Goal: Task Accomplishment & Management: Complete application form

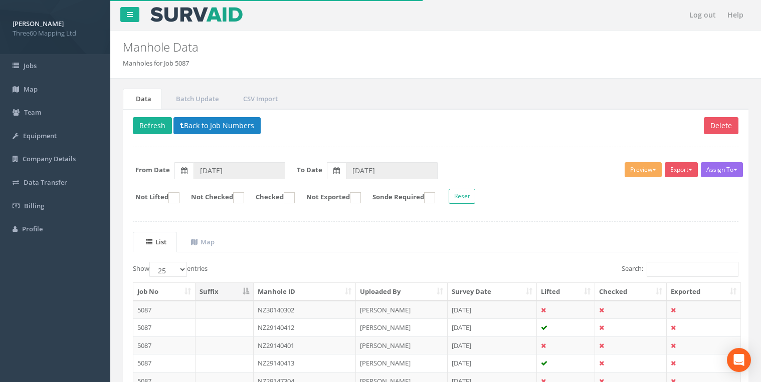
select select "25"
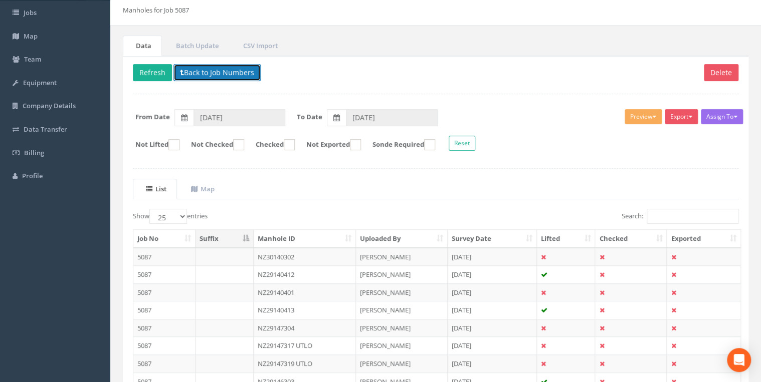
click at [187, 72] on button "Back to Job Numbers" at bounding box center [216, 72] width 87 height 17
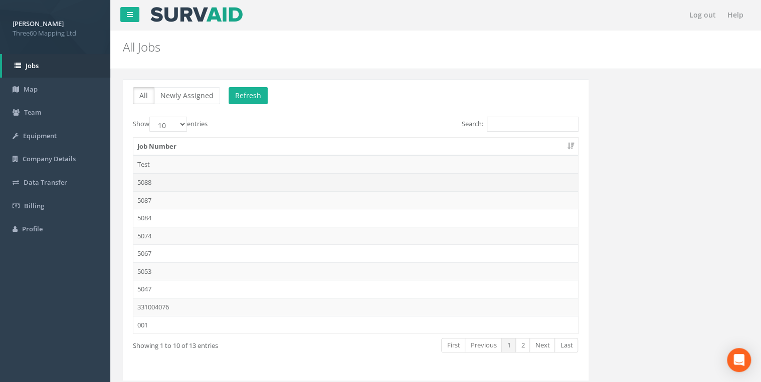
click at [156, 178] on td "5088" at bounding box center [355, 182] width 445 height 18
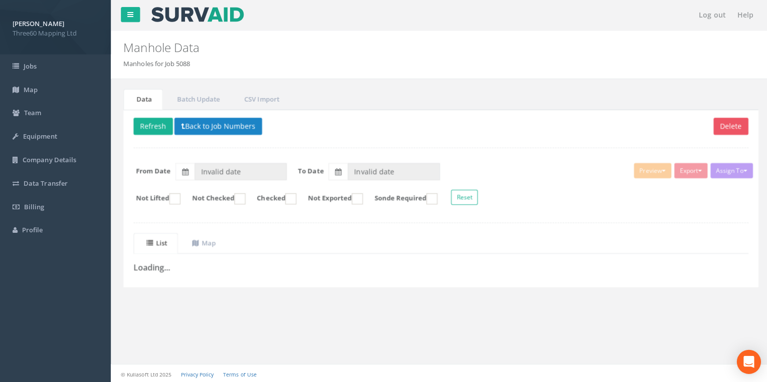
type input "[DATE]"
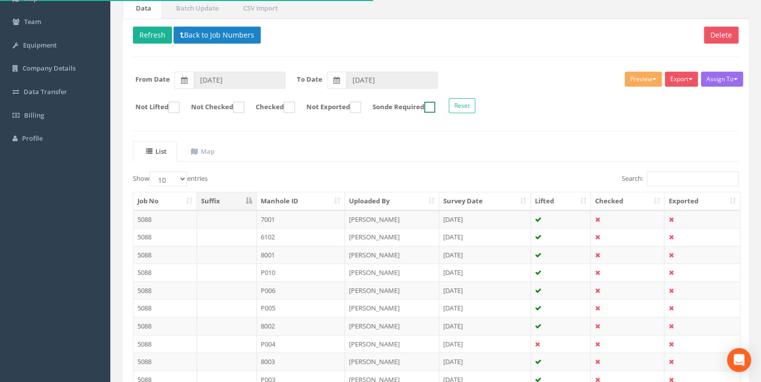
scroll to position [174, 0]
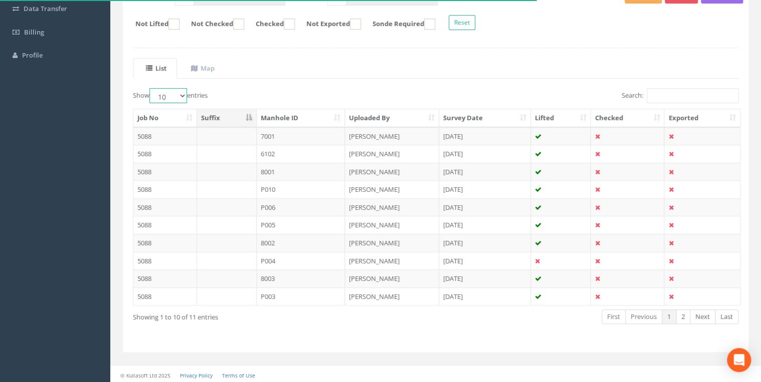
drag, startPoint x: 188, startPoint y: 91, endPoint x: 182, endPoint y: 103, distance: 13.2
click at [187, 91] on select "10 25 50 100" at bounding box center [168, 95] width 38 height 15
select select "25"
click at [151, 88] on select "10 25 50 100" at bounding box center [168, 95] width 38 height 15
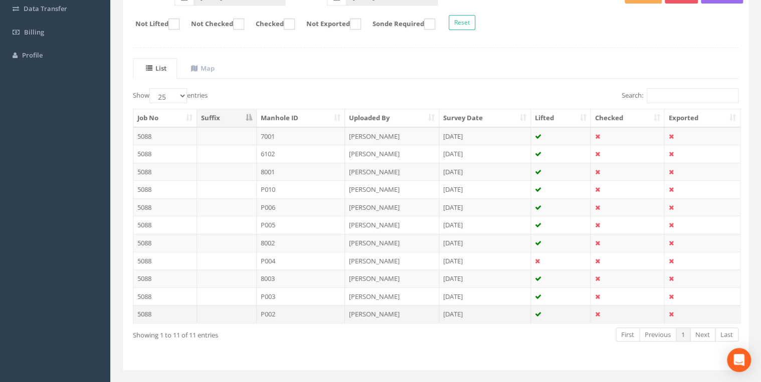
click at [265, 311] on td "P002" at bounding box center [301, 314] width 89 height 18
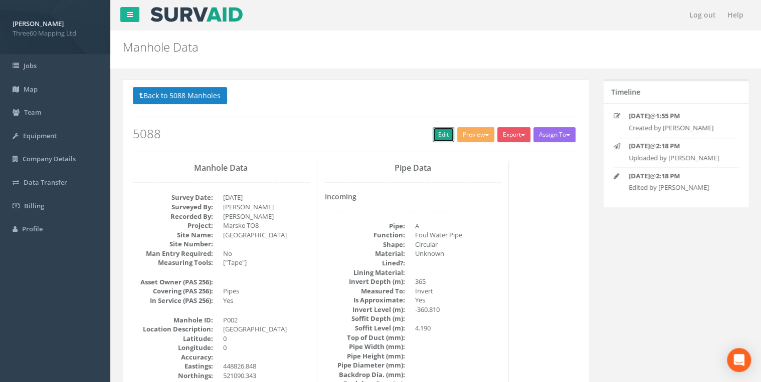
click at [437, 128] on link "Edit" at bounding box center [444, 134] width 22 height 15
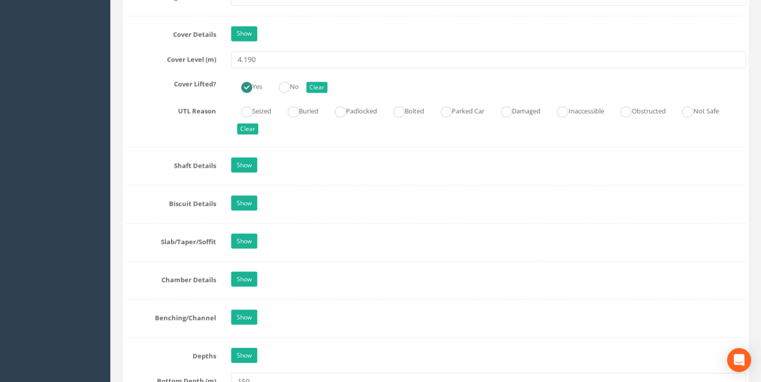
scroll to position [909, 0]
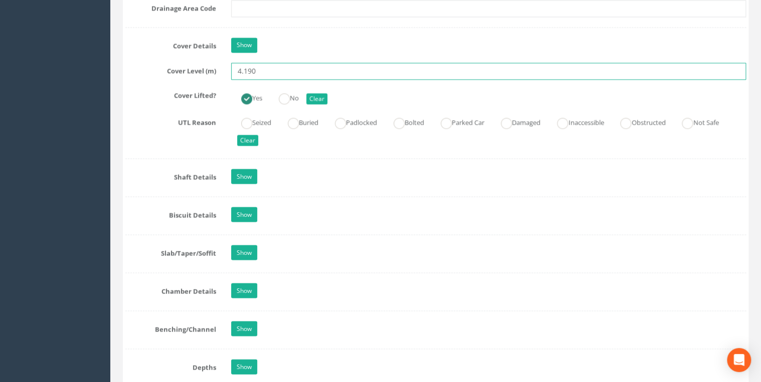
click at [276, 72] on input "4.190" at bounding box center [488, 71] width 515 height 17
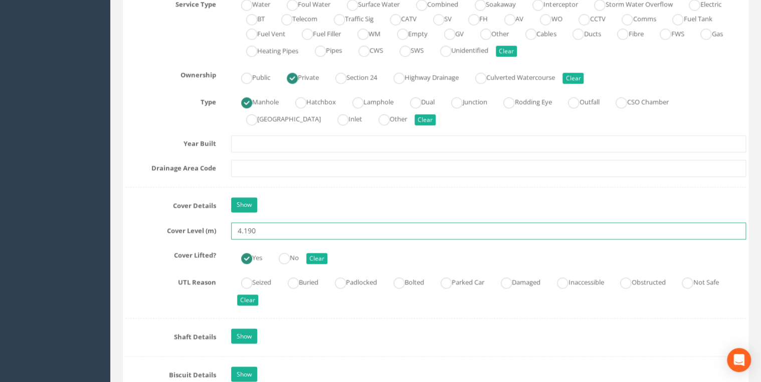
scroll to position [748, 0]
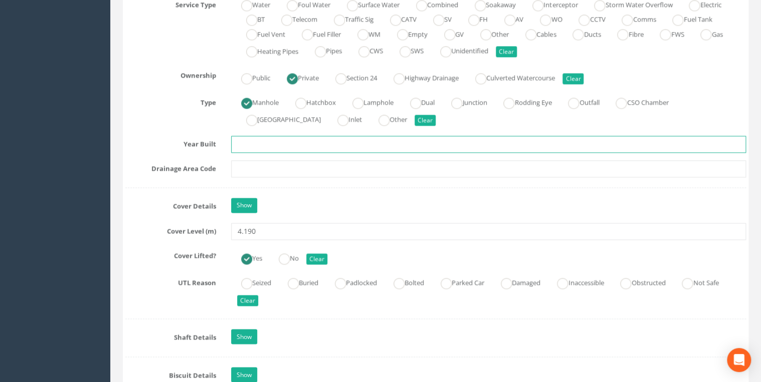
click at [248, 138] on input "text" at bounding box center [488, 144] width 515 height 17
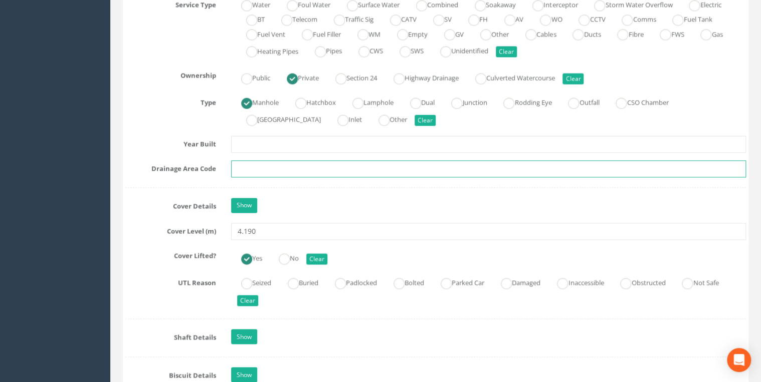
click at [247, 162] on input "text" at bounding box center [488, 168] width 515 height 17
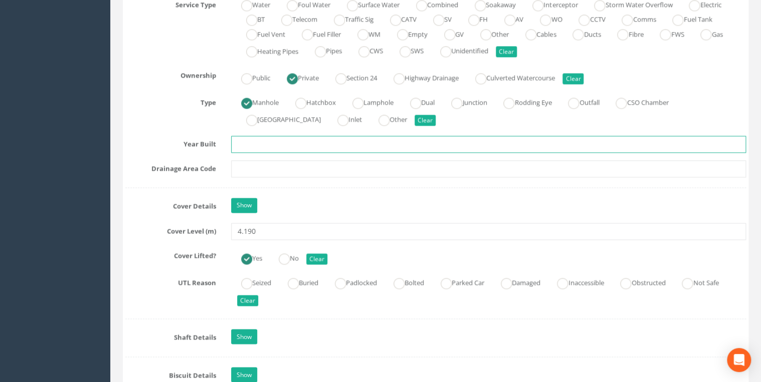
click at [249, 141] on input "text" at bounding box center [488, 144] width 515 height 17
click at [253, 157] on div "Job Number 5088 Job Number Suffix Survey Date [DATE] Surveyed By [PERSON_NAME] …" at bounding box center [435, 266] width 621 height 1701
click at [255, 144] on input "text" at bounding box center [488, 144] width 515 height 17
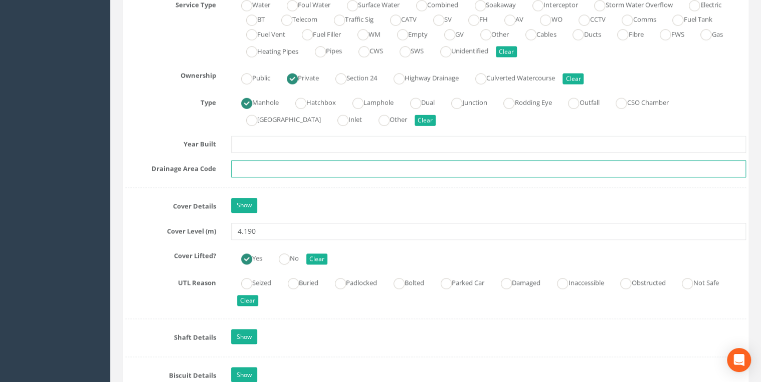
click at [253, 163] on input "text" at bounding box center [488, 168] width 515 height 17
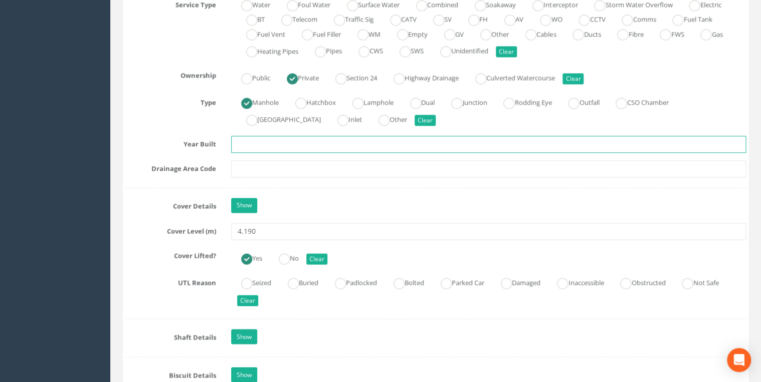
click at [250, 146] on input "text" at bounding box center [488, 144] width 515 height 17
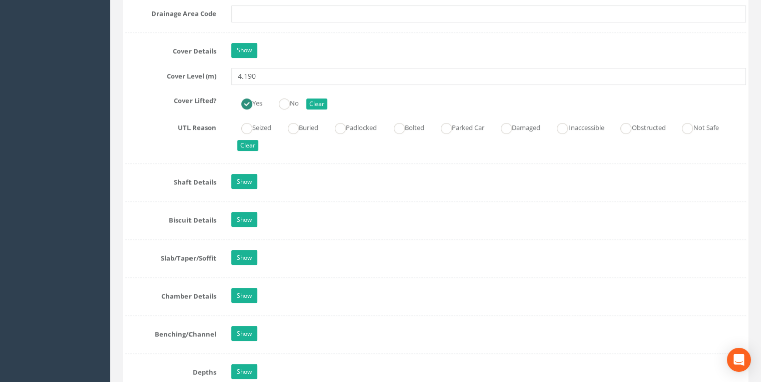
scroll to position [909, 0]
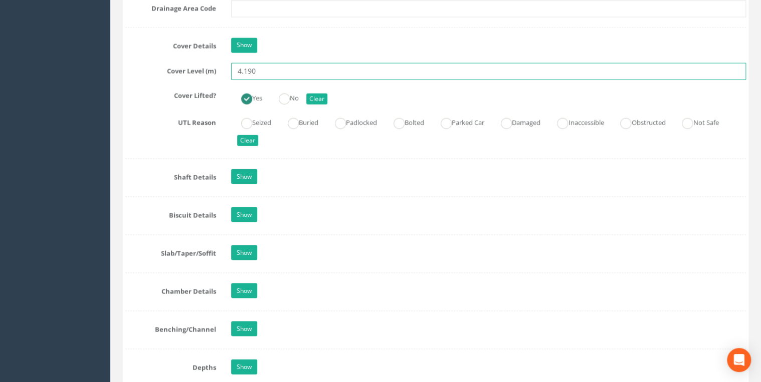
click at [267, 66] on input "4.190" at bounding box center [488, 71] width 515 height 17
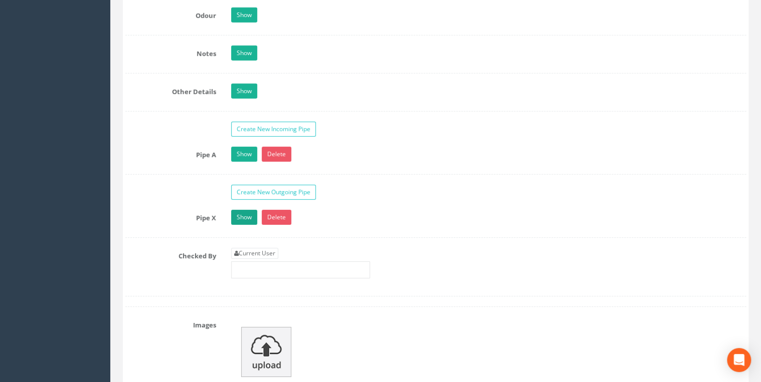
scroll to position [1657, 0]
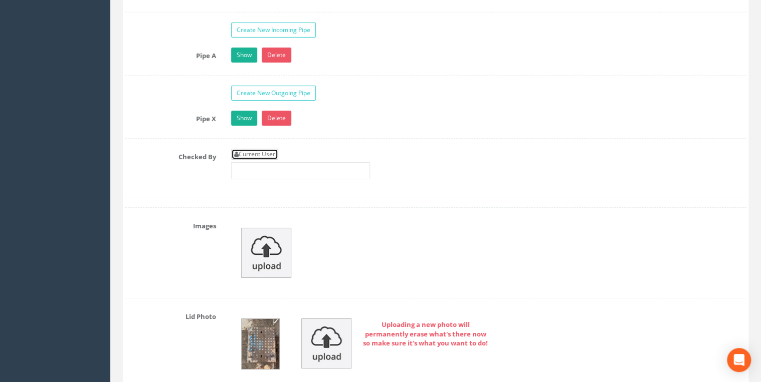
click at [255, 151] on link "Current User" at bounding box center [254, 154] width 47 height 11
type input "[PERSON_NAME]"
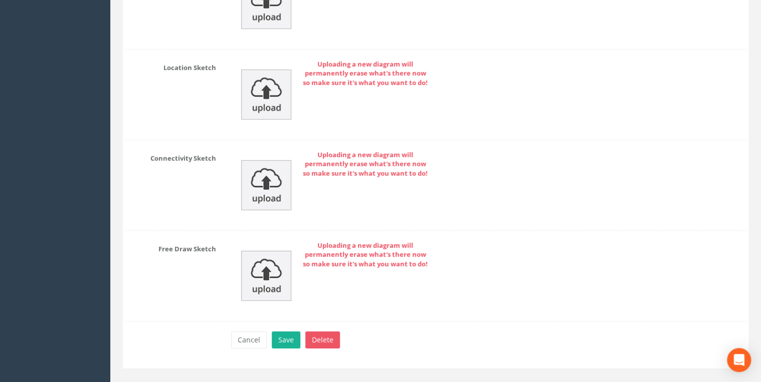
scroll to position [3370, 0]
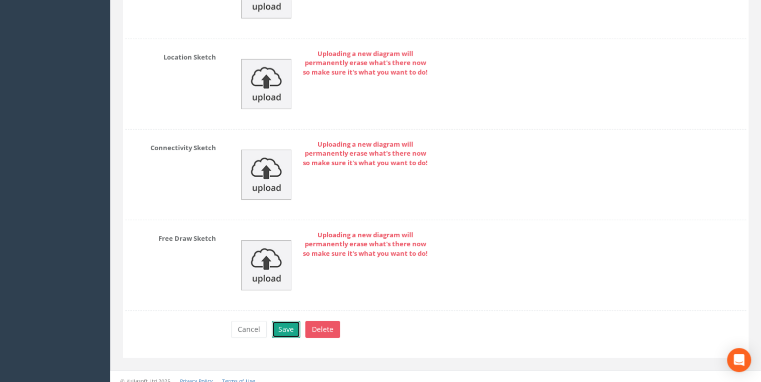
click at [287, 321] on button "Save" at bounding box center [286, 329] width 29 height 17
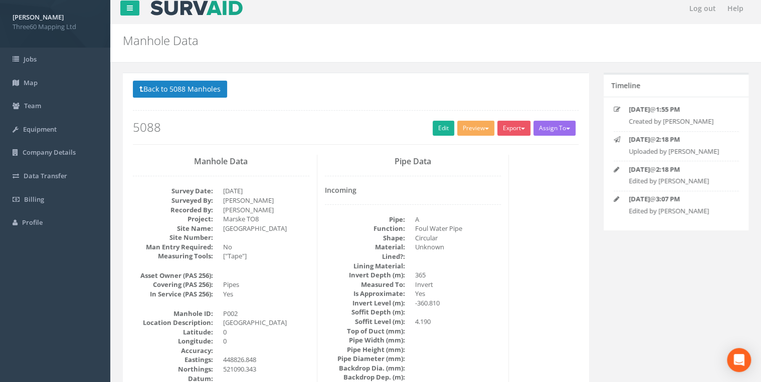
scroll to position [0, 0]
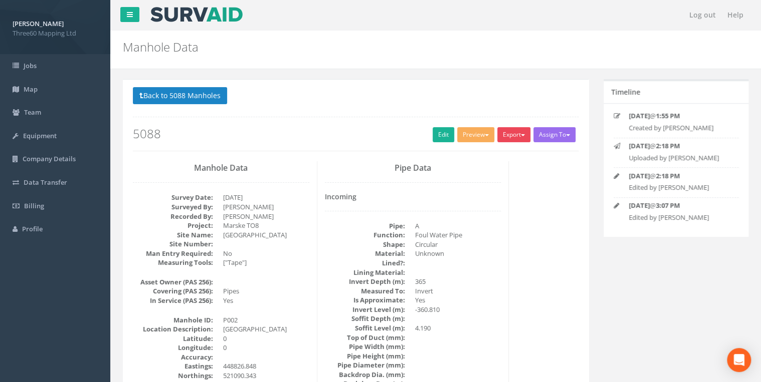
click at [509, 133] on button "Export" at bounding box center [513, 134] width 33 height 15
click at [474, 149] on link "360 Manhole" at bounding box center [493, 156] width 76 height 16
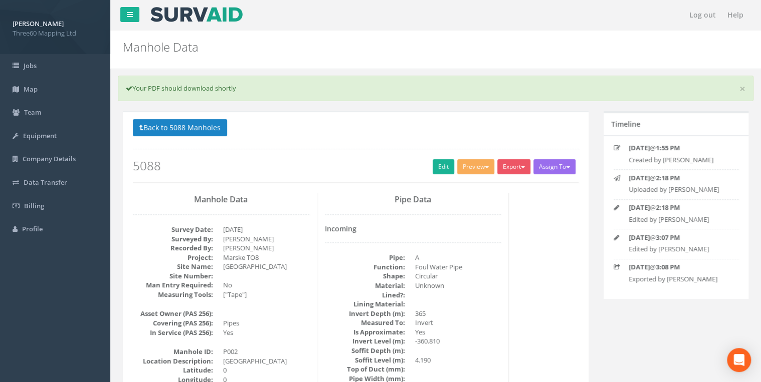
click at [381, 163] on h2 "5088" at bounding box center [356, 165] width 446 height 13
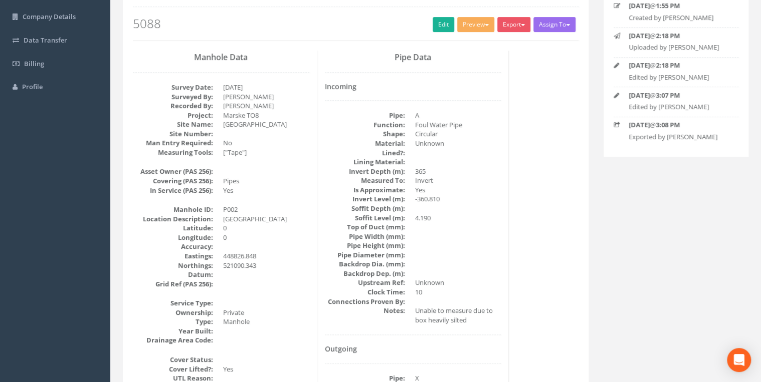
scroll to position [107, 0]
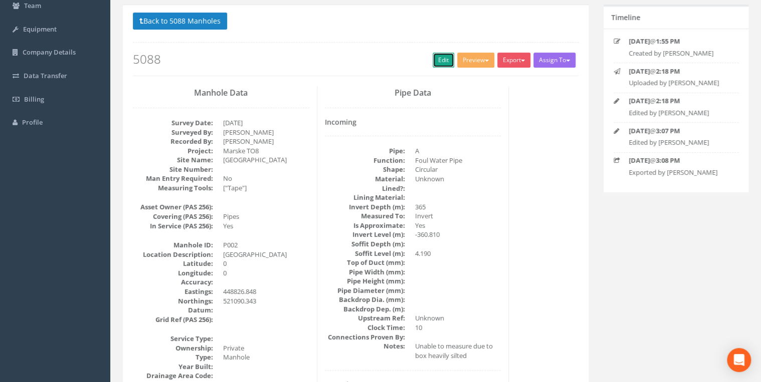
click at [438, 53] on link "Edit" at bounding box center [444, 60] width 22 height 15
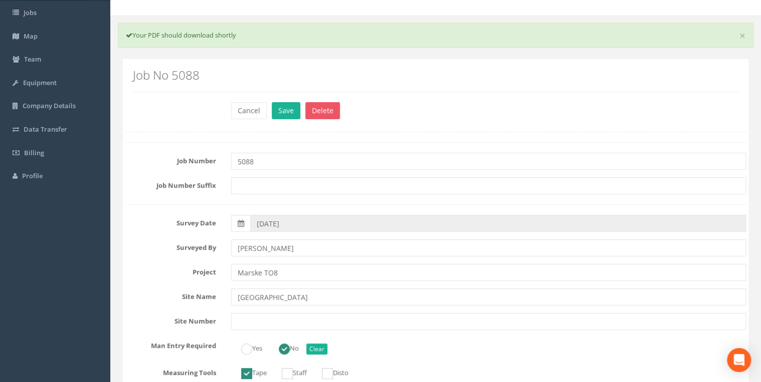
scroll to position [0, 0]
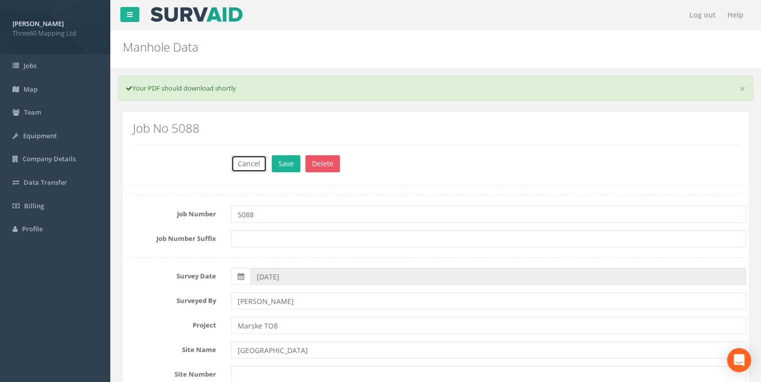
click at [243, 159] on button "Cancel" at bounding box center [249, 163] width 36 height 17
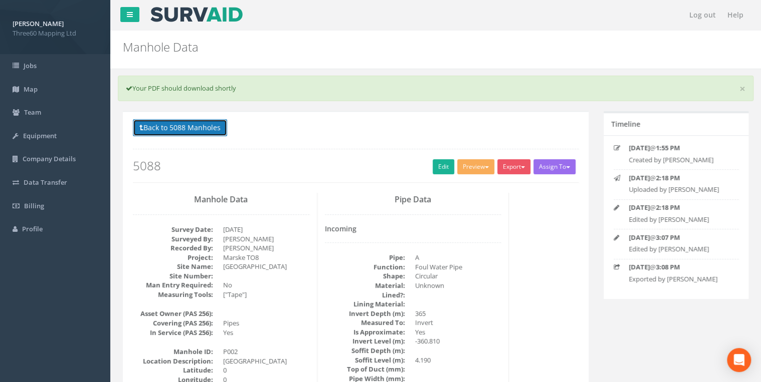
click at [211, 121] on button "Back to 5088 Manholes" at bounding box center [180, 127] width 94 height 17
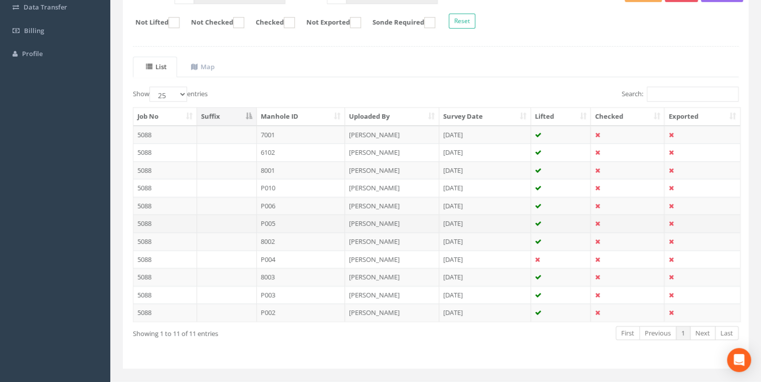
scroll to position [191, 0]
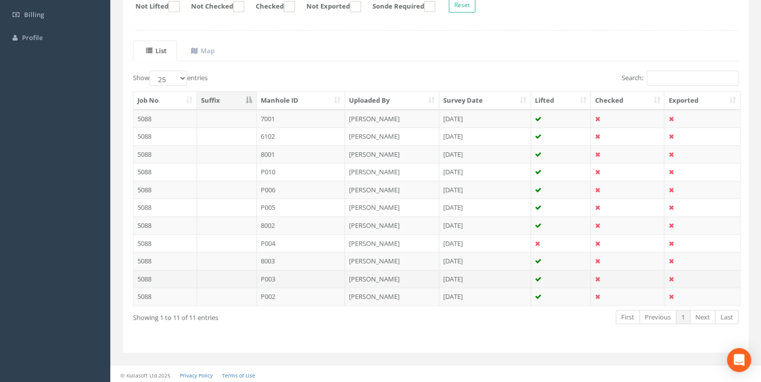
click at [285, 276] on td "P003" at bounding box center [301, 279] width 89 height 18
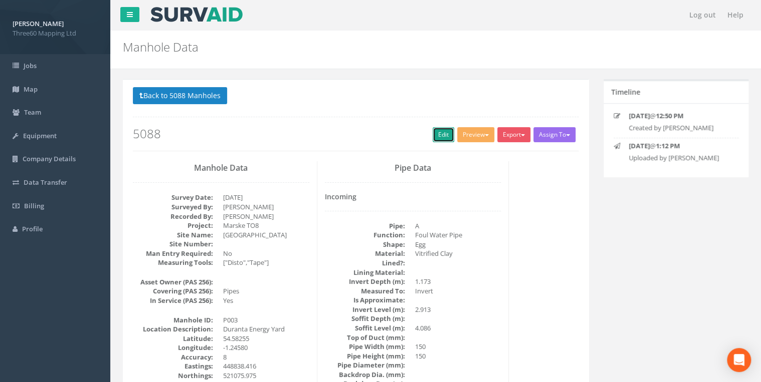
click at [435, 129] on link "Edit" at bounding box center [444, 134] width 22 height 15
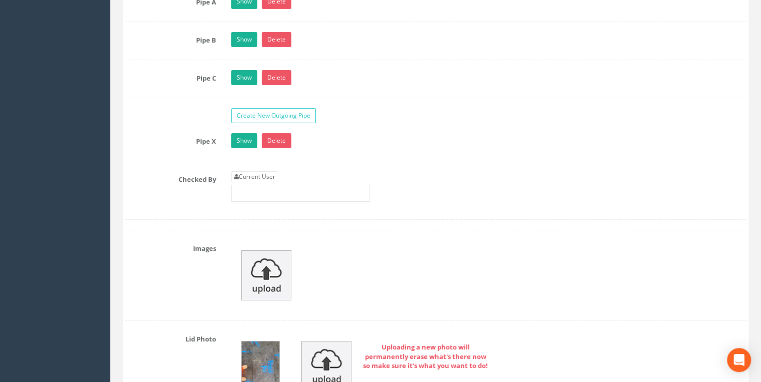
scroll to position [1604, 0]
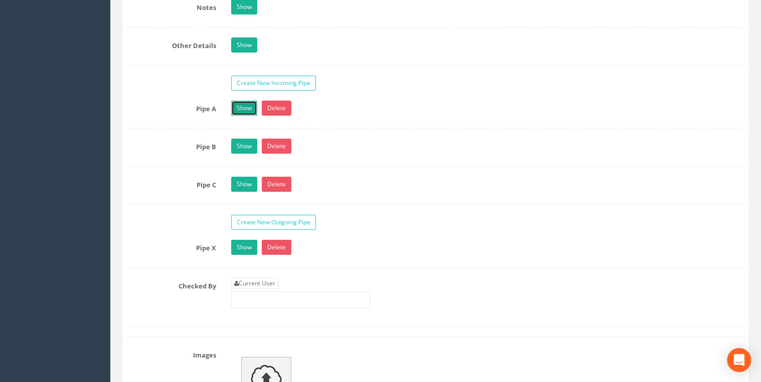
click at [251, 103] on link "Show" at bounding box center [244, 108] width 26 height 15
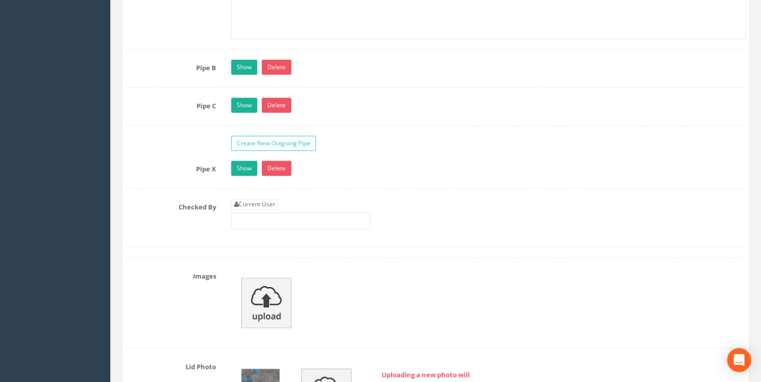
scroll to position [2299, 0]
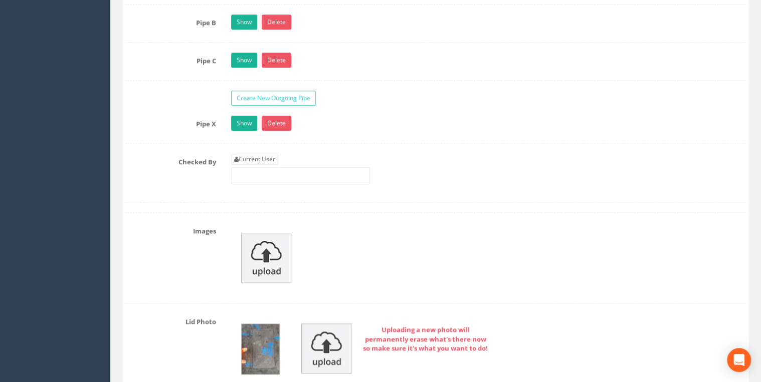
click at [262, 154] on link "Current User" at bounding box center [254, 159] width 47 height 11
type input "[PERSON_NAME]"
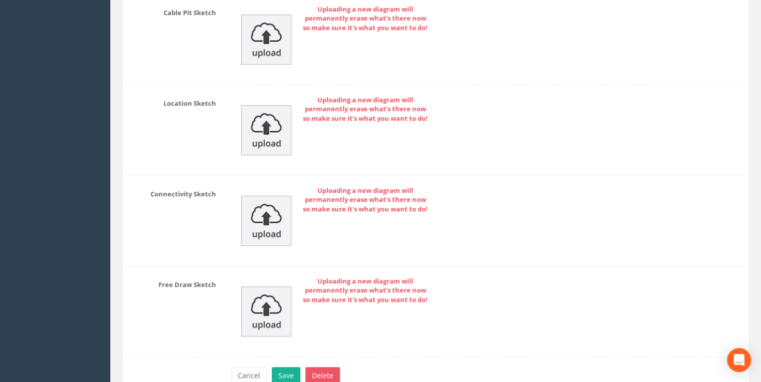
scroll to position [4014, 0]
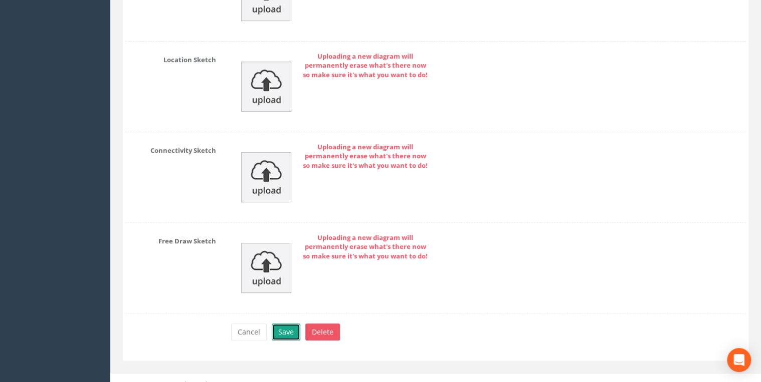
click at [285, 324] on button "Save" at bounding box center [286, 332] width 29 height 17
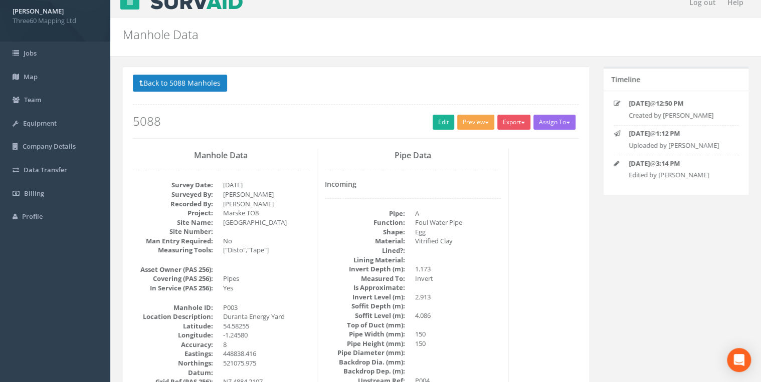
scroll to position [0, 0]
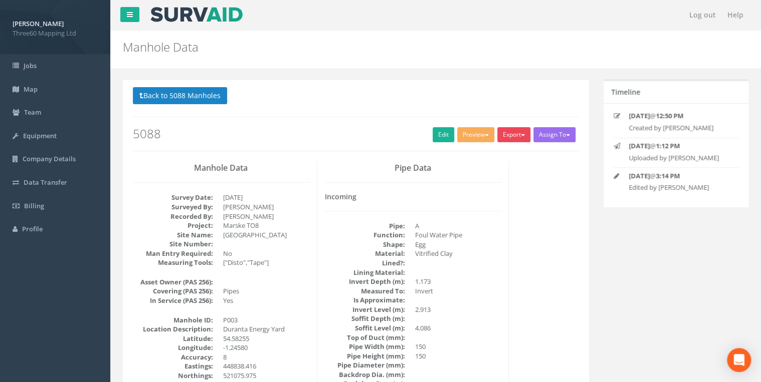
click at [509, 135] on button "Export" at bounding box center [513, 134] width 33 height 15
click at [494, 154] on link "360 Manhole" at bounding box center [493, 156] width 76 height 16
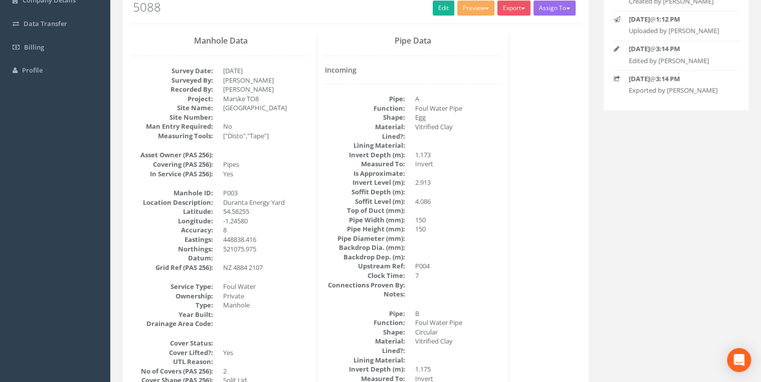
scroll to position [160, 0]
click at [439, 10] on link "Edit" at bounding box center [444, 6] width 22 height 15
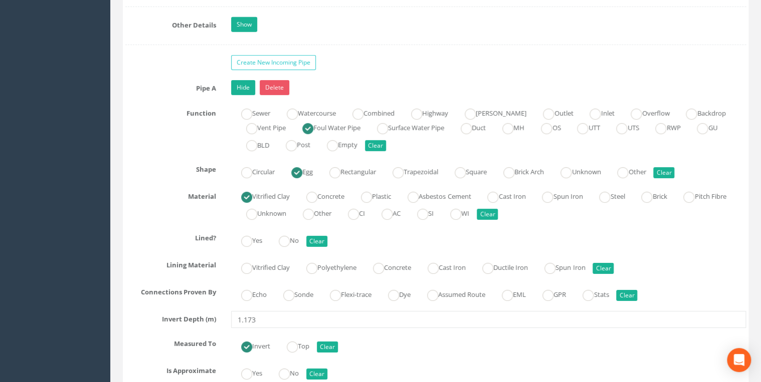
scroll to position [1657, 0]
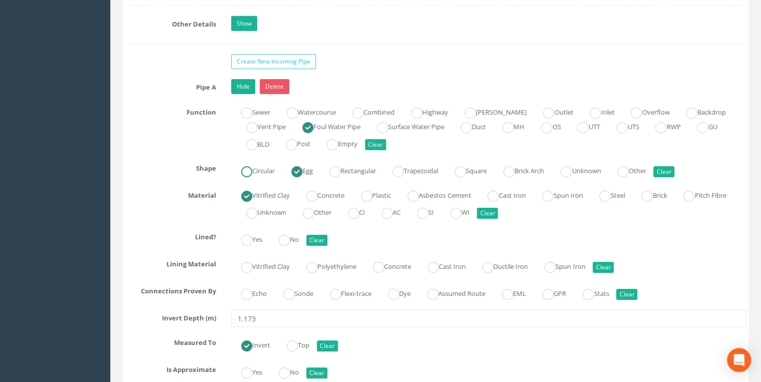
click at [250, 169] on ins at bounding box center [246, 171] width 11 height 11
radio input "true"
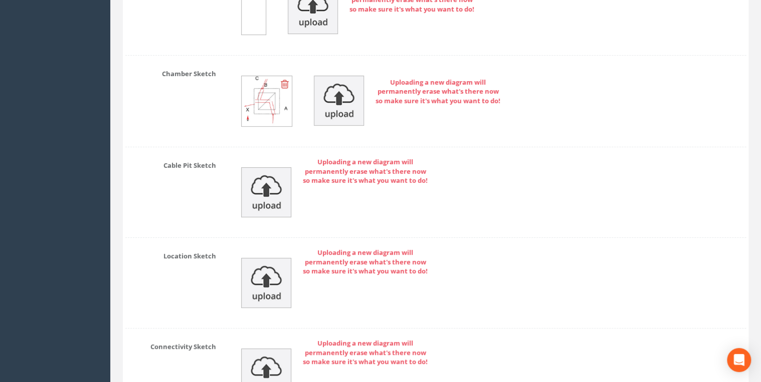
scroll to position [4046, 0]
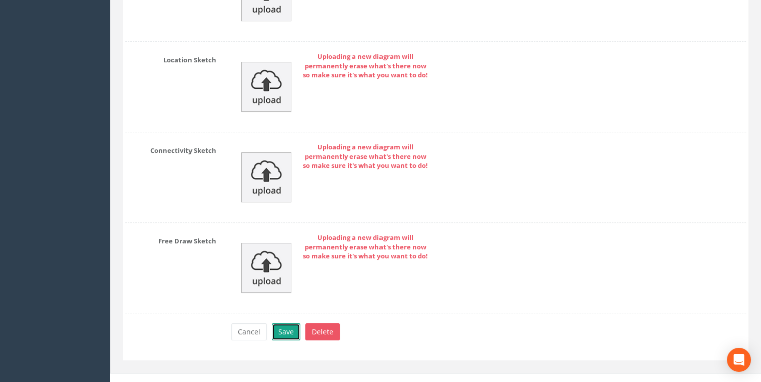
click at [288, 324] on button "Save" at bounding box center [286, 332] width 29 height 17
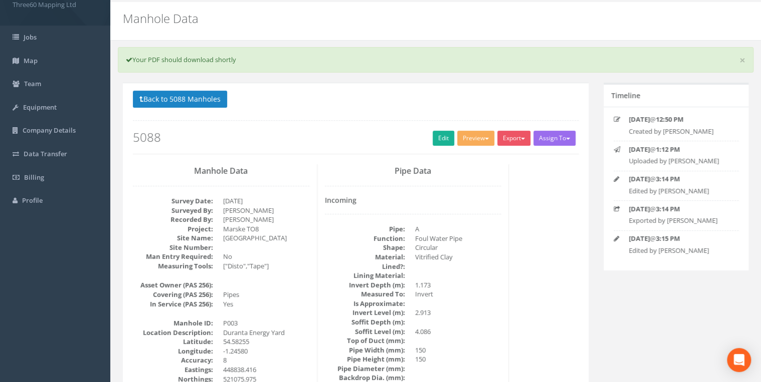
scroll to position [0, 0]
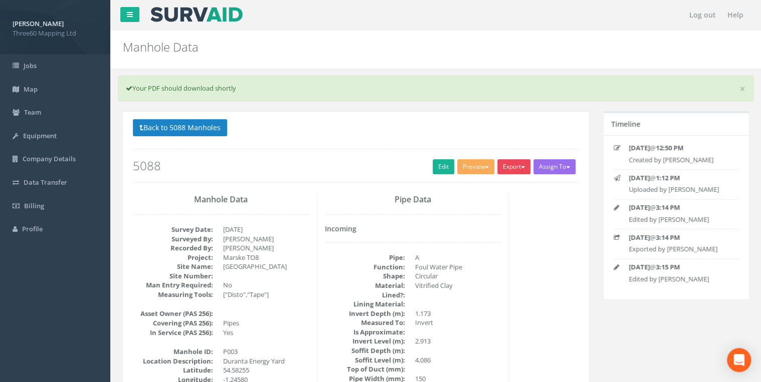
click at [513, 166] on button "Export" at bounding box center [513, 166] width 33 height 15
click at [487, 189] on link "360 Manhole" at bounding box center [493, 188] width 76 height 16
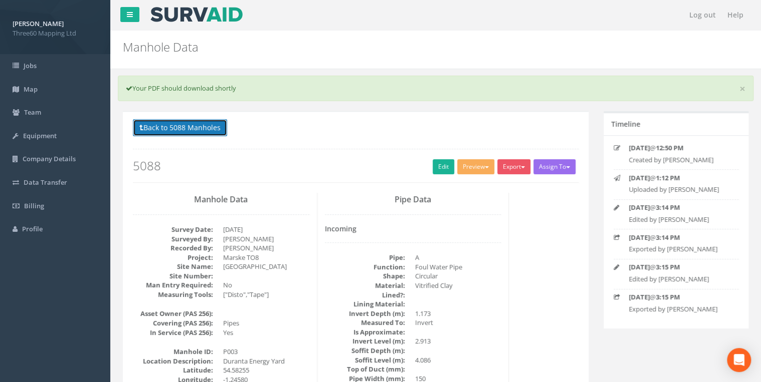
click at [200, 123] on button "Back to 5088 Manholes" at bounding box center [180, 127] width 94 height 17
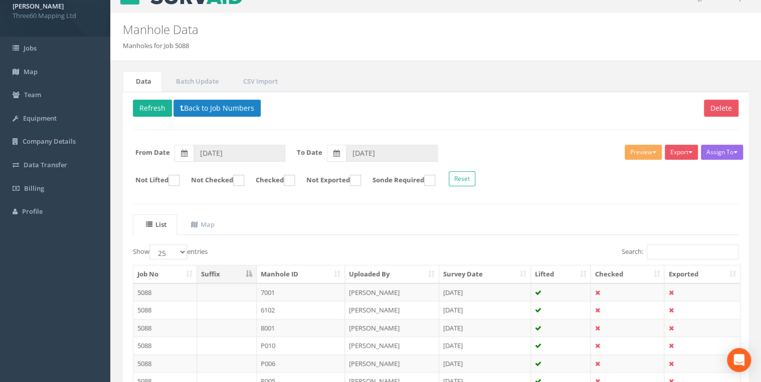
scroll to position [160, 0]
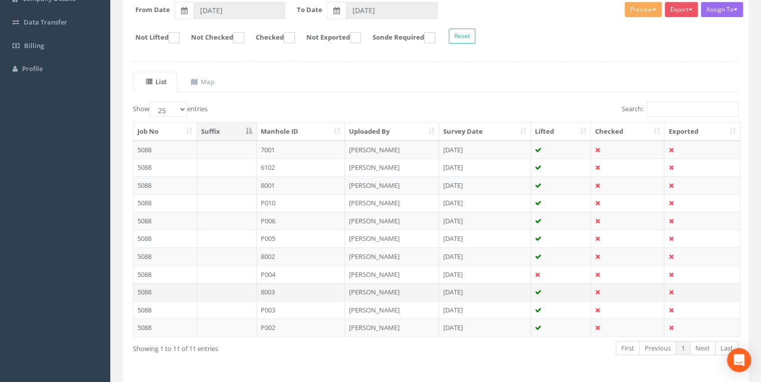
click at [277, 290] on td "8003" at bounding box center [301, 292] width 89 height 18
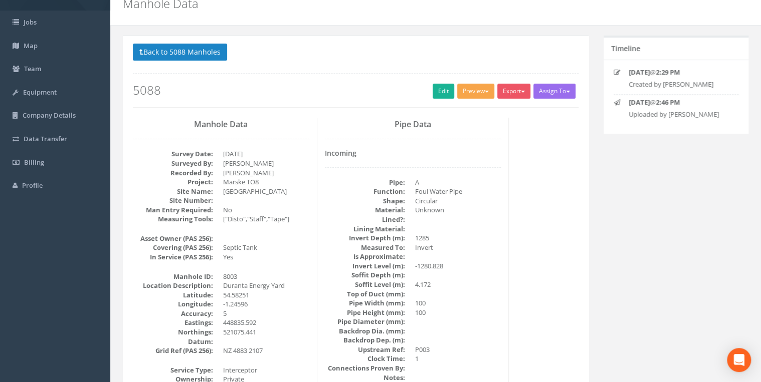
scroll to position [0, 0]
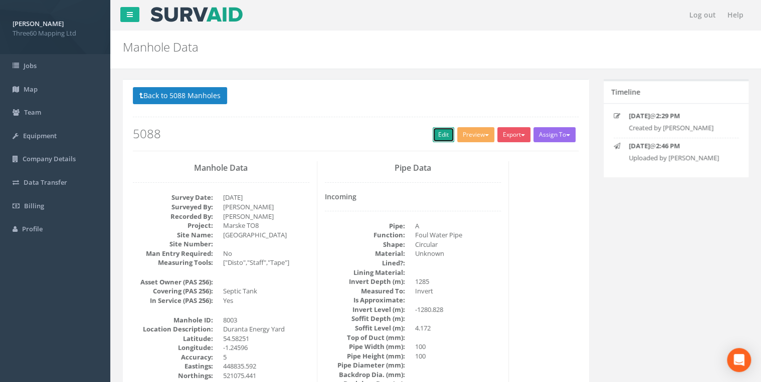
click at [436, 135] on link "Edit" at bounding box center [444, 134] width 22 height 15
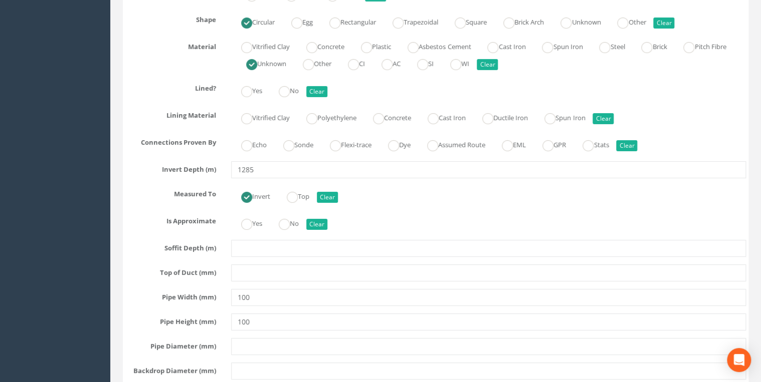
scroll to position [1817, 0]
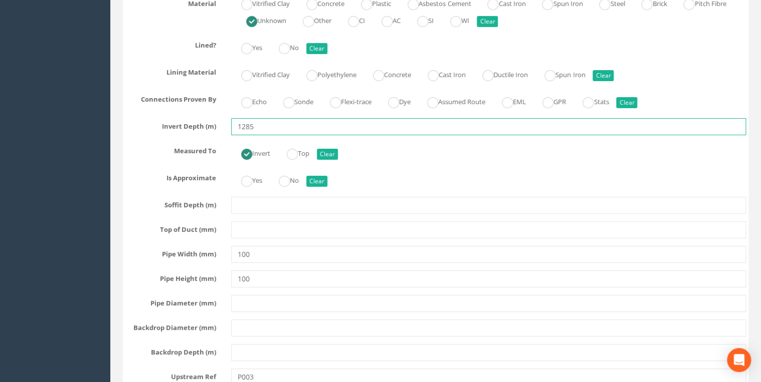
click at [241, 124] on input "1285" at bounding box center [488, 126] width 515 height 17
click at [304, 126] on input "1.285" at bounding box center [488, 126] width 515 height 17
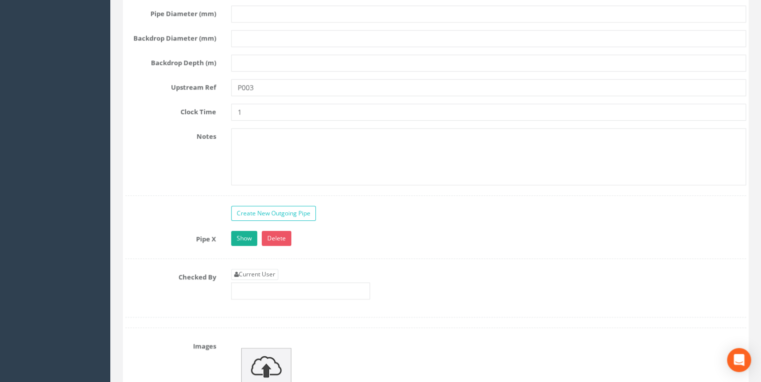
scroll to position [2245, 0]
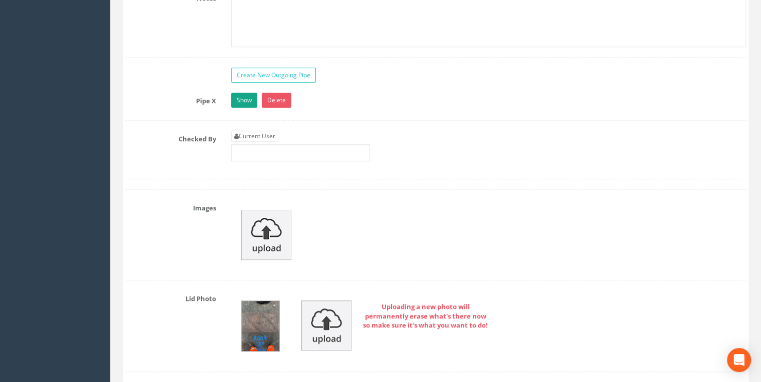
type input "1.285"
click at [247, 93] on link "Show" at bounding box center [244, 100] width 26 height 15
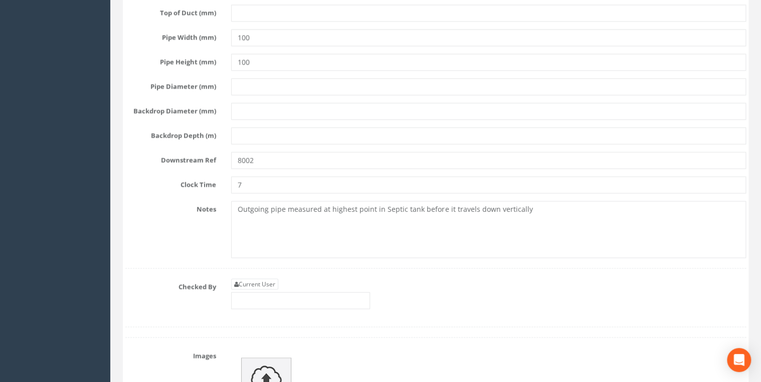
scroll to position [2780, 0]
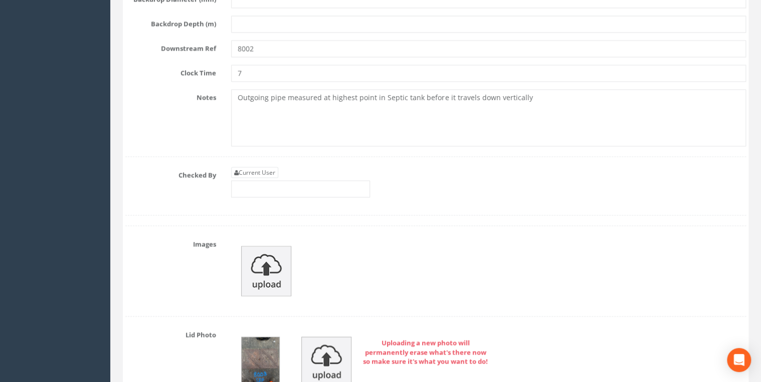
click at [274, 168] on div "Current User" at bounding box center [300, 182] width 139 height 31
click at [277, 167] on link "Current User" at bounding box center [254, 172] width 47 height 11
type input "[PERSON_NAME]"
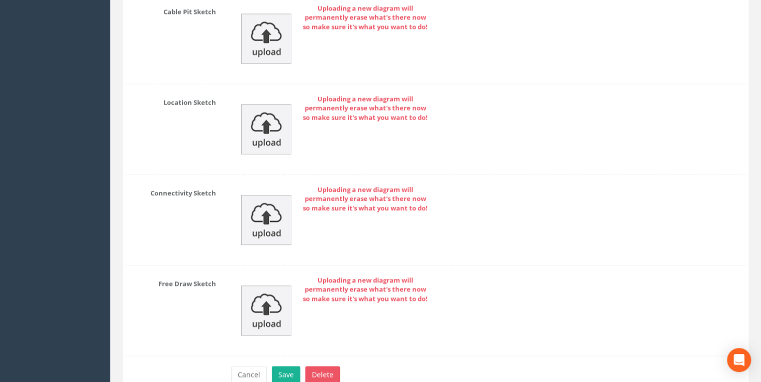
scroll to position [4507, 0]
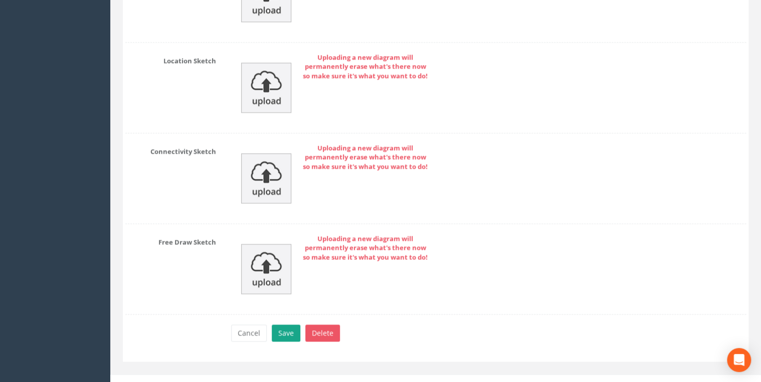
click at [292, 330] on div "Cancel Save Delete" at bounding box center [489, 335] width 530 height 20
click at [291, 329] on button "Save" at bounding box center [286, 333] width 29 height 17
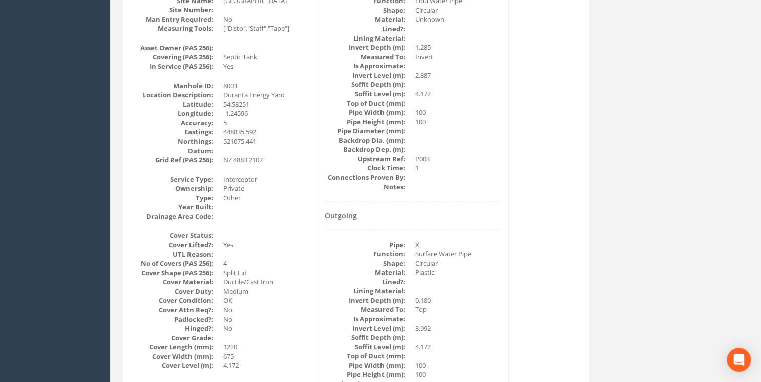
scroll to position [0, 0]
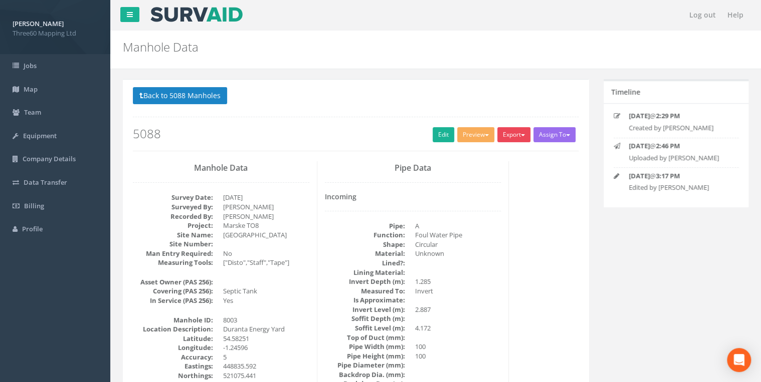
click at [520, 130] on button "Export" at bounding box center [513, 134] width 33 height 15
click at [481, 153] on link "360 Manhole" at bounding box center [493, 156] width 76 height 16
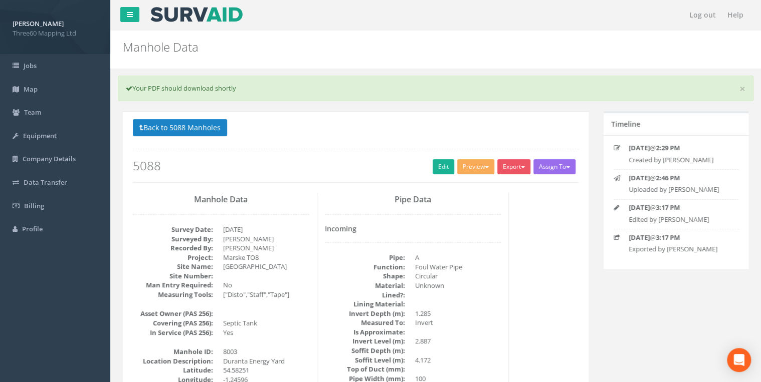
scroll to position [53, 0]
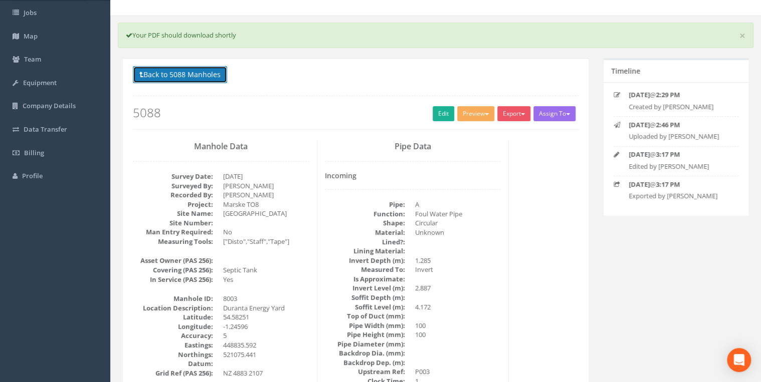
click at [200, 76] on button "Back to 5088 Manholes" at bounding box center [180, 74] width 94 height 17
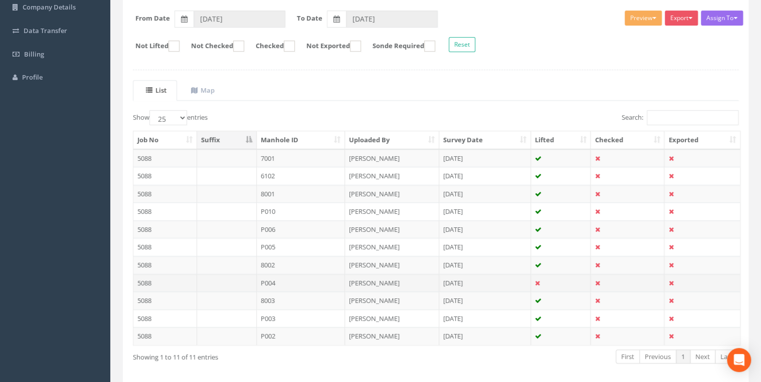
scroll to position [191, 0]
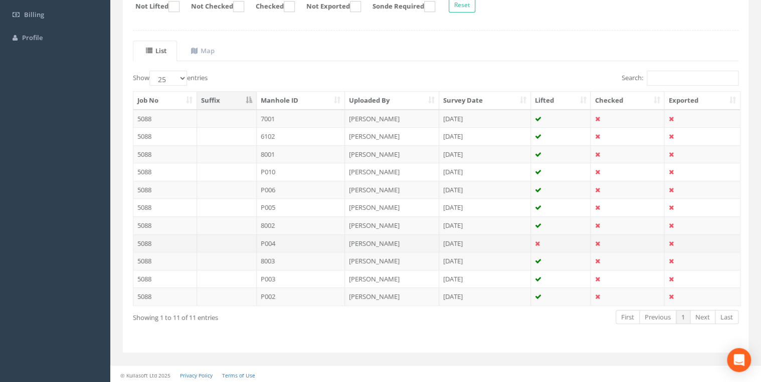
click at [273, 239] on td "P004" at bounding box center [301, 244] width 89 height 18
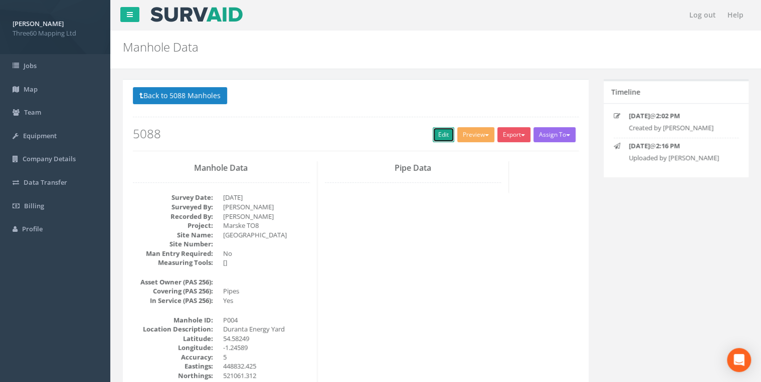
click at [437, 134] on link "Edit" at bounding box center [444, 134] width 22 height 15
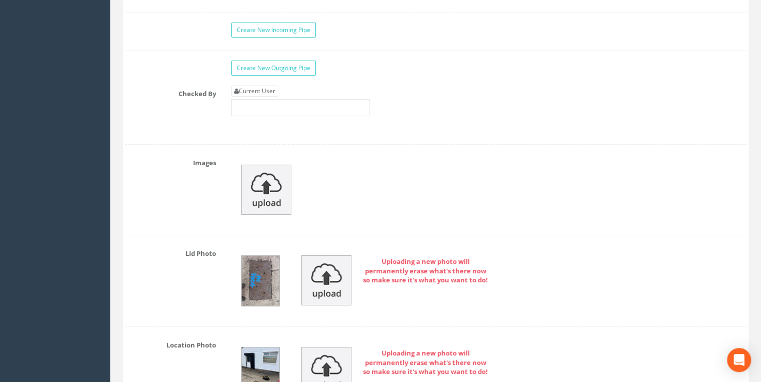
scroll to position [1497, 0]
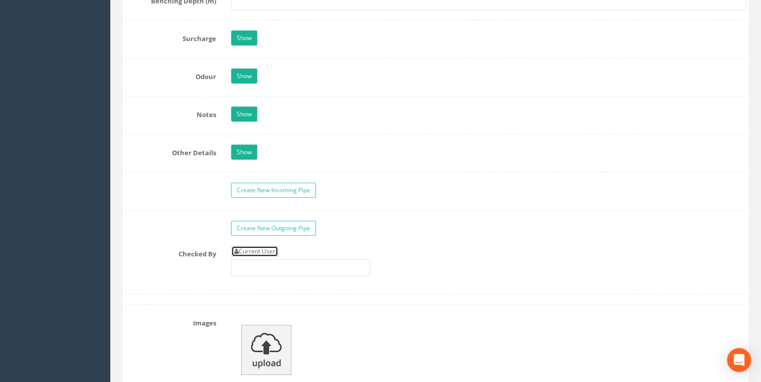
click at [278, 246] on link "Current User" at bounding box center [254, 251] width 47 height 11
type input "[PERSON_NAME]"
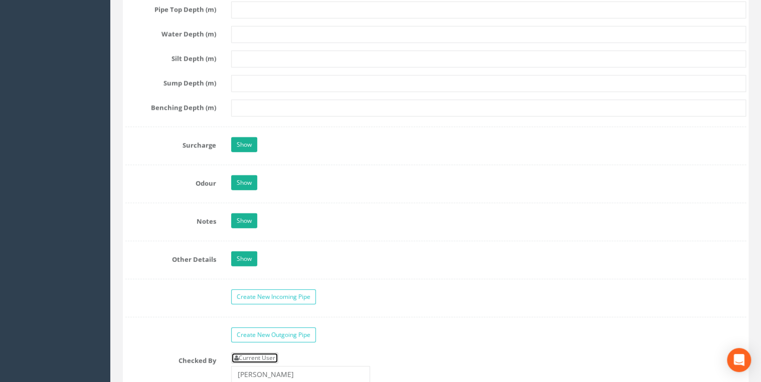
scroll to position [1336, 0]
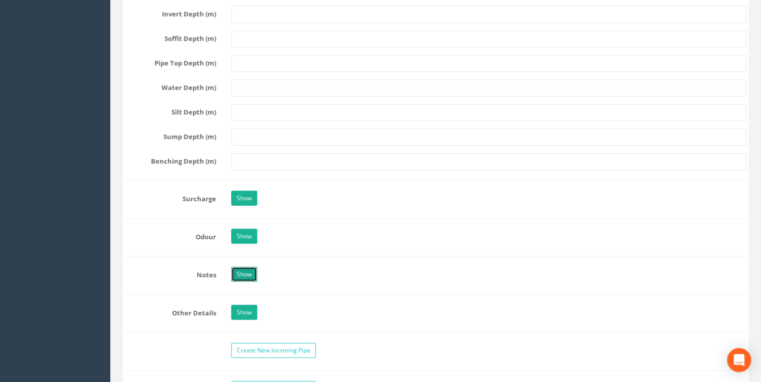
click at [249, 269] on link "Show" at bounding box center [244, 274] width 26 height 15
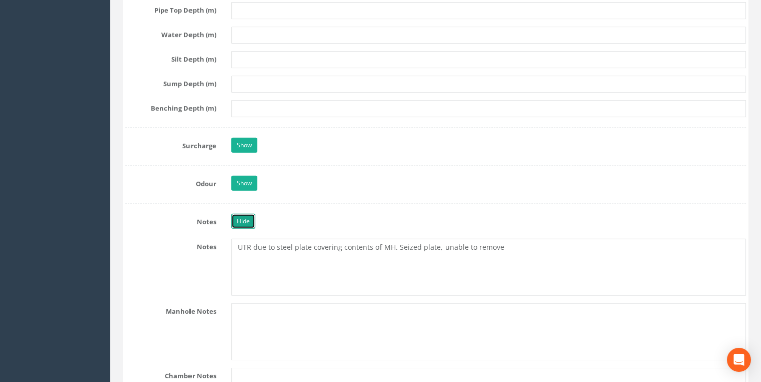
scroll to position [1390, 0]
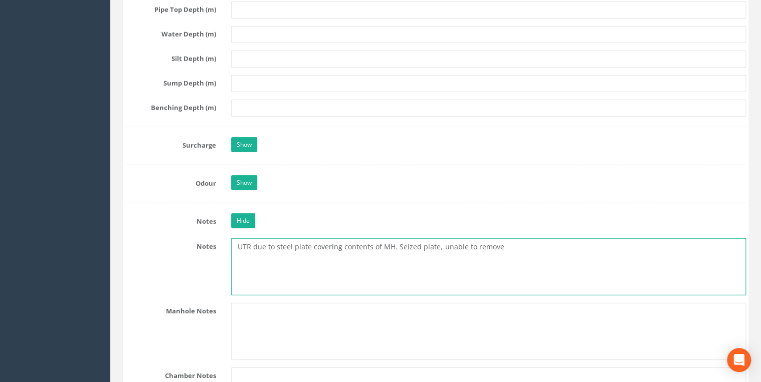
click at [503, 245] on textarea "UTR due to steel plate covering contents of MH. Seized plate, unable to remove" at bounding box center [488, 267] width 515 height 57
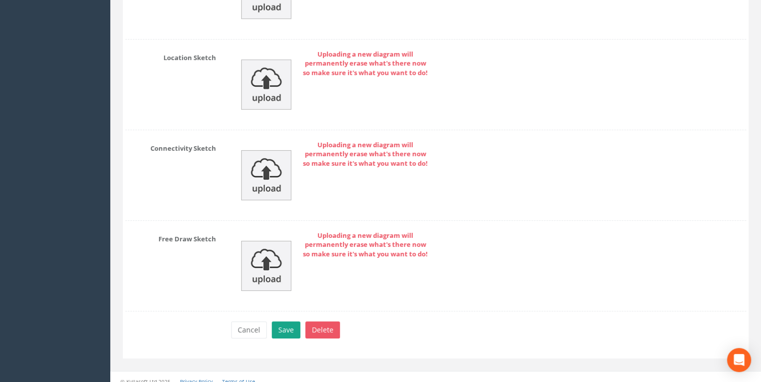
type textarea "UTR due to steel plate covering contents of MH. Seized plate, unable to remove.…"
click at [281, 322] on button "Save" at bounding box center [286, 330] width 29 height 17
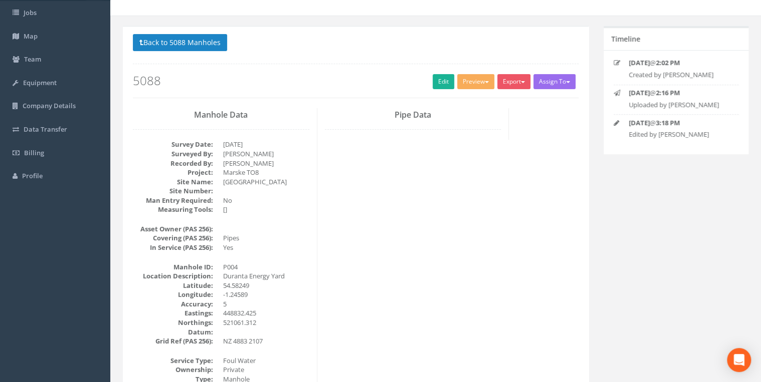
scroll to position [0, 0]
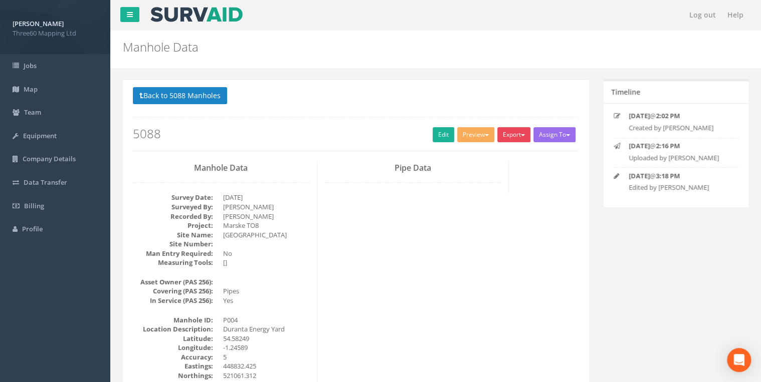
click at [516, 130] on button "Export" at bounding box center [513, 134] width 33 height 15
click at [484, 154] on link "360 Manhole" at bounding box center [493, 156] width 76 height 16
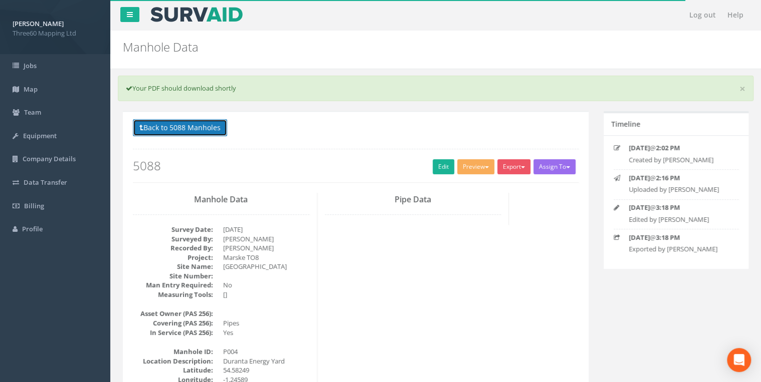
click at [219, 128] on button "Back to 5088 Manholes" at bounding box center [180, 127] width 94 height 17
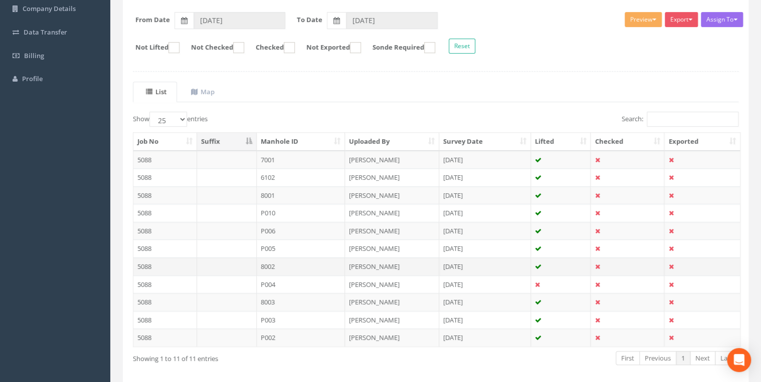
scroll to position [191, 0]
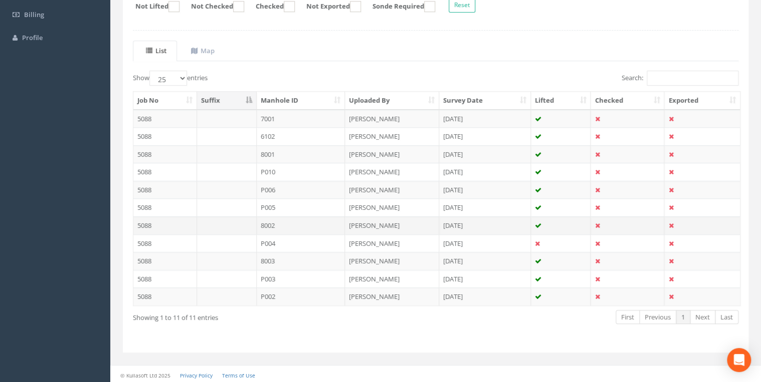
click at [269, 221] on td "8002" at bounding box center [301, 226] width 89 height 18
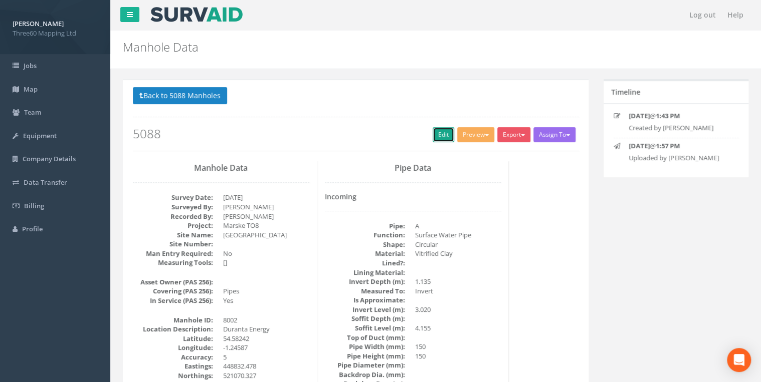
click at [446, 138] on link "Edit" at bounding box center [444, 134] width 22 height 15
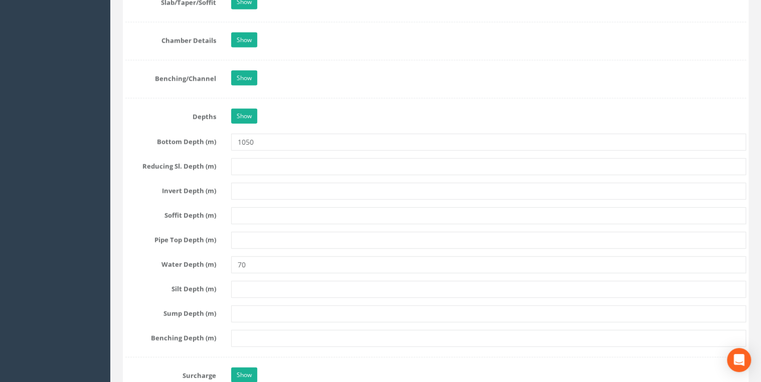
scroll to position [1176, 0]
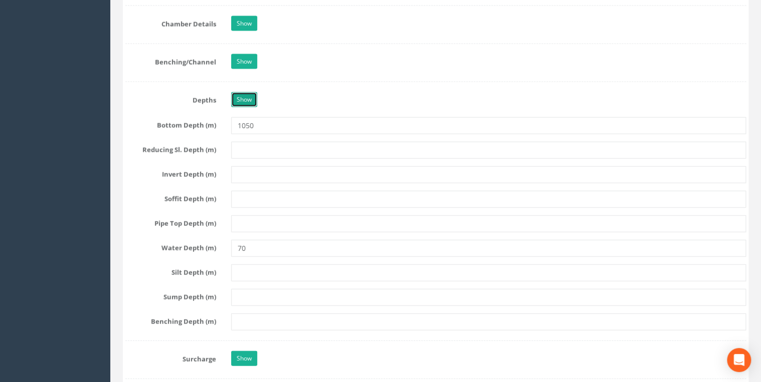
click at [249, 96] on link "Show" at bounding box center [244, 99] width 26 height 15
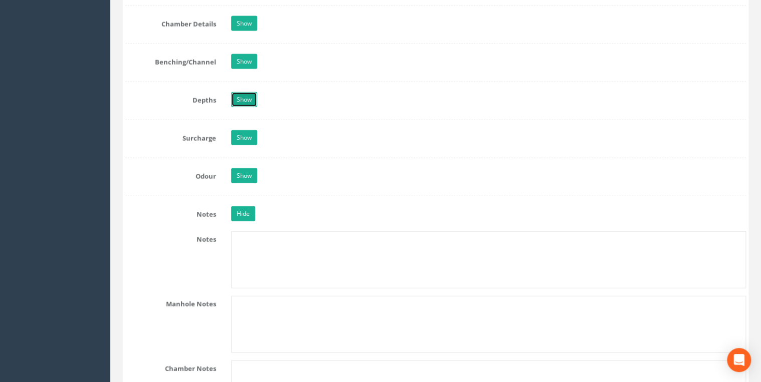
click at [249, 96] on link "Show" at bounding box center [244, 99] width 26 height 15
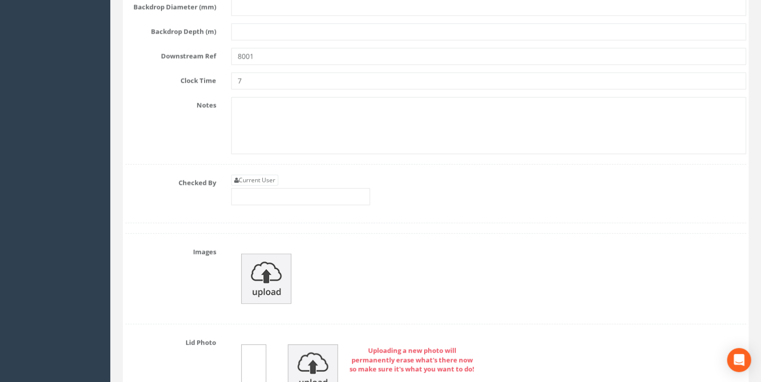
scroll to position [3154, 0]
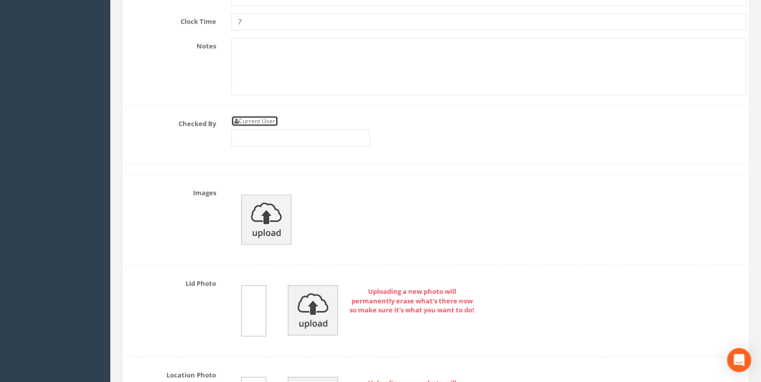
click at [274, 116] on link "Current User" at bounding box center [254, 121] width 47 height 11
type input "[PERSON_NAME]"
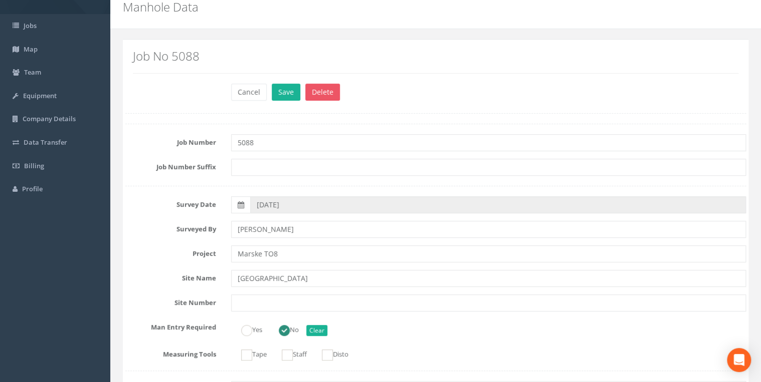
scroll to position [183, 0]
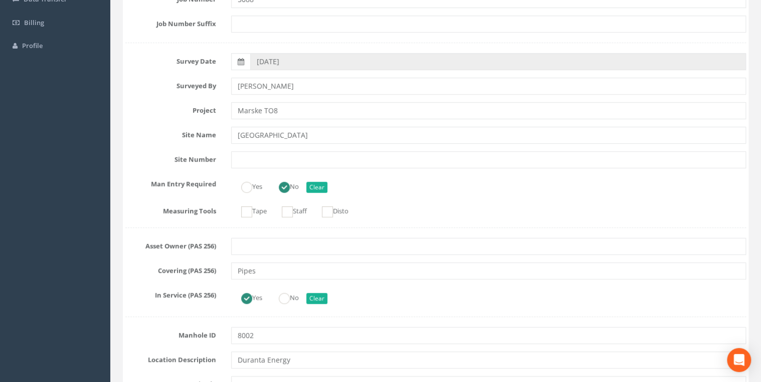
click at [287, 104] on input "Marske TO8" at bounding box center [488, 110] width 515 height 17
click at [293, 128] on input "[GEOGRAPHIC_DATA]" at bounding box center [488, 135] width 515 height 17
click at [298, 87] on input "[PERSON_NAME]" at bounding box center [488, 86] width 515 height 17
click at [298, 102] on input "Marske TO8" at bounding box center [488, 110] width 515 height 17
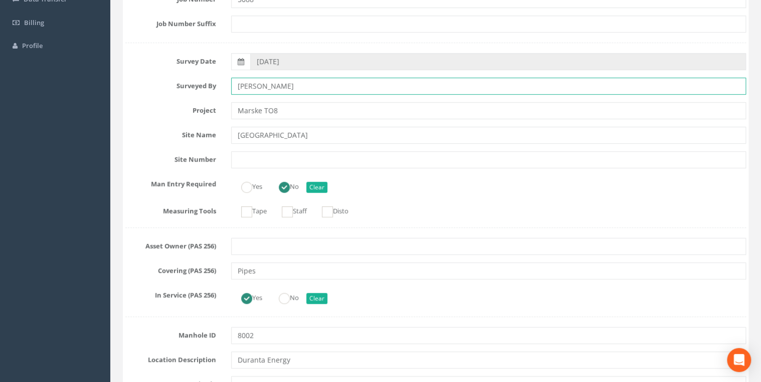
click at [301, 86] on input "[PERSON_NAME]" at bounding box center [488, 86] width 515 height 17
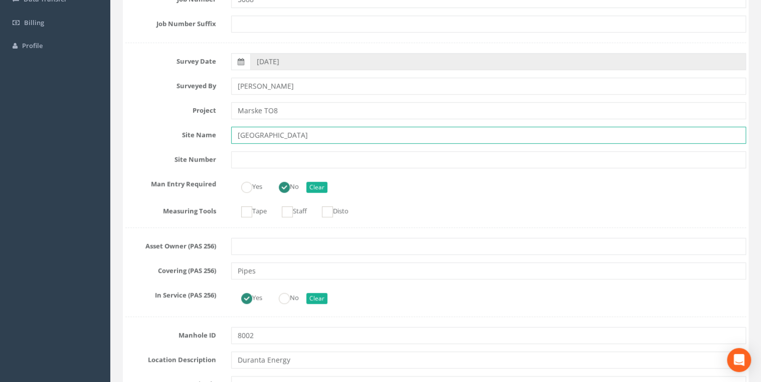
click at [289, 138] on input "[GEOGRAPHIC_DATA]" at bounding box center [488, 135] width 515 height 17
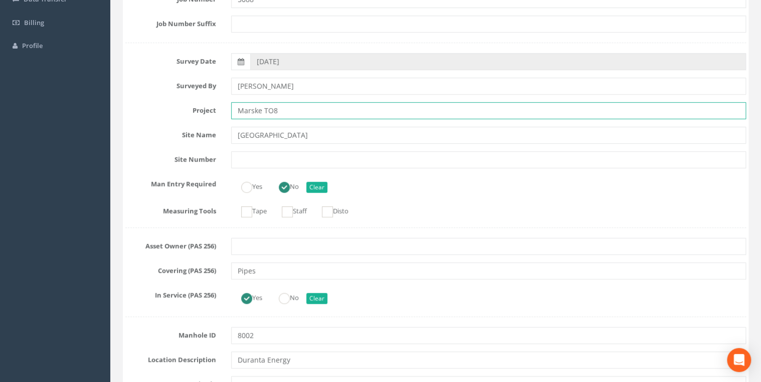
click at [287, 118] on input "Marske TO8" at bounding box center [488, 110] width 515 height 17
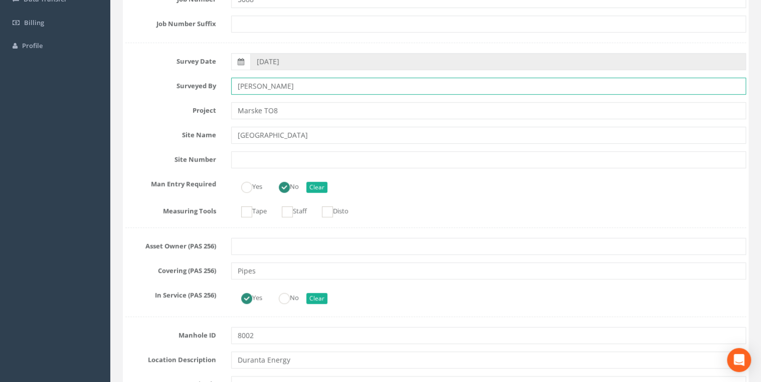
click at [287, 92] on input "[PERSON_NAME]" at bounding box center [488, 86] width 515 height 17
click at [283, 82] on input "[PERSON_NAME]" at bounding box center [488, 86] width 515 height 17
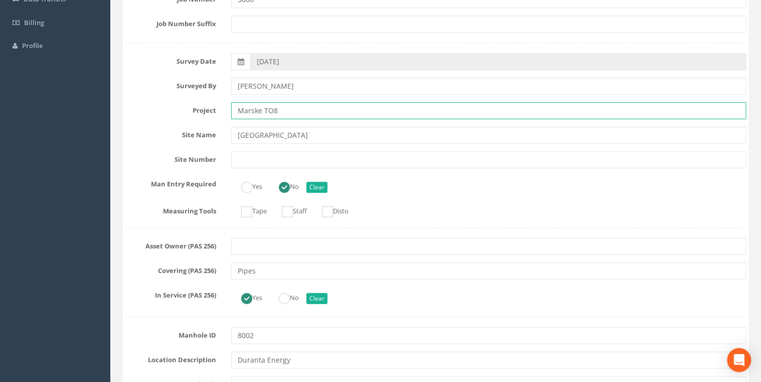
click at [281, 102] on input "Marske TO8" at bounding box center [488, 110] width 515 height 17
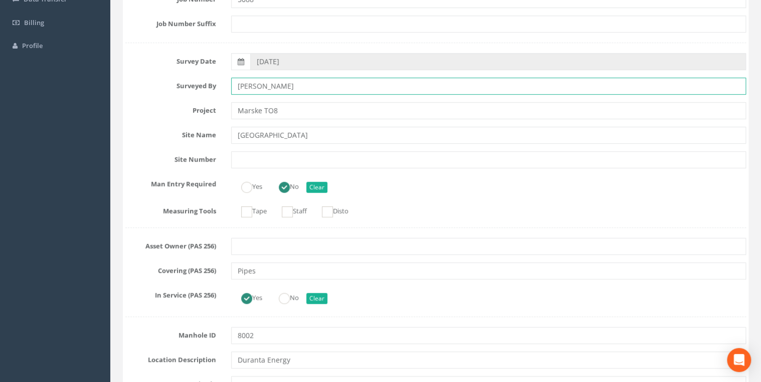
click at [283, 90] on input "[PERSON_NAME]" at bounding box center [488, 86] width 515 height 17
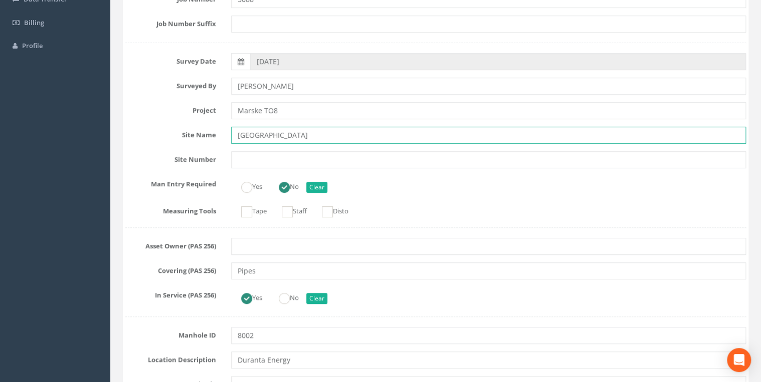
click at [286, 132] on input "[GEOGRAPHIC_DATA]" at bounding box center [488, 135] width 515 height 17
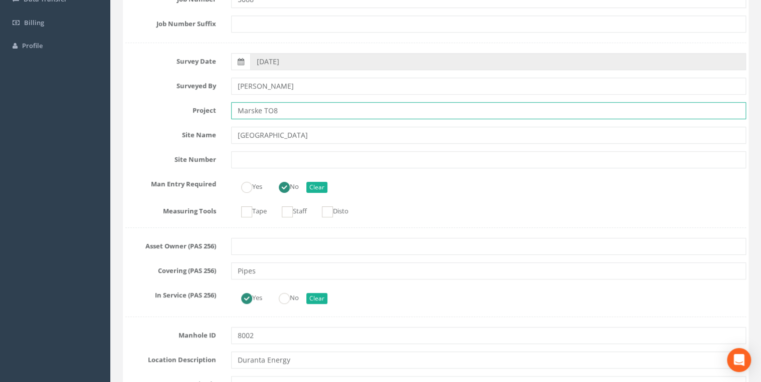
click at [282, 110] on input "Marske TO8" at bounding box center [488, 110] width 515 height 17
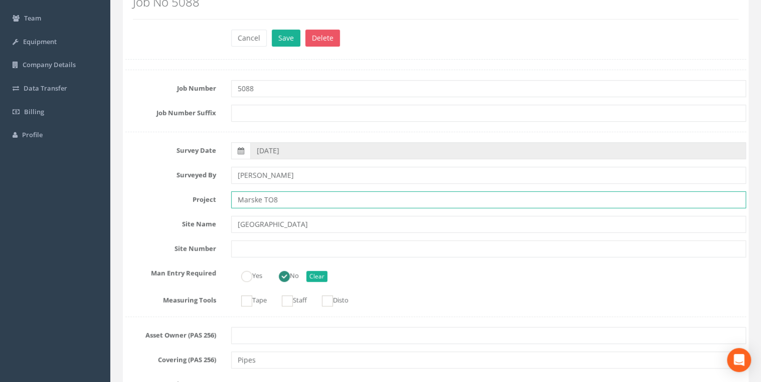
scroll to position [77, 0]
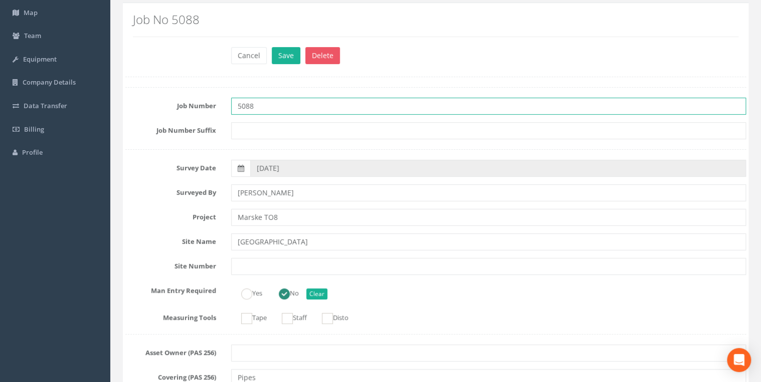
click at [261, 105] on input "5088" at bounding box center [488, 106] width 515 height 17
click at [260, 104] on input "5088" at bounding box center [488, 106] width 515 height 17
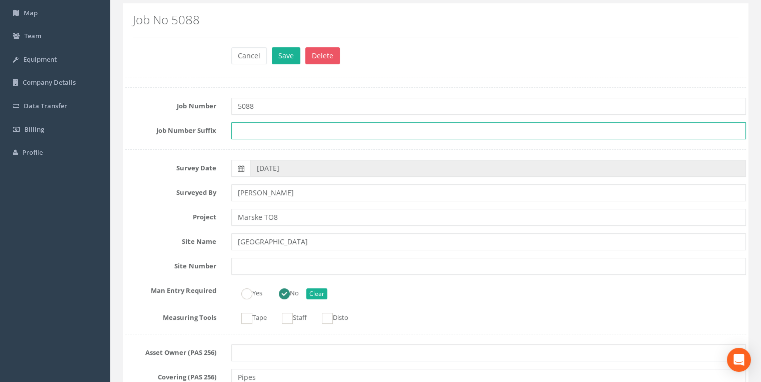
click at [253, 124] on input "text" at bounding box center [488, 130] width 515 height 17
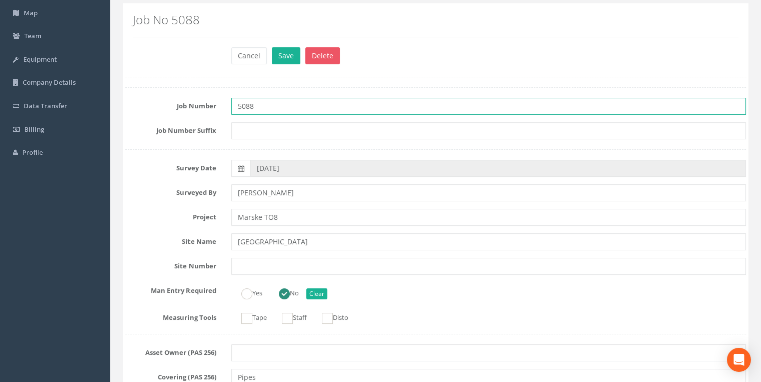
click at [259, 106] on input "5088" at bounding box center [488, 106] width 515 height 17
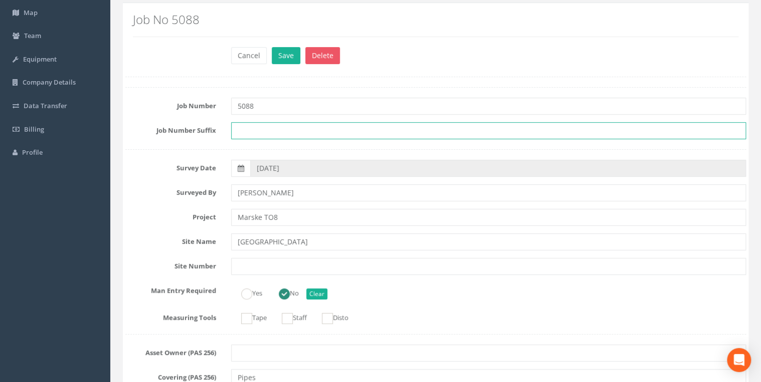
click at [250, 124] on input "text" at bounding box center [488, 130] width 515 height 17
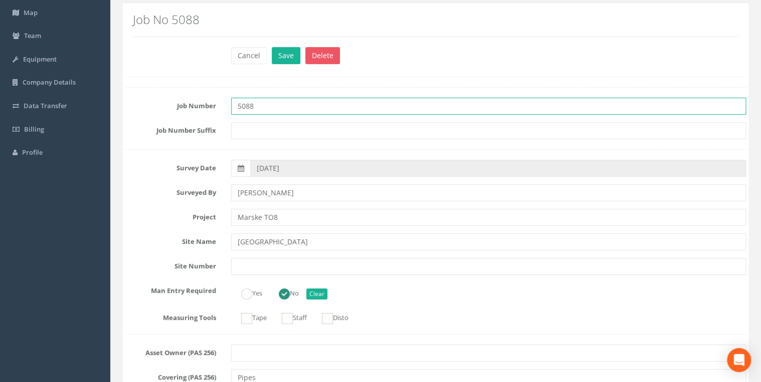
click at [267, 103] on input "5088" at bounding box center [488, 106] width 515 height 17
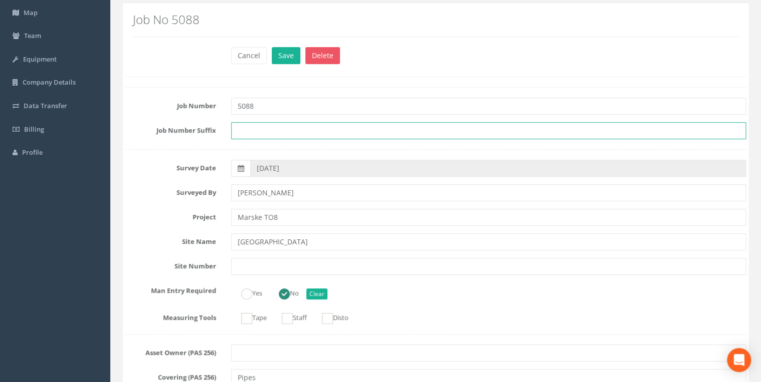
drag, startPoint x: 274, startPoint y: 132, endPoint x: 272, endPoint y: 105, distance: 26.6
click at [274, 129] on input "text" at bounding box center [488, 130] width 515 height 17
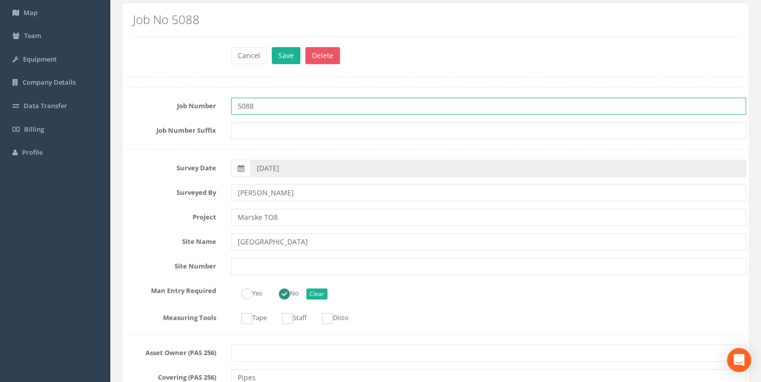
click at [272, 105] on input "5088" at bounding box center [488, 106] width 515 height 17
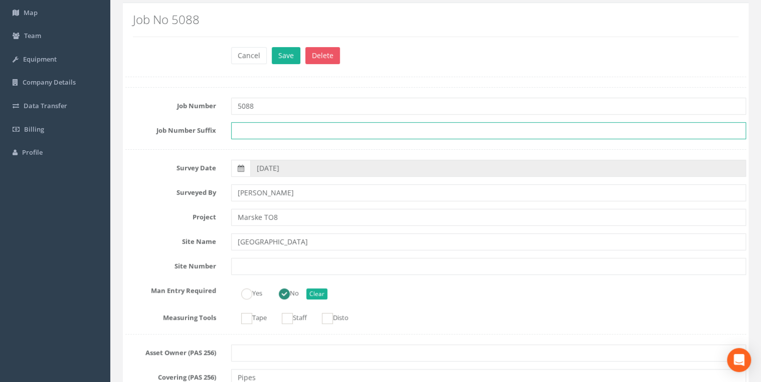
click at [272, 127] on input "text" at bounding box center [488, 130] width 515 height 17
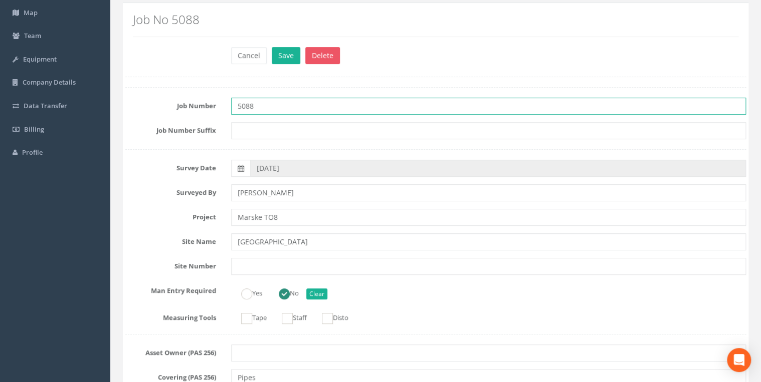
click at [272, 103] on input "5088" at bounding box center [488, 106] width 515 height 17
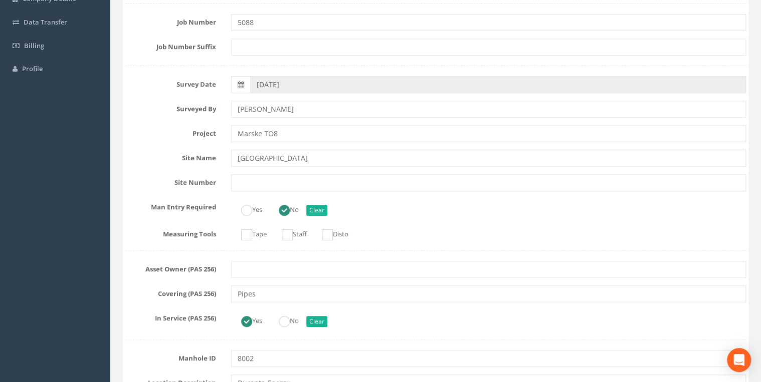
scroll to position [0, 0]
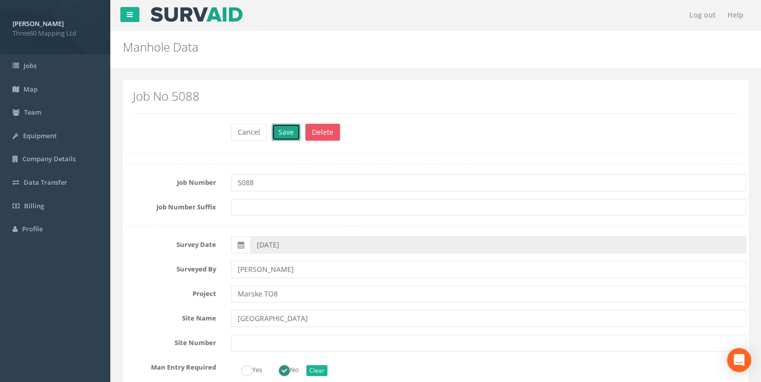
click at [294, 132] on button "Save" at bounding box center [286, 132] width 29 height 17
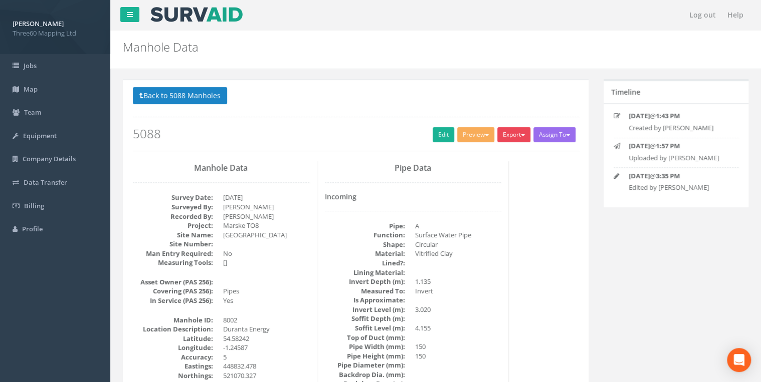
click at [510, 134] on button "Export" at bounding box center [513, 134] width 33 height 15
click at [493, 152] on link "360 Manhole" at bounding box center [493, 156] width 76 height 16
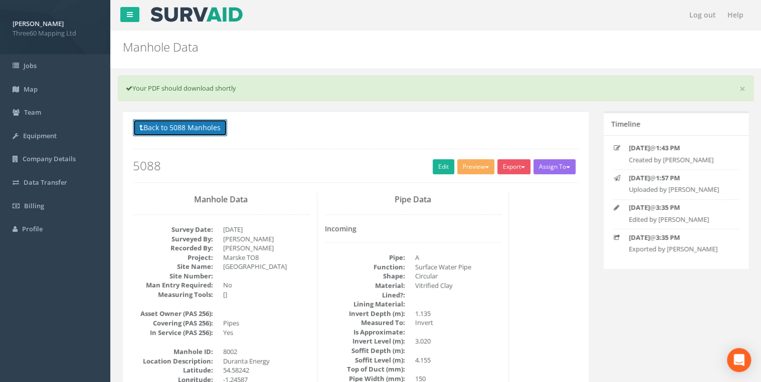
click at [227, 130] on button "Back to 5088 Manholes" at bounding box center [180, 127] width 94 height 17
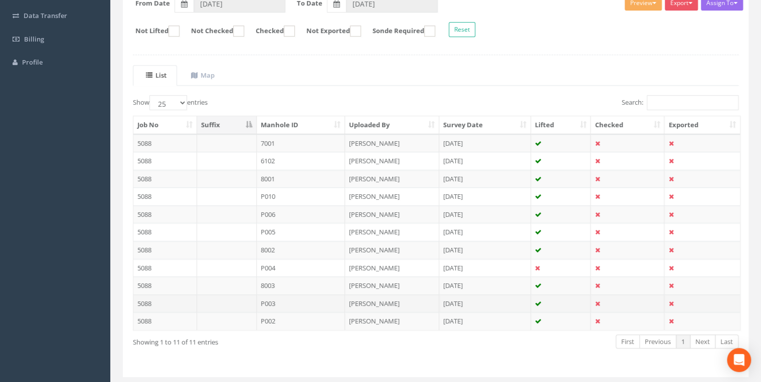
scroll to position [191, 0]
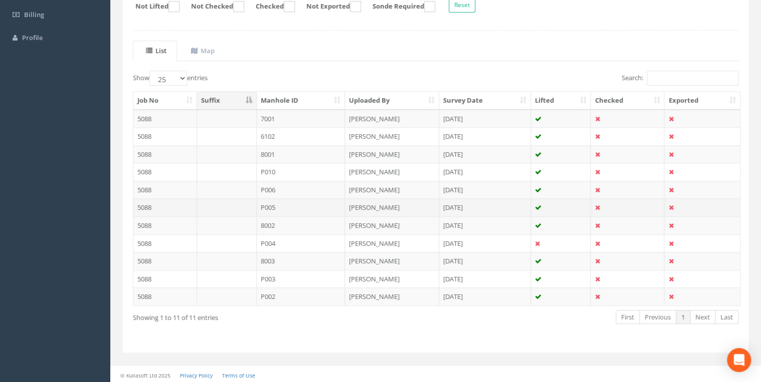
click at [275, 208] on td "P005" at bounding box center [301, 207] width 89 height 18
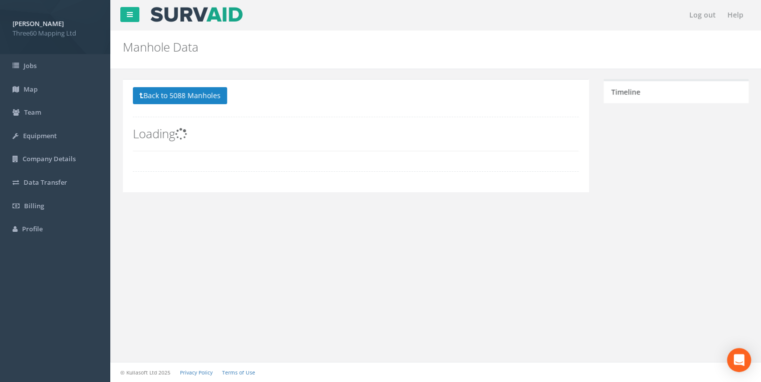
scroll to position [0, 0]
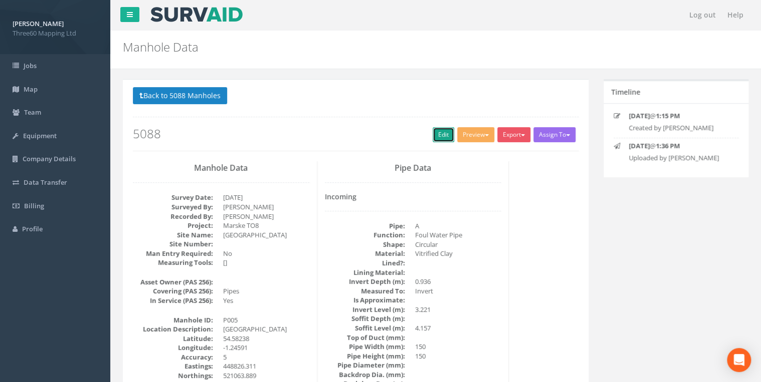
click at [437, 138] on link "Edit" at bounding box center [444, 134] width 22 height 15
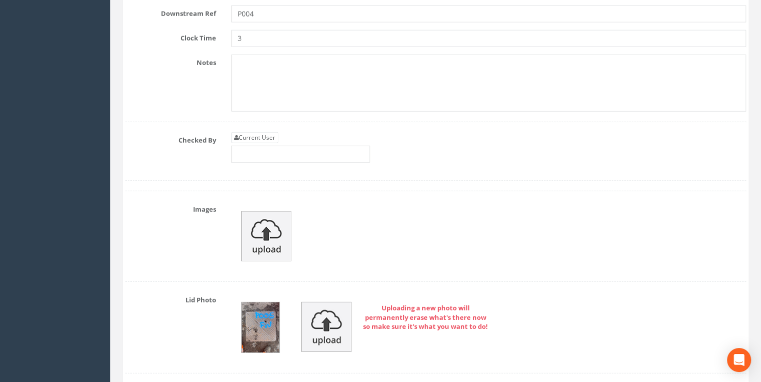
scroll to position [3154, 0]
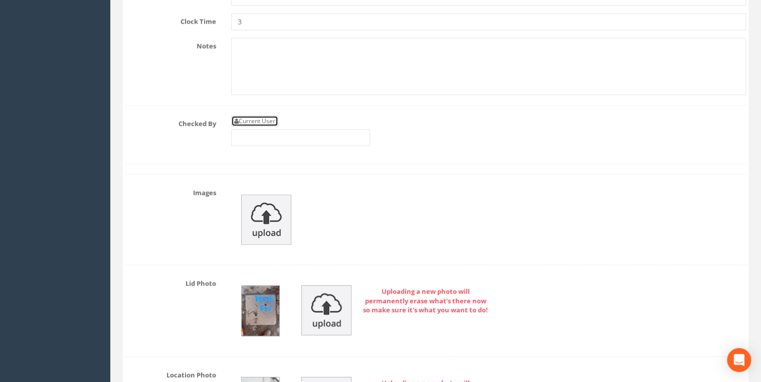
click at [260, 116] on link "Current User" at bounding box center [254, 121] width 47 height 11
type input "[PERSON_NAME]"
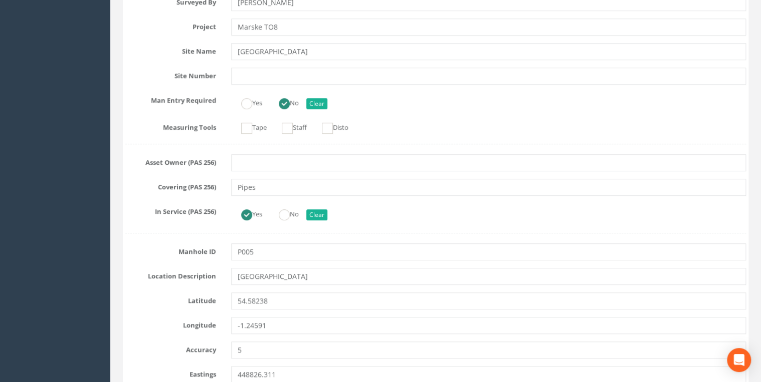
scroll to position [0, 0]
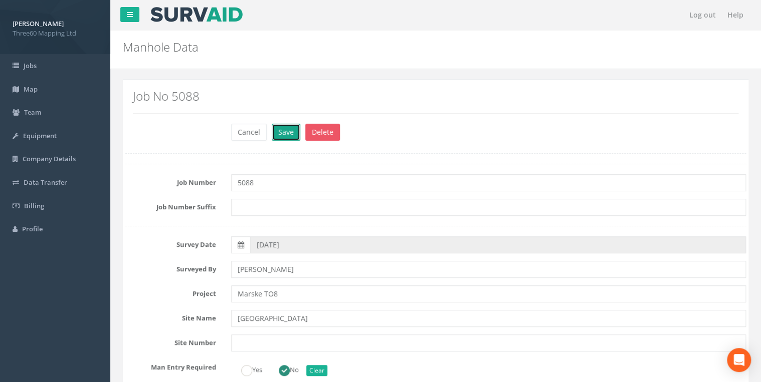
click at [291, 137] on button "Save" at bounding box center [286, 132] width 29 height 17
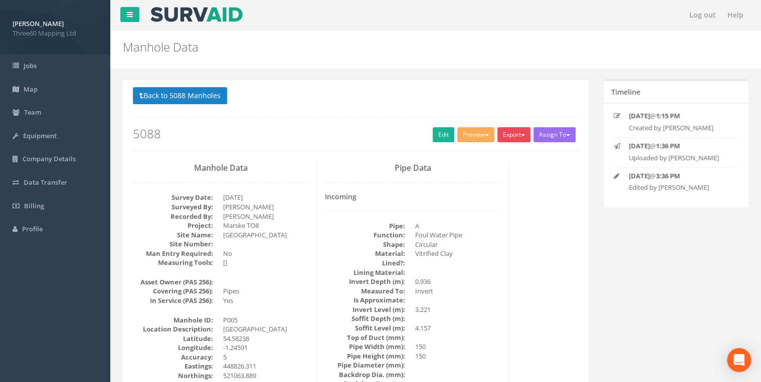
click at [511, 135] on button "Export" at bounding box center [513, 134] width 33 height 15
click at [492, 154] on link "360 Manhole" at bounding box center [493, 156] width 76 height 16
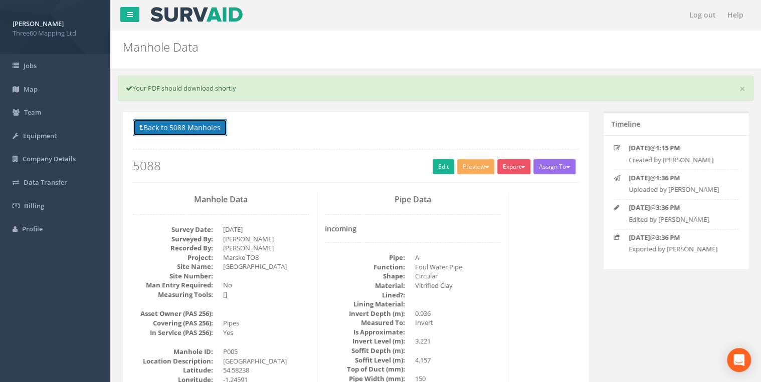
click at [220, 130] on button "Back to 5088 Manholes" at bounding box center [180, 127] width 94 height 17
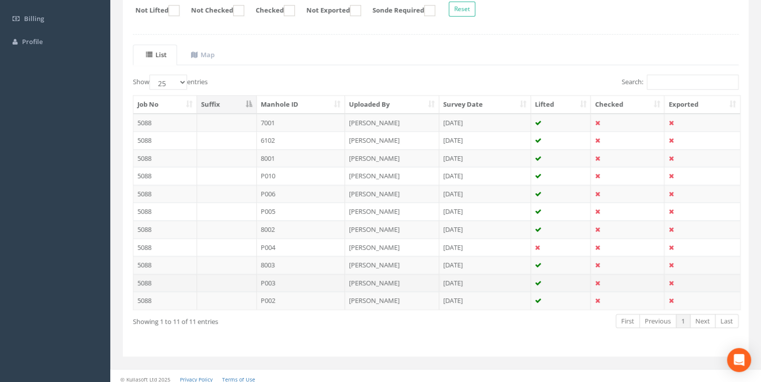
scroll to position [191, 0]
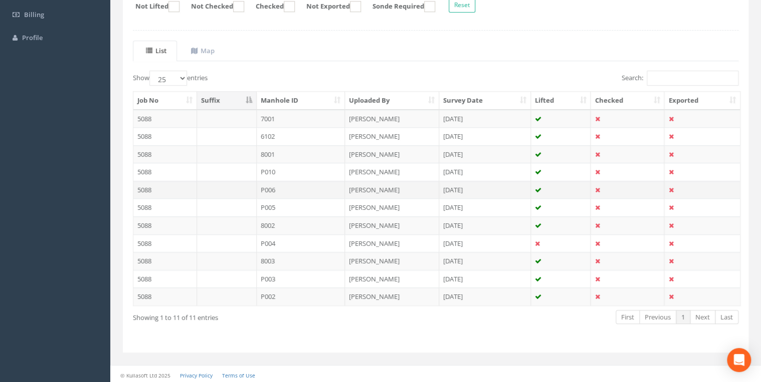
click at [275, 189] on td "P006" at bounding box center [301, 190] width 89 height 18
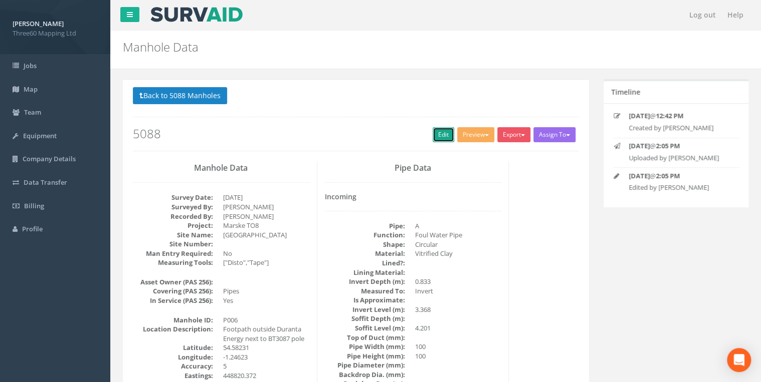
click at [433, 139] on link "Edit" at bounding box center [444, 134] width 22 height 15
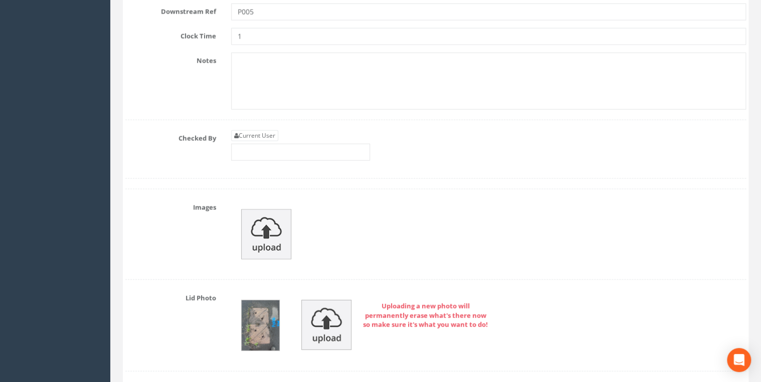
scroll to position [3154, 0]
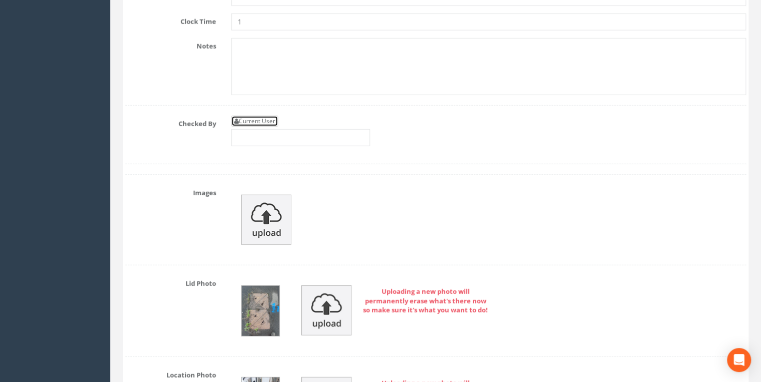
click at [268, 116] on link "Current User" at bounding box center [254, 121] width 47 height 11
type input "[PERSON_NAME]"
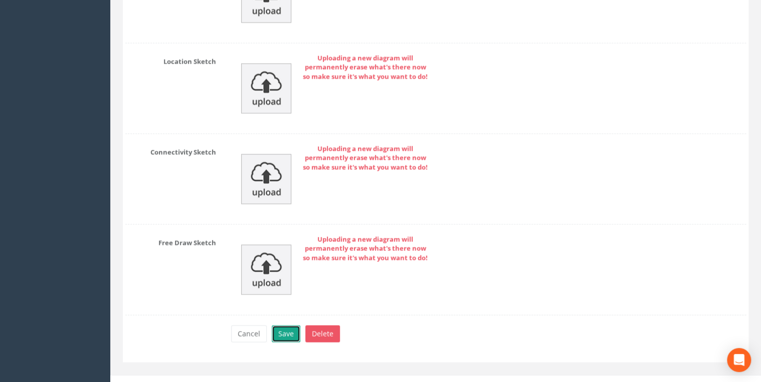
click at [285, 326] on button "Save" at bounding box center [286, 334] width 29 height 17
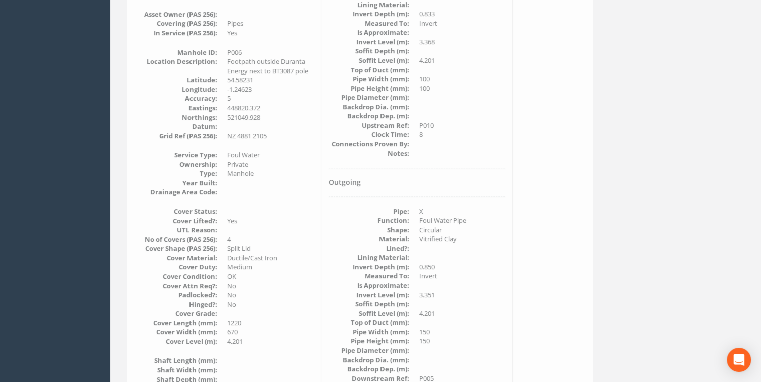
scroll to position [0, 0]
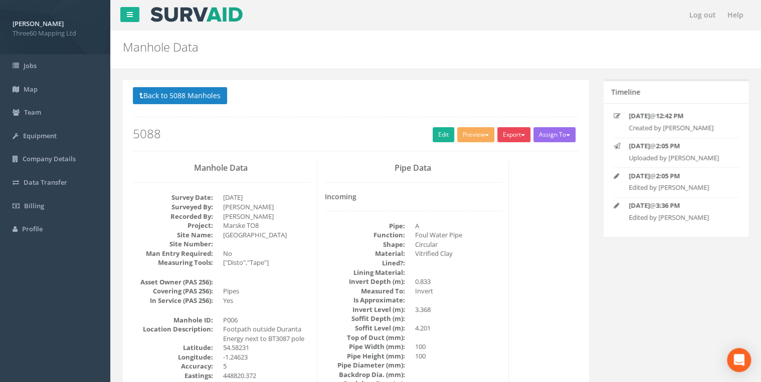
click at [518, 133] on button "Export" at bounding box center [513, 134] width 33 height 15
click at [491, 151] on link "360 Manhole" at bounding box center [493, 156] width 76 height 16
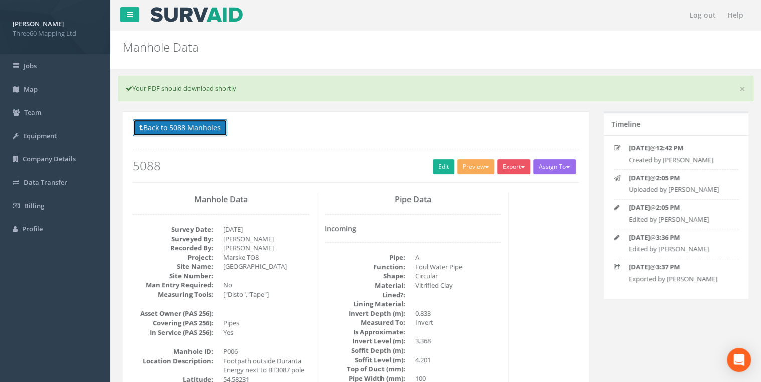
click at [218, 130] on button "Back to 5088 Manholes" at bounding box center [180, 127] width 94 height 17
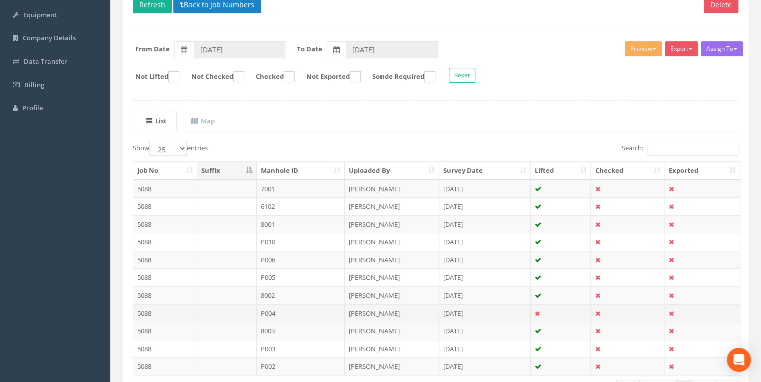
scroll to position [191, 0]
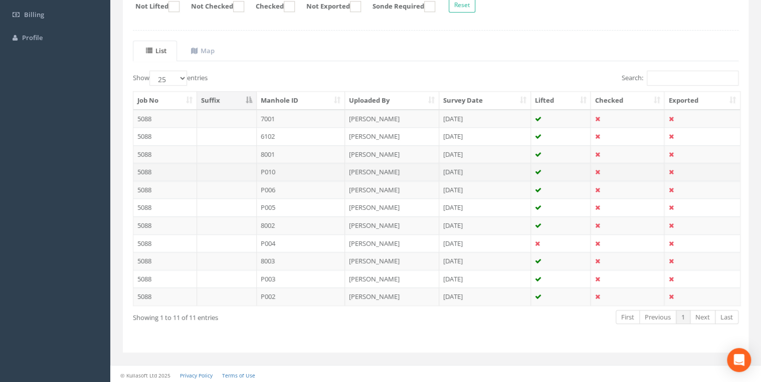
click at [252, 170] on td at bounding box center [227, 172] width 60 height 18
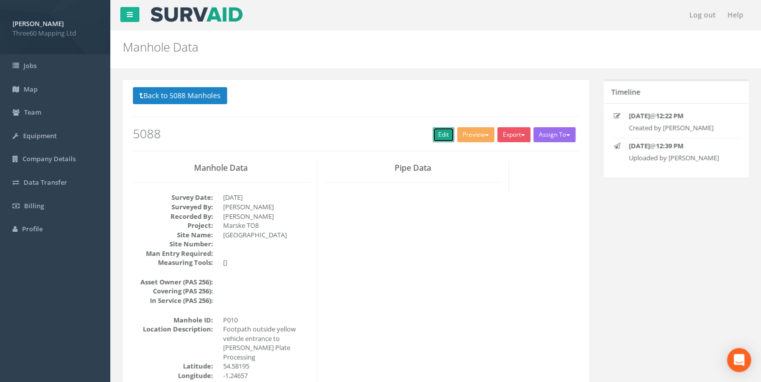
click at [441, 133] on link "Edit" at bounding box center [444, 134] width 22 height 15
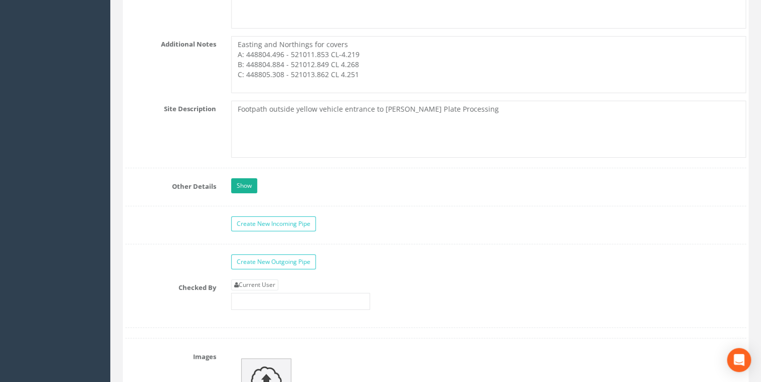
scroll to position [1925, 0]
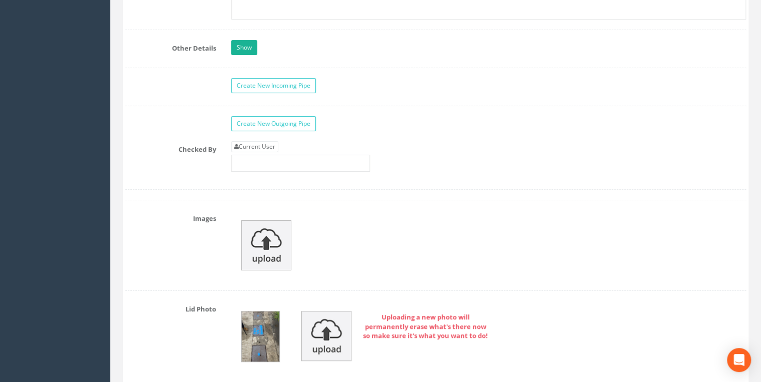
click at [274, 147] on div "Current User" at bounding box center [300, 156] width 139 height 31
click at [274, 142] on link "Current User" at bounding box center [254, 146] width 47 height 11
type input "[PERSON_NAME]"
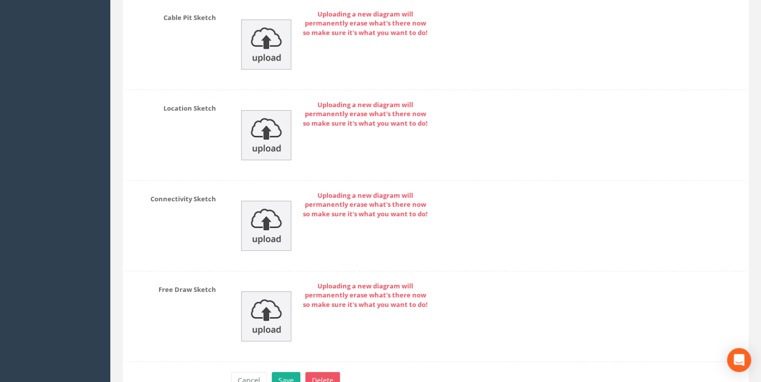
scroll to position [3629, 0]
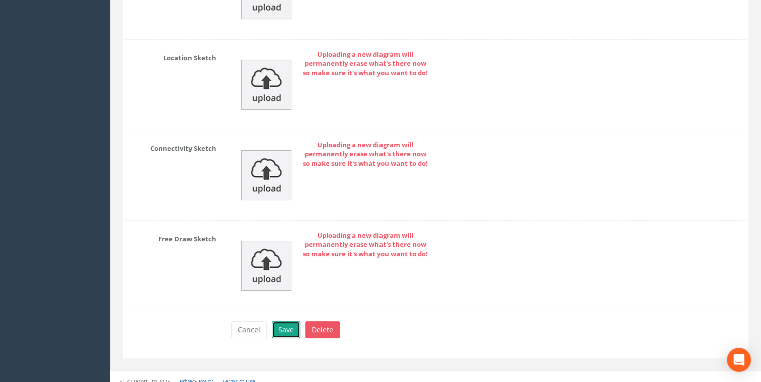
click at [286, 323] on button "Save" at bounding box center [286, 330] width 29 height 17
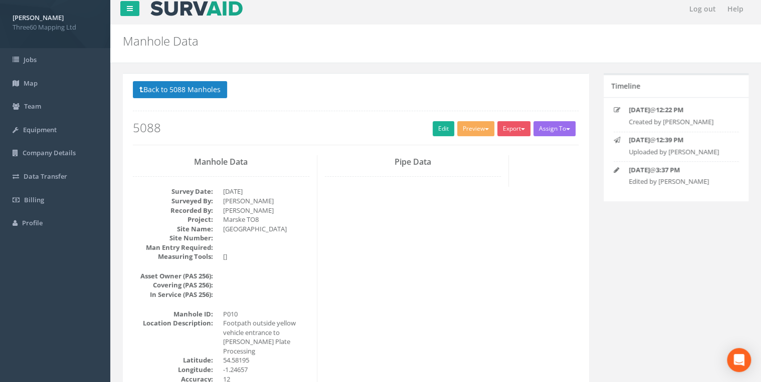
scroll to position [0, 0]
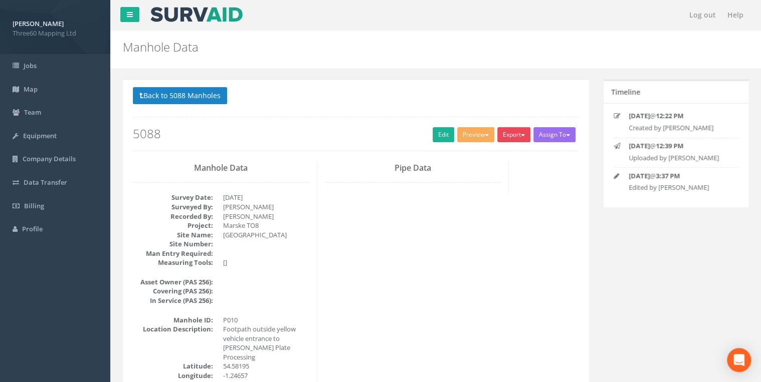
click at [511, 128] on button "Export" at bounding box center [513, 134] width 33 height 15
click at [492, 153] on link "360 Manhole" at bounding box center [493, 156] width 76 height 16
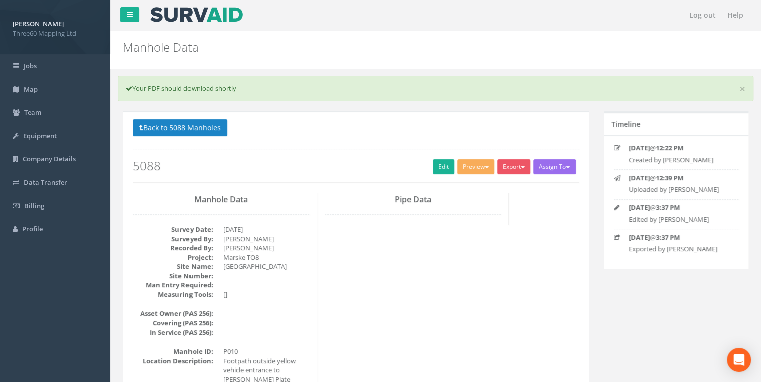
click at [213, 124] on button "Back to 5088 Manholes" at bounding box center [180, 127] width 94 height 17
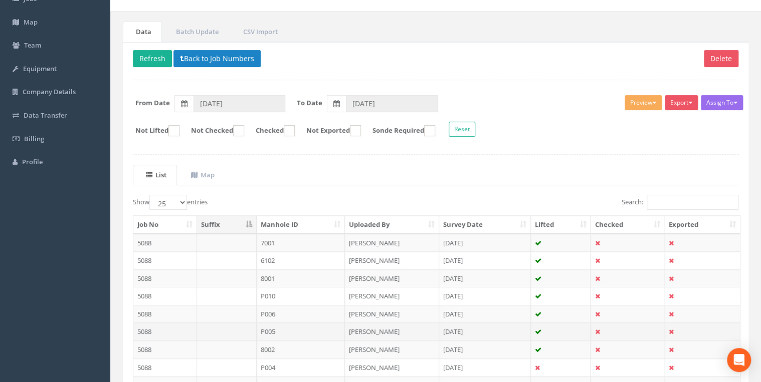
scroll to position [107, 0]
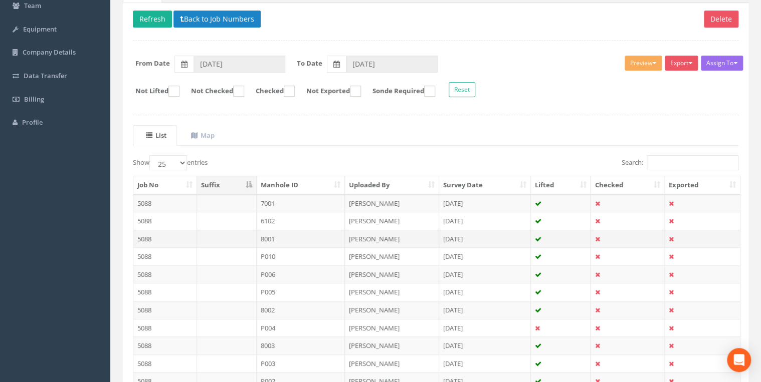
click at [273, 236] on td "8001" at bounding box center [301, 239] width 89 height 18
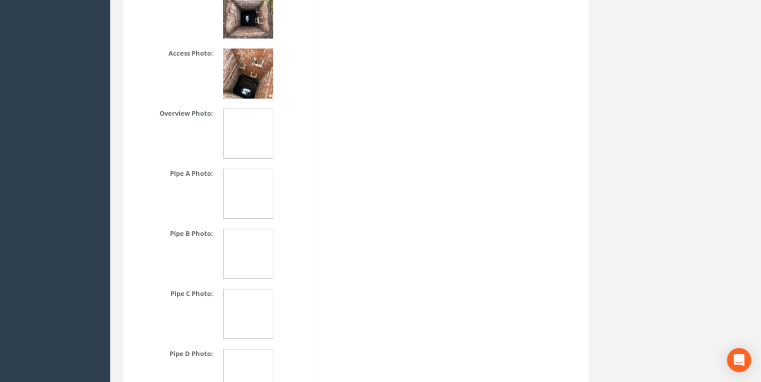
scroll to position [1561, 0]
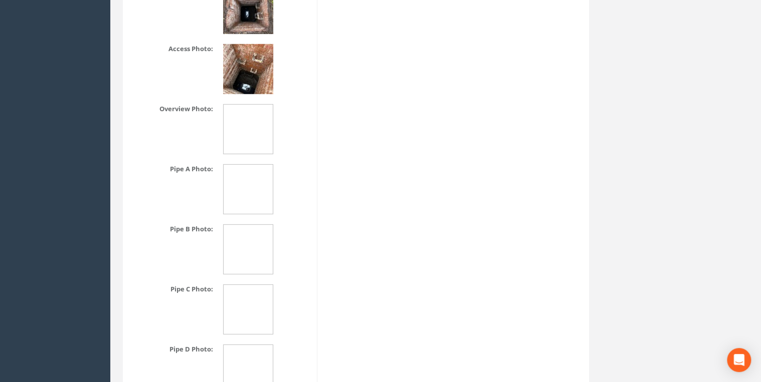
click at [245, 128] on img at bounding box center [248, 129] width 50 height 50
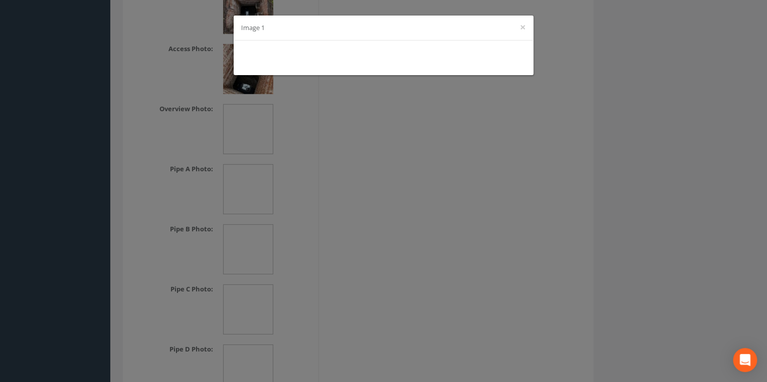
click at [529, 27] on div "Image 1 ×" at bounding box center [384, 28] width 300 height 25
click at [527, 27] on div "Image 1 ×" at bounding box center [384, 28] width 300 height 25
click at [524, 27] on button "×" at bounding box center [523, 27] width 6 height 11
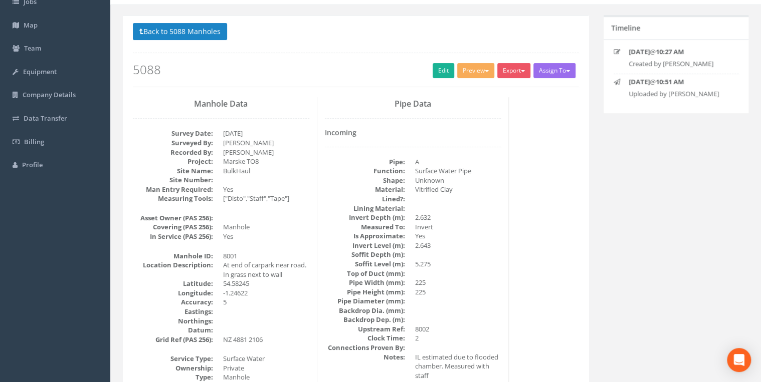
scroll to position [0, 0]
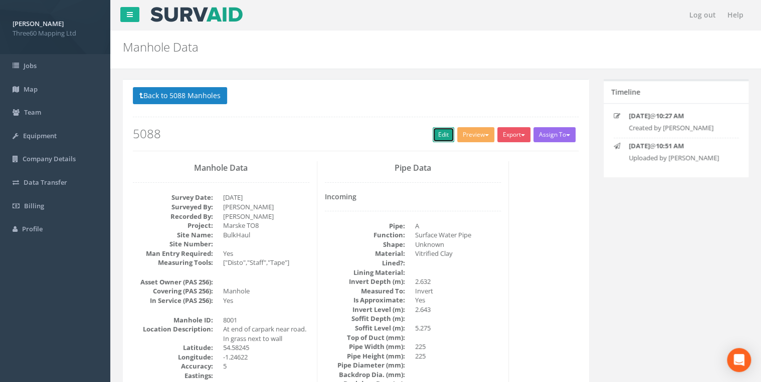
click at [436, 134] on link "Edit" at bounding box center [444, 134] width 22 height 15
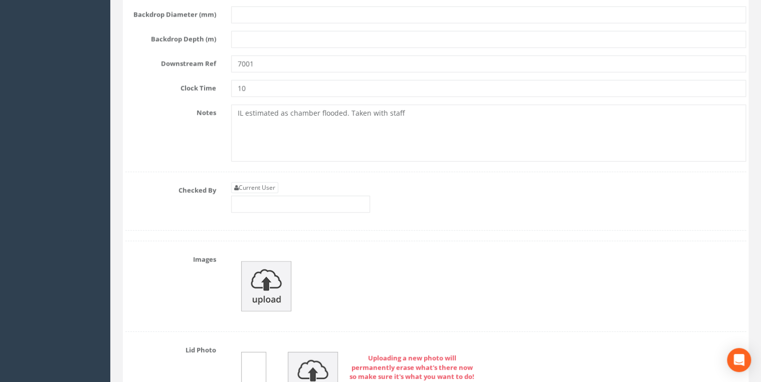
scroll to position [3101, 0]
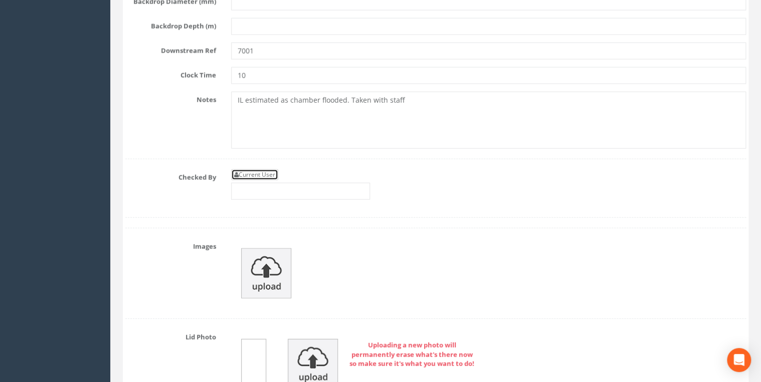
click at [264, 170] on link "Current User" at bounding box center [254, 174] width 47 height 11
type input "[PERSON_NAME]"
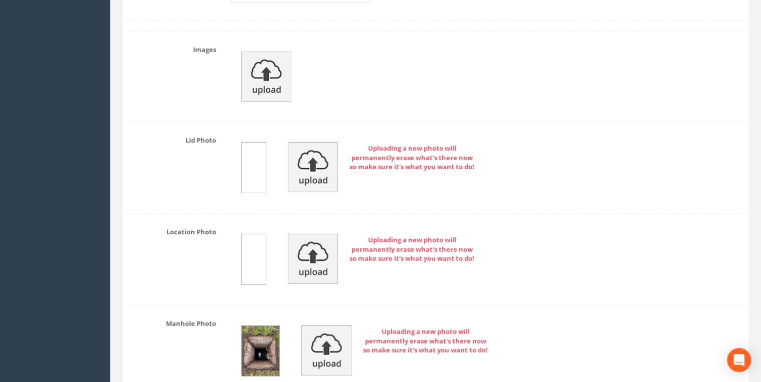
scroll to position [3315, 0]
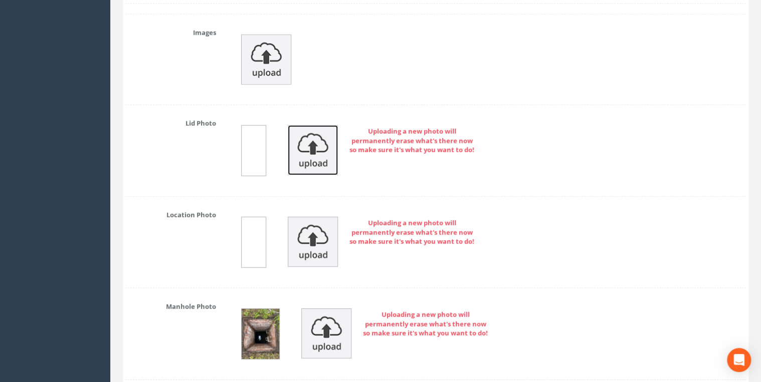
click at [327, 130] on img at bounding box center [313, 150] width 50 height 50
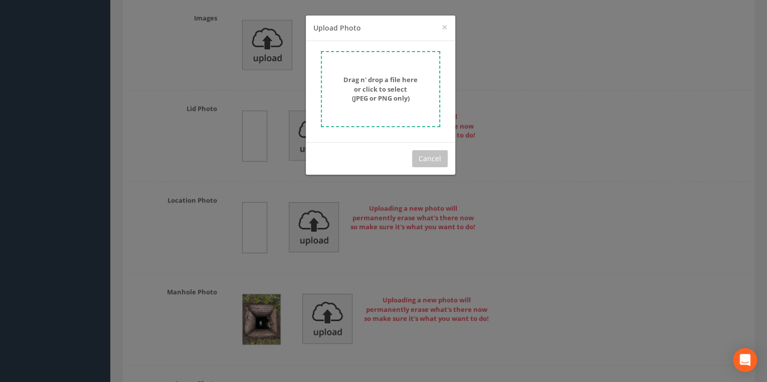
click at [394, 99] on strong "Drag n' drop a file here or click to select (JPEG or PNG only)" at bounding box center [380, 89] width 74 height 28
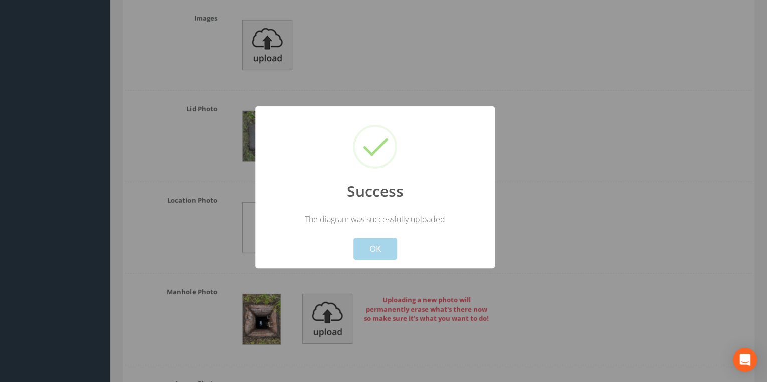
click at [387, 244] on button "OK" at bounding box center [375, 249] width 44 height 22
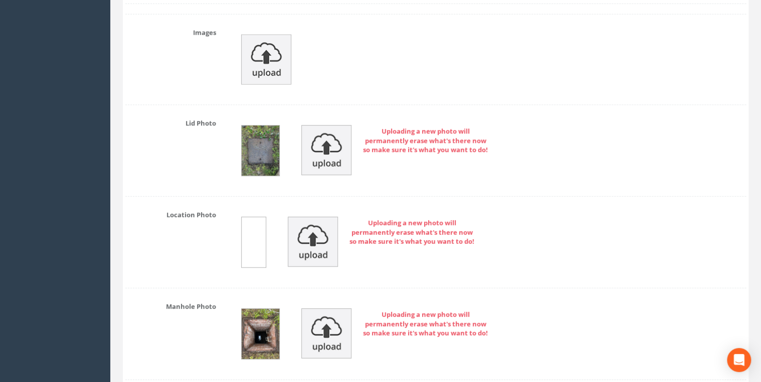
click at [260, 229] on div at bounding box center [253, 242] width 25 height 51
click at [256, 228] on div at bounding box center [253, 242] width 25 height 51
click at [333, 224] on img at bounding box center [313, 242] width 50 height 50
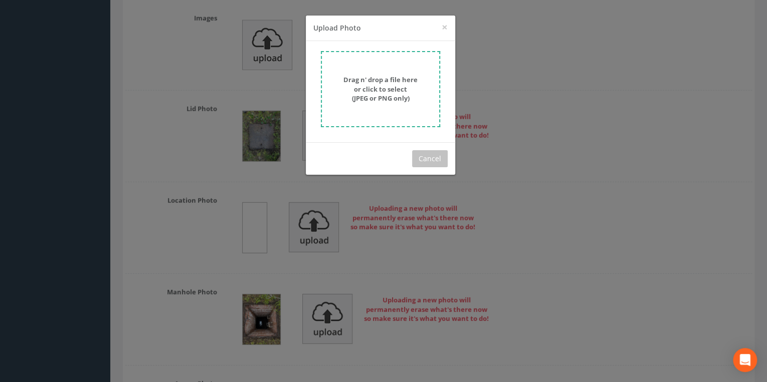
click at [402, 94] on strong "Drag n' drop a file here or click to select (JPEG or PNG only)" at bounding box center [380, 89] width 74 height 28
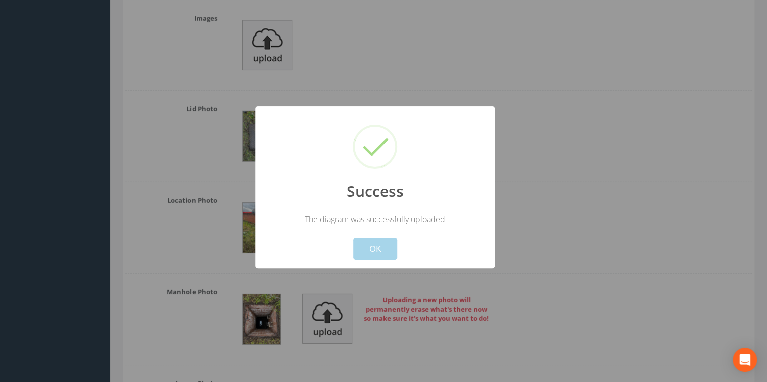
click at [392, 251] on button "OK" at bounding box center [375, 249] width 44 height 22
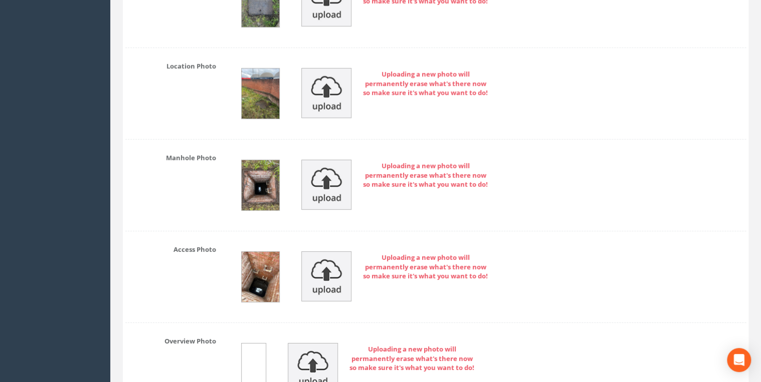
scroll to position [3582, 0]
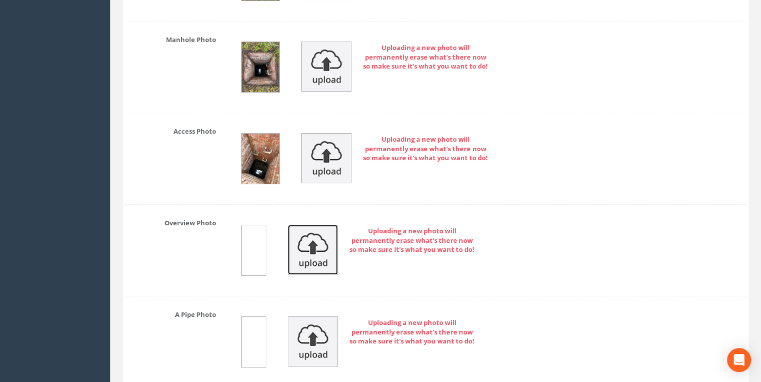
click at [318, 237] on img at bounding box center [313, 250] width 50 height 50
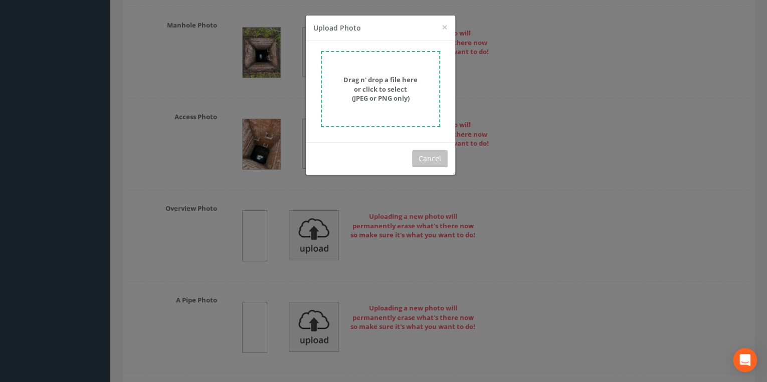
click at [370, 102] on strong "Drag n' drop a file here or click to select (JPEG or PNG only)" at bounding box center [380, 89] width 74 height 28
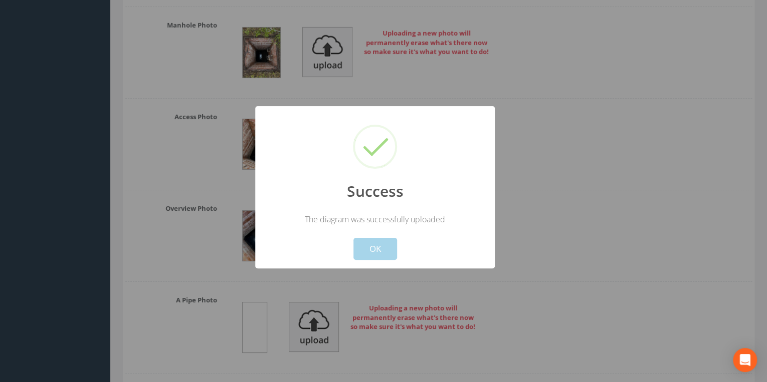
click at [377, 249] on button "OK" at bounding box center [375, 249] width 44 height 22
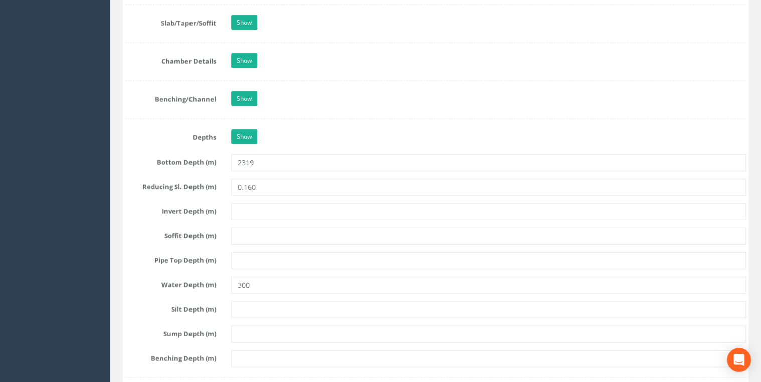
scroll to position [1123, 0]
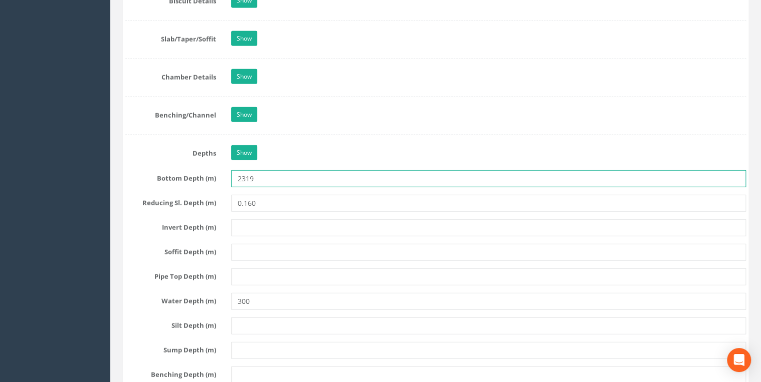
click at [265, 175] on input "2319" at bounding box center [488, 178] width 515 height 17
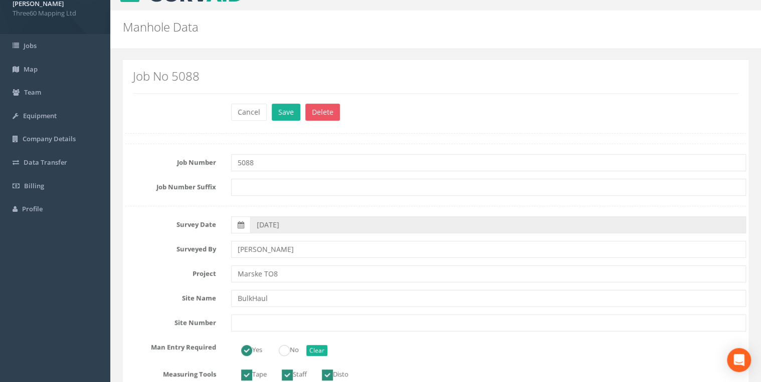
scroll to position [0, 0]
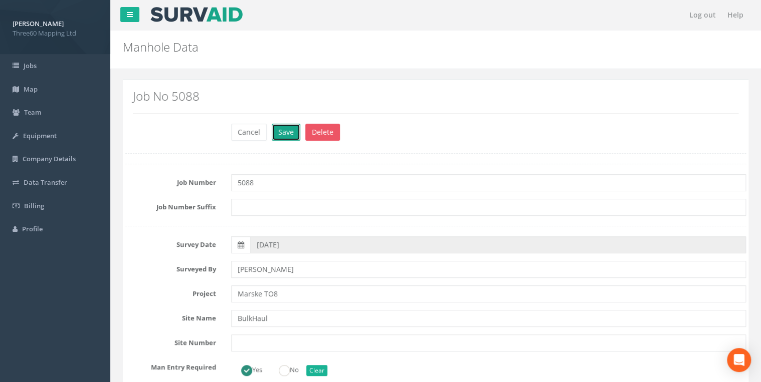
click at [285, 127] on button "Save" at bounding box center [286, 132] width 29 height 17
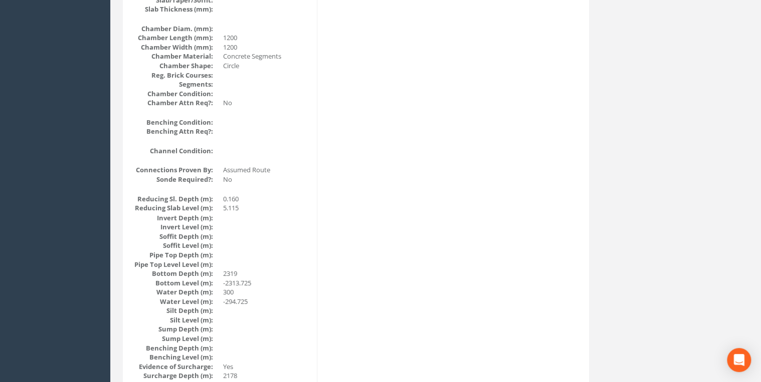
scroll to position [909, 0]
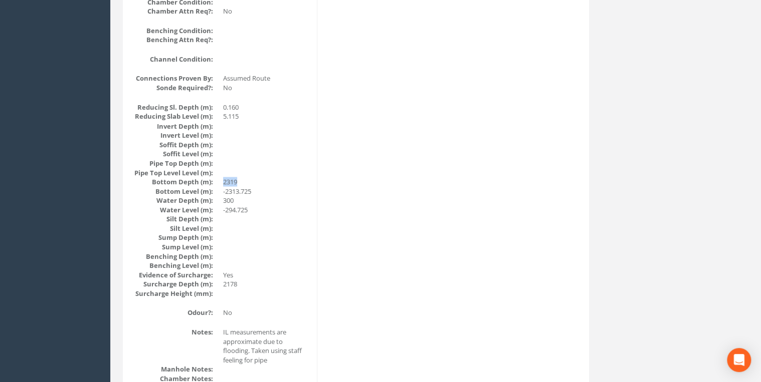
drag, startPoint x: 245, startPoint y: 178, endPoint x: 221, endPoint y: 176, distance: 24.6
click at [221, 176] on dl "Reducing Sl. Depth (m): 0.160 Reducing Slab Level (m): 5.115 Invert Depth (m): …" at bounding box center [221, 200] width 176 height 195
click at [282, 221] on dd at bounding box center [266, 219] width 86 height 10
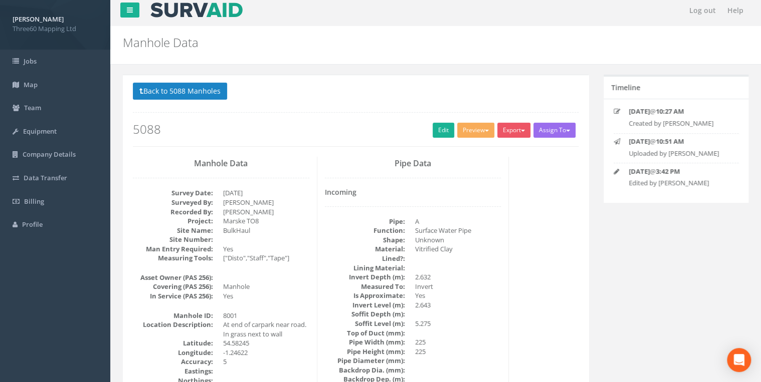
scroll to position [0, 0]
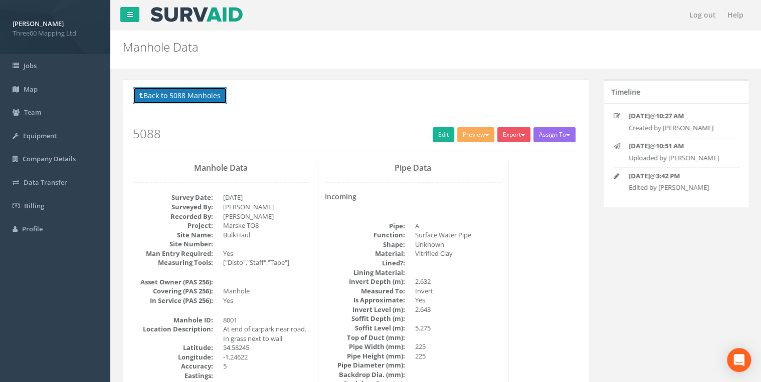
click at [203, 100] on button "Back to 5088 Manholes" at bounding box center [180, 95] width 94 height 17
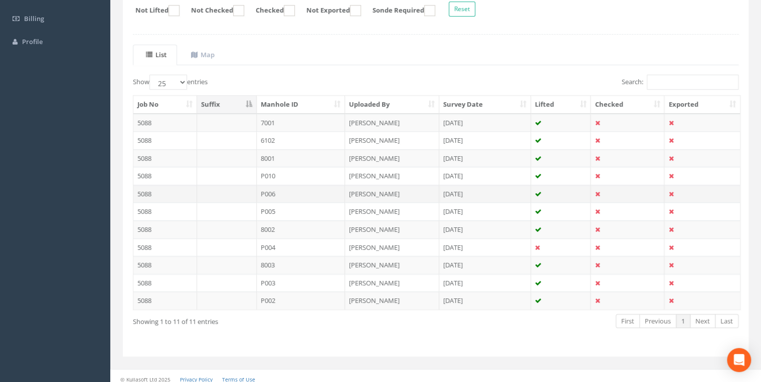
scroll to position [191, 0]
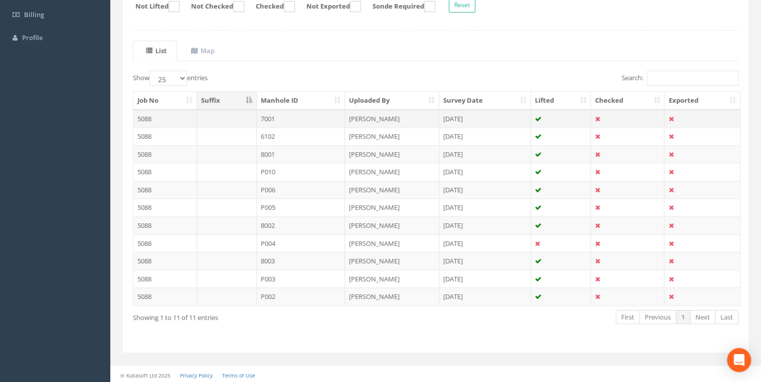
click at [272, 116] on td "7001" at bounding box center [301, 119] width 89 height 18
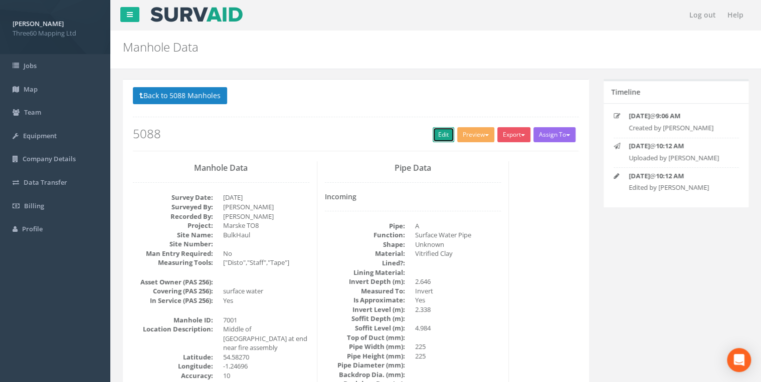
click at [433, 141] on link "Edit" at bounding box center [444, 134] width 22 height 15
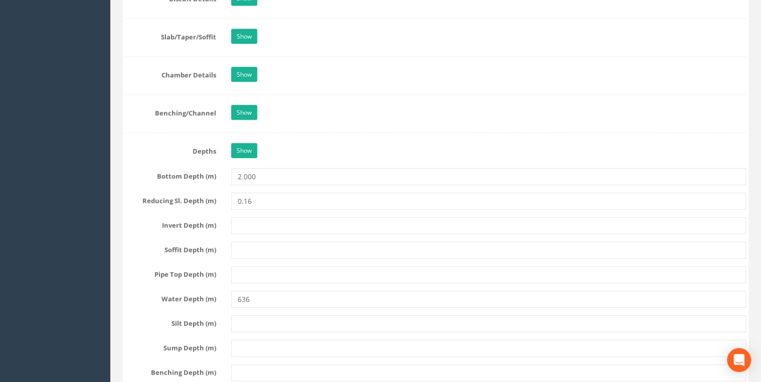
scroll to position [1176, 0]
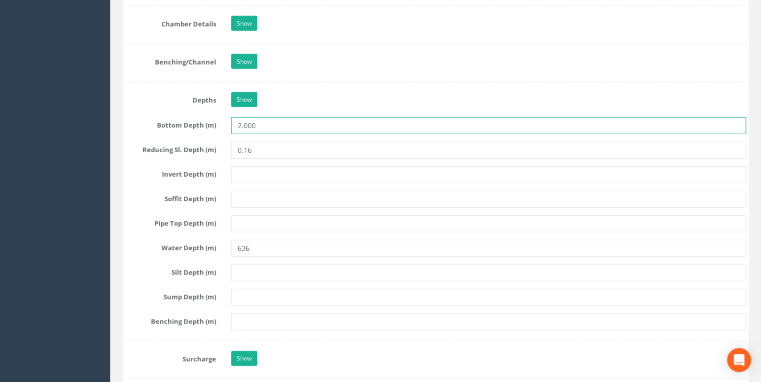
click at [291, 122] on input "2.000" at bounding box center [488, 125] width 515 height 17
click at [245, 125] on input "2.000" at bounding box center [488, 125] width 515 height 17
click at [264, 123] on input "2000" at bounding box center [488, 125] width 515 height 17
type input "2000"
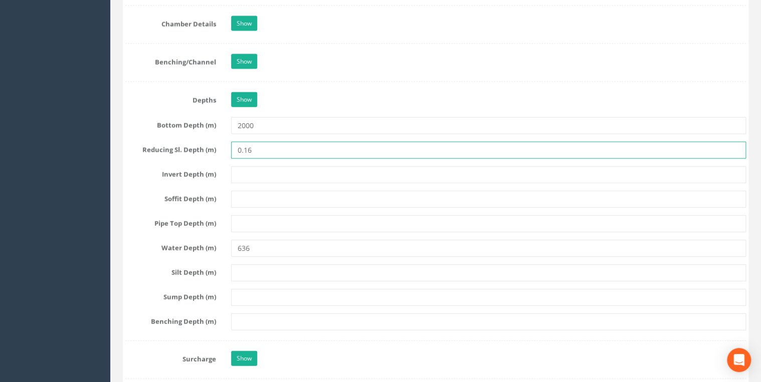
click at [264, 146] on input "0.16" at bounding box center [488, 150] width 515 height 17
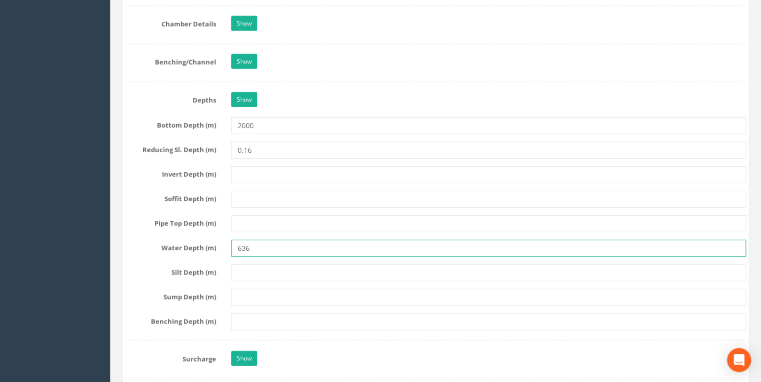
click at [258, 248] on input "636" at bounding box center [488, 248] width 515 height 17
type input "6"
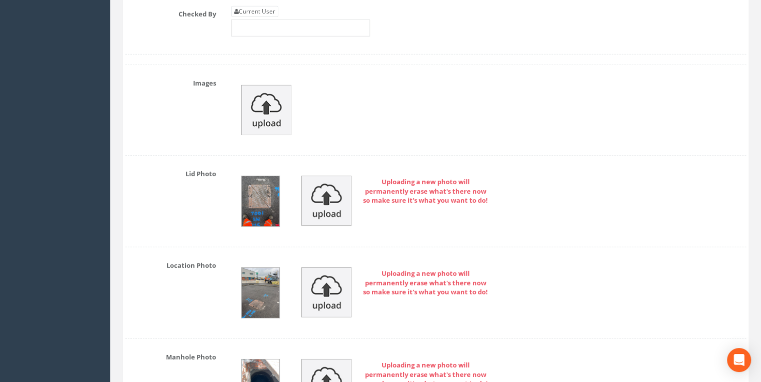
scroll to position [3208, 0]
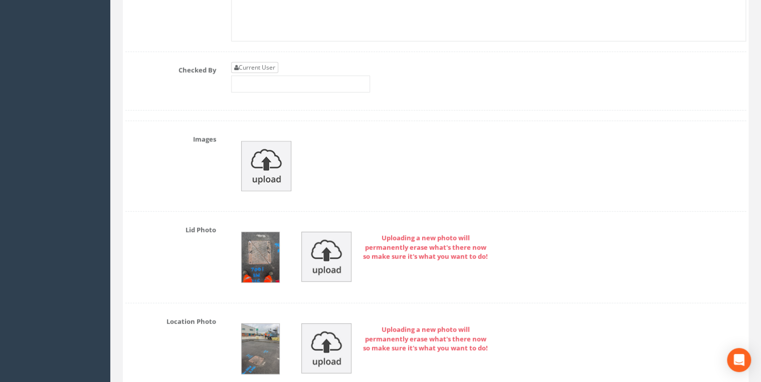
type input "318"
drag, startPoint x: 255, startPoint y: 55, endPoint x: 255, endPoint y: 63, distance: 8.5
click at [255, 62] on link "Current User" at bounding box center [254, 67] width 47 height 11
type input "[PERSON_NAME]"
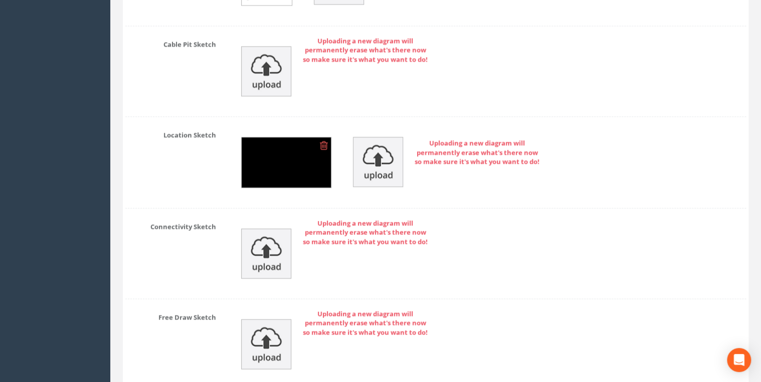
scroll to position [4830, 0]
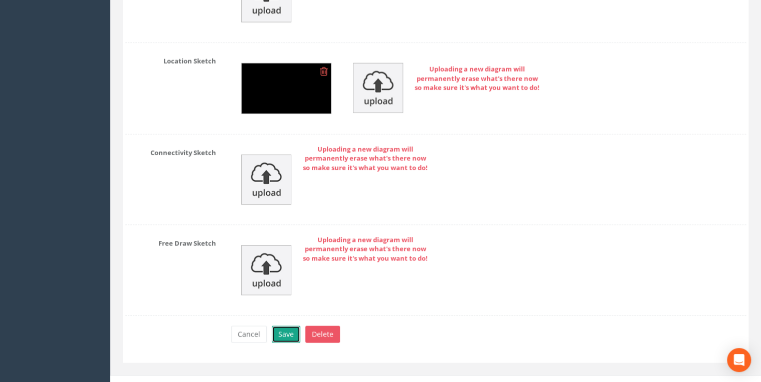
click at [285, 326] on button "Save" at bounding box center [286, 334] width 29 height 17
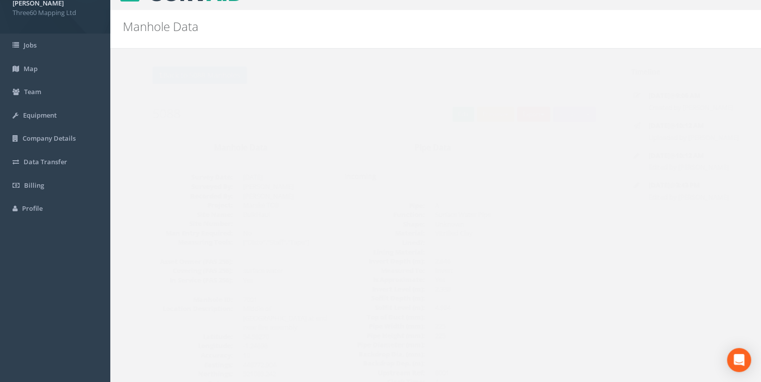
scroll to position [0, 0]
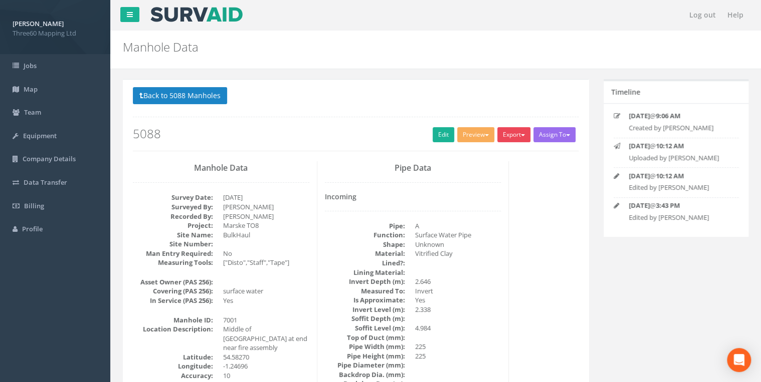
click at [507, 136] on button "Export" at bounding box center [513, 134] width 33 height 15
click at [495, 157] on link "360 Manhole" at bounding box center [493, 156] width 76 height 16
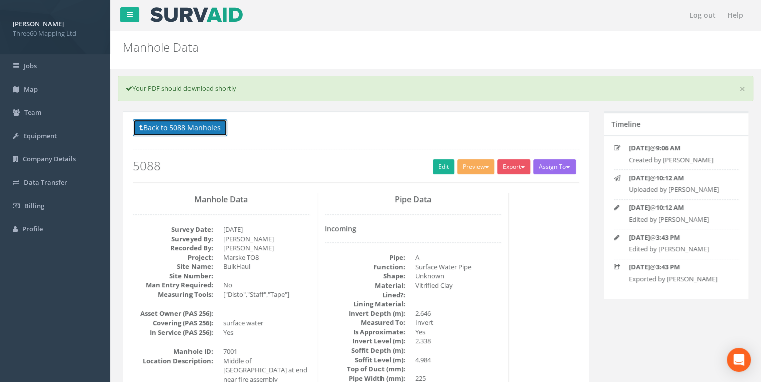
click at [219, 125] on button "Back to 5088 Manholes" at bounding box center [180, 127] width 94 height 17
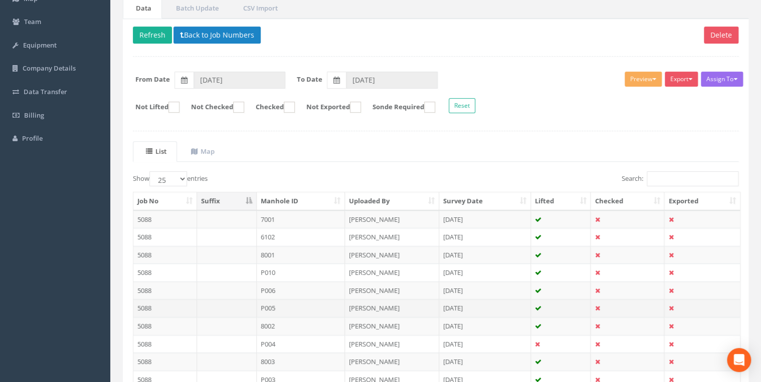
scroll to position [160, 0]
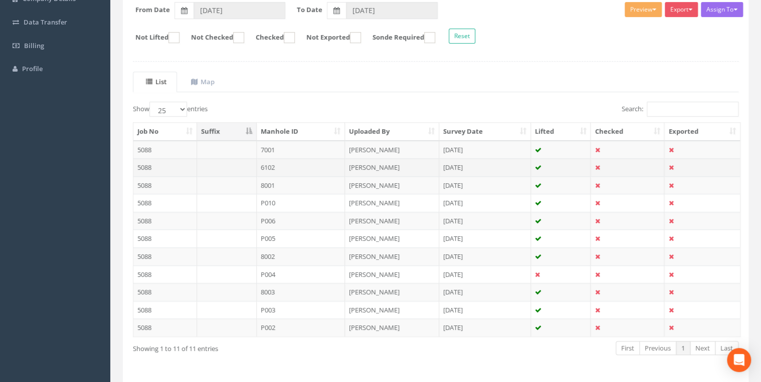
click at [278, 168] on td "6102" at bounding box center [301, 167] width 89 height 18
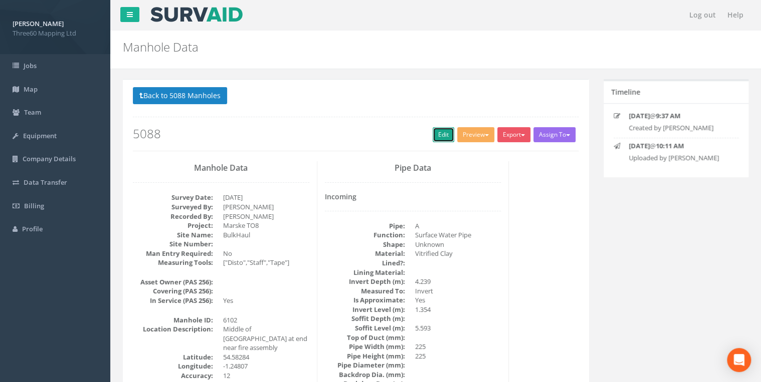
click at [448, 133] on link "Edit" at bounding box center [444, 134] width 22 height 15
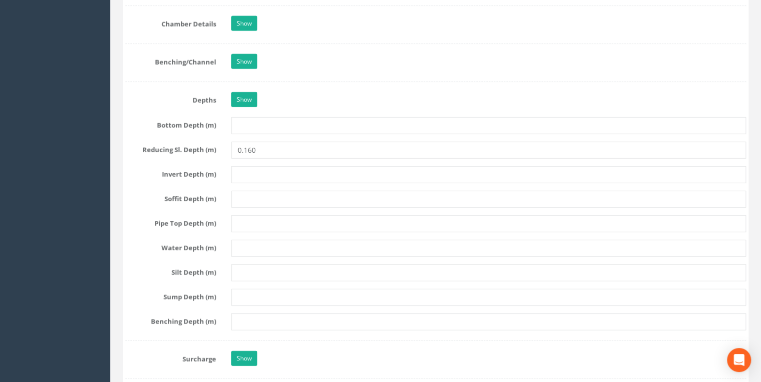
scroll to position [1230, 0]
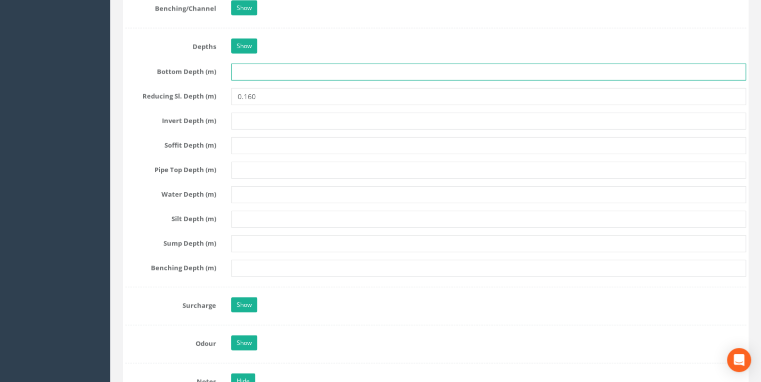
click at [241, 70] on input "text" at bounding box center [488, 72] width 515 height 17
type input "3487"
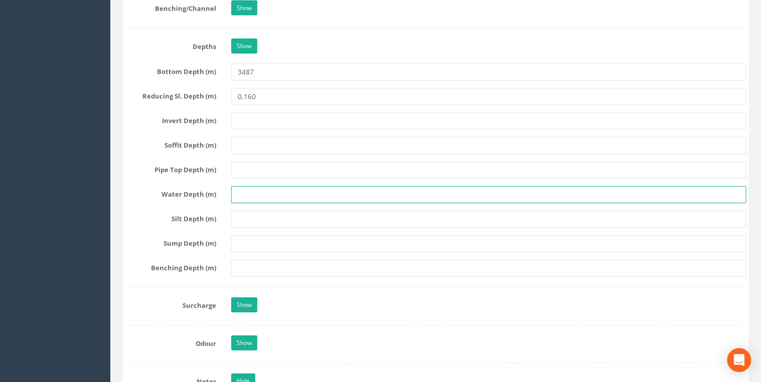
click at [247, 186] on input "text" at bounding box center [488, 194] width 515 height 17
type input "1321"
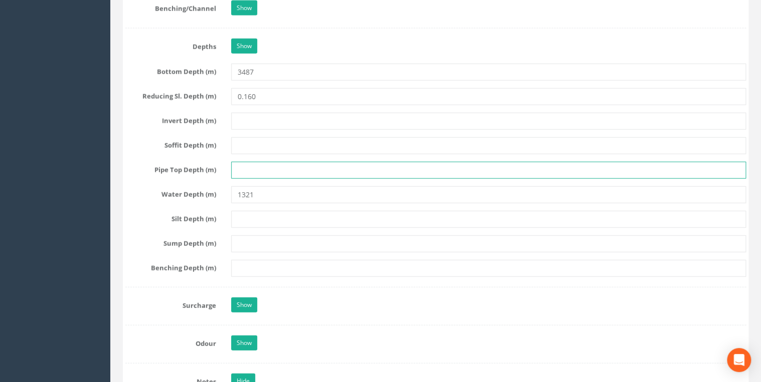
click at [264, 167] on input "text" at bounding box center [488, 170] width 515 height 17
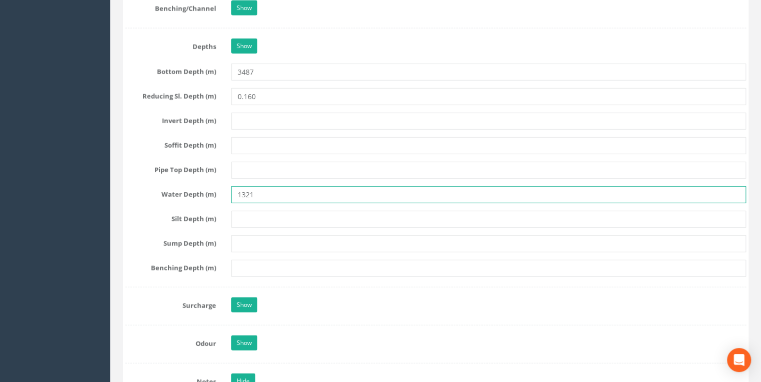
click at [282, 190] on input "1321" at bounding box center [488, 194] width 515 height 17
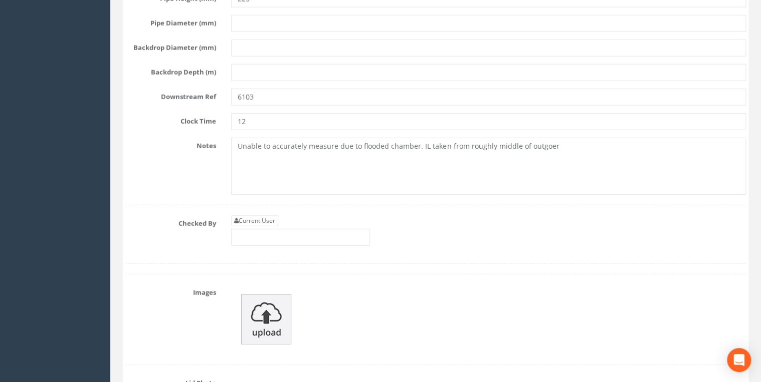
scroll to position [3208, 0]
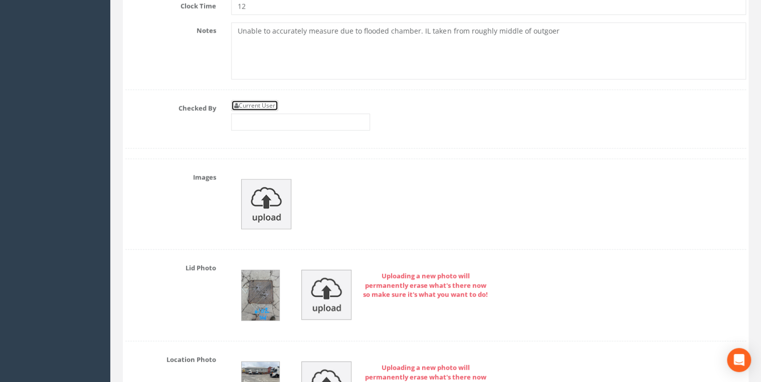
click at [259, 100] on link "Current User" at bounding box center [254, 105] width 47 height 11
type input "[PERSON_NAME]"
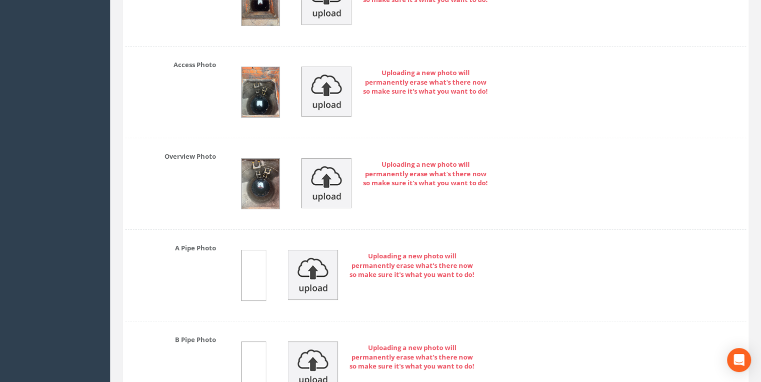
scroll to position [3689, 0]
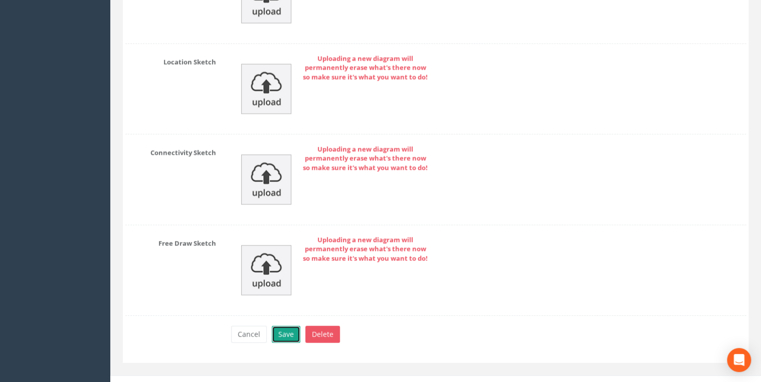
click at [287, 326] on button "Save" at bounding box center [286, 334] width 29 height 17
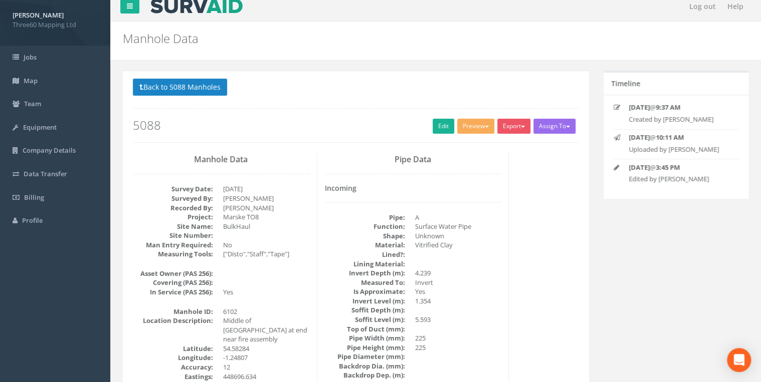
scroll to position [0, 0]
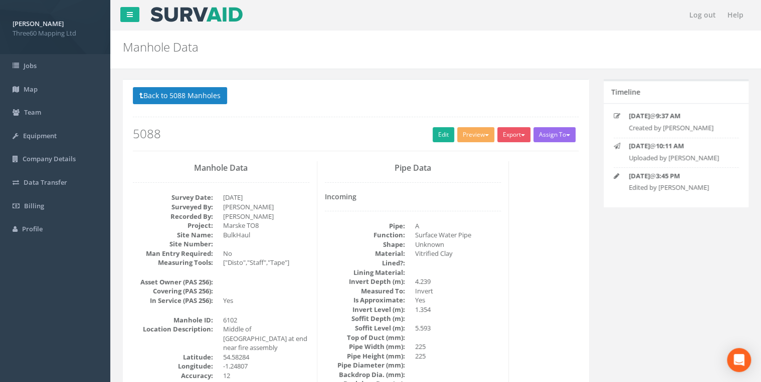
click at [513, 126] on div "Back to 5088 Manholes Back to Map Assign To No Companies Added Export 360 Manho…" at bounding box center [356, 119] width 446 height 64
click at [512, 137] on button "Export" at bounding box center [513, 134] width 33 height 15
click at [483, 155] on link "360 Manhole" at bounding box center [493, 156] width 76 height 16
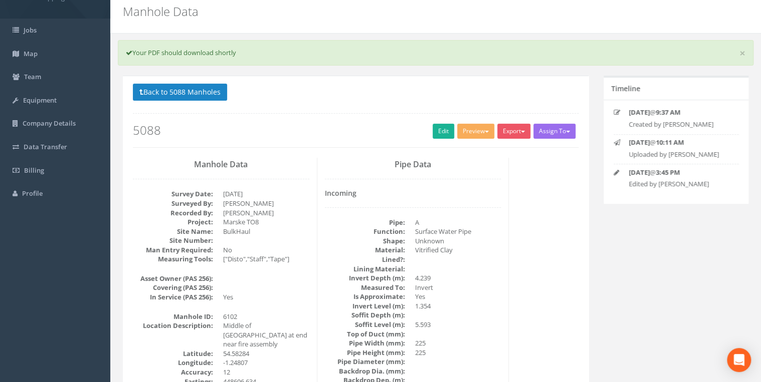
scroll to position [107, 0]
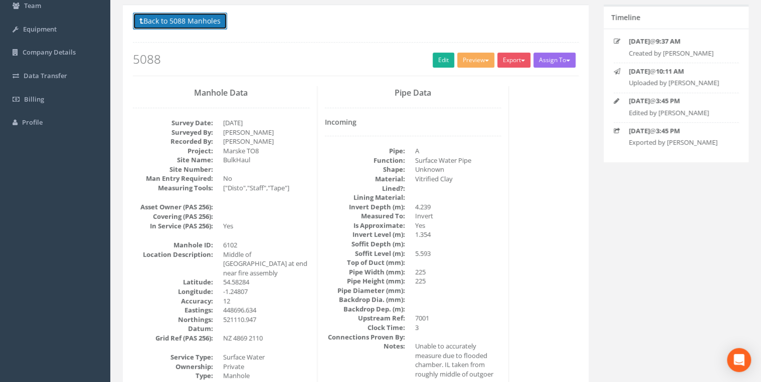
click at [201, 27] on button "Back to 5088 Manholes" at bounding box center [180, 21] width 94 height 17
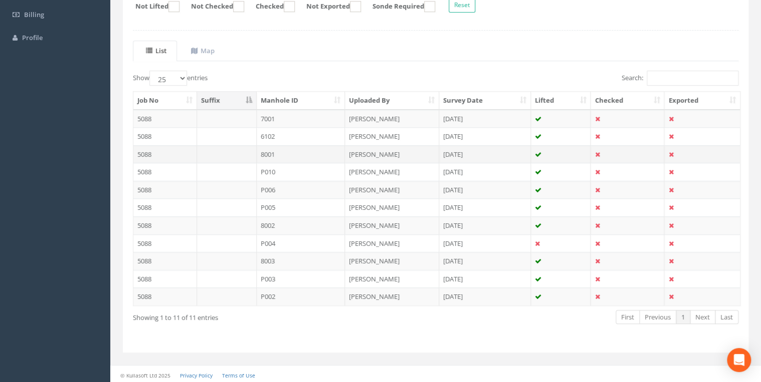
click at [281, 154] on td "8001" at bounding box center [301, 154] width 89 height 18
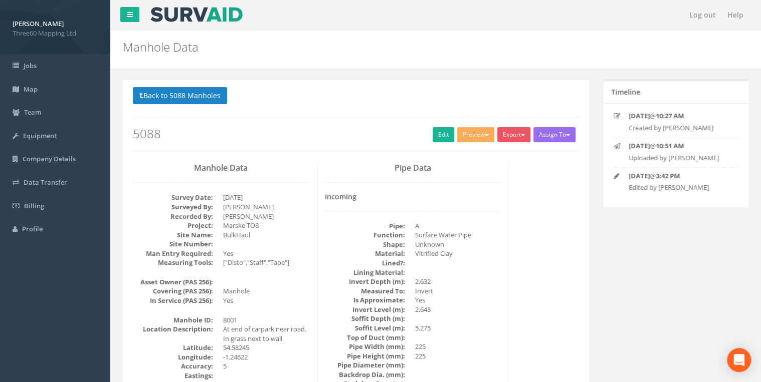
click at [430, 142] on div "Back to 5088 Manholes Back to Map Assign To No Companies Added Export 360 Manho…" at bounding box center [356, 119] width 446 height 64
click at [433, 138] on link "Edit" at bounding box center [444, 134] width 22 height 15
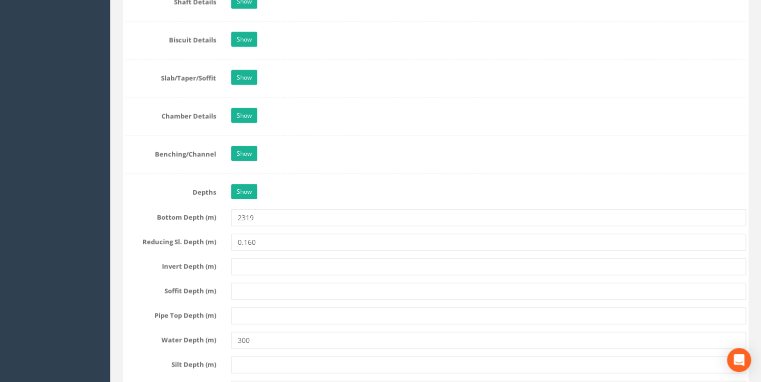
scroll to position [1230, 0]
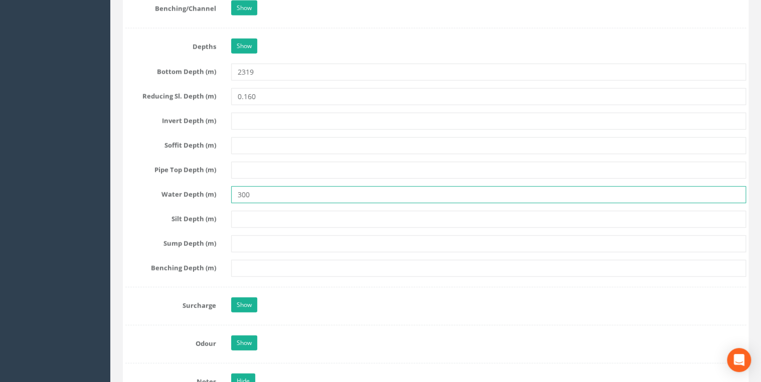
click at [288, 188] on input "300" at bounding box center [488, 194] width 515 height 17
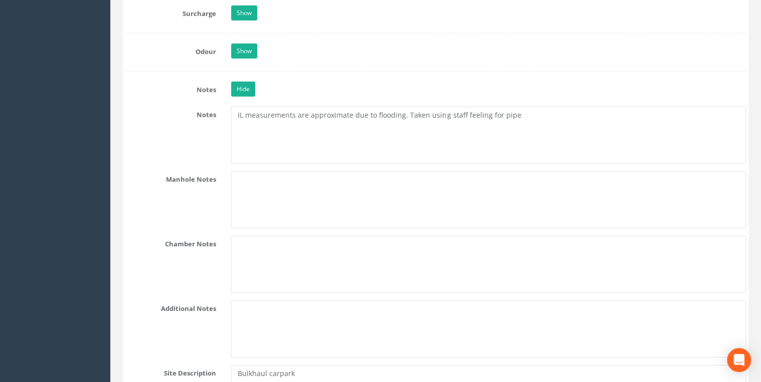
scroll to position [1604, 0]
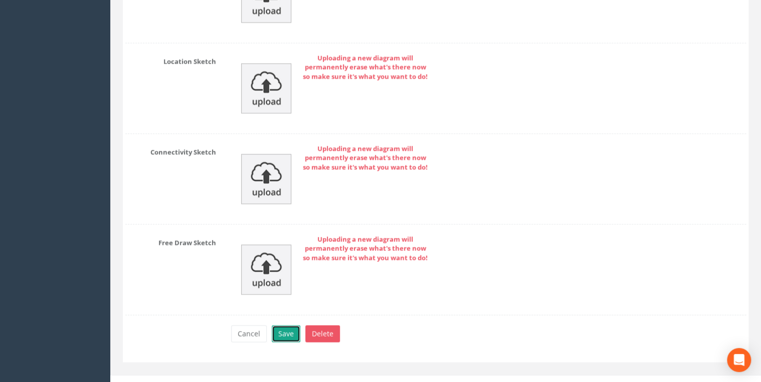
click at [283, 326] on button "Save" at bounding box center [286, 334] width 29 height 17
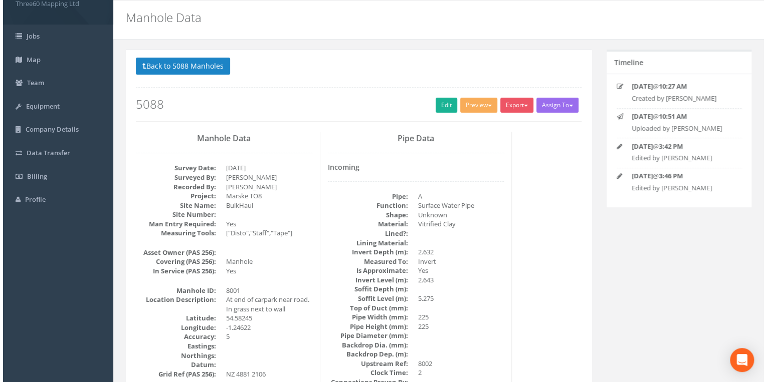
scroll to position [0, 0]
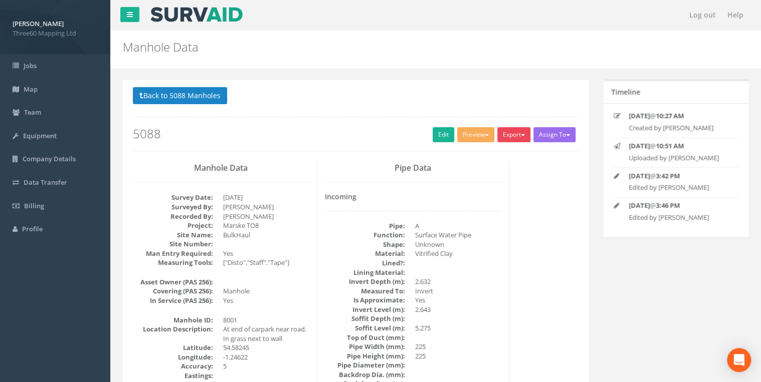
click at [498, 133] on button "Export" at bounding box center [513, 134] width 33 height 15
click at [490, 151] on link "360 Manhole" at bounding box center [493, 156] width 76 height 16
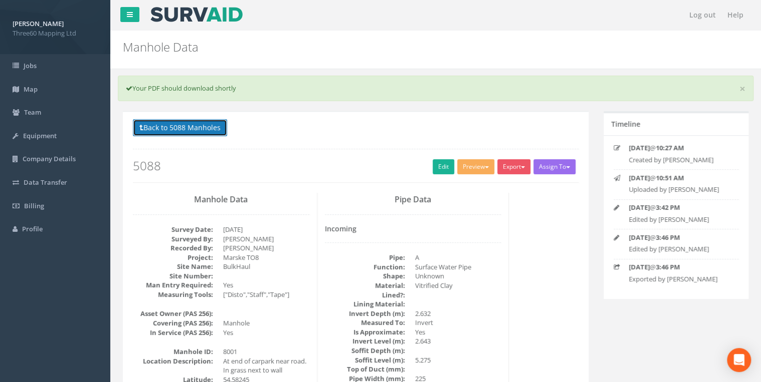
click at [221, 130] on button "Back to 5088 Manholes" at bounding box center [180, 127] width 94 height 17
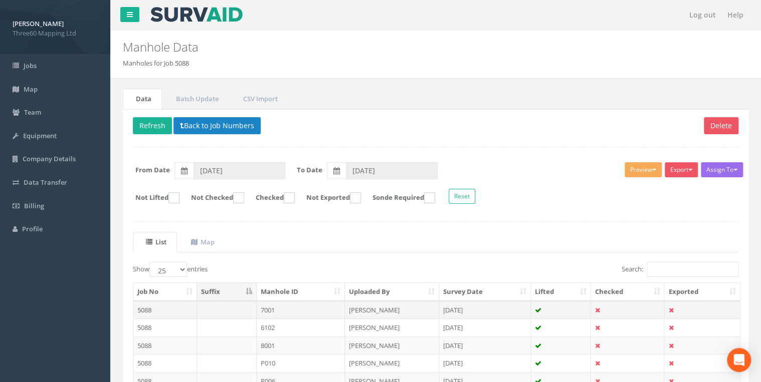
click at [232, 305] on td at bounding box center [227, 310] width 60 height 18
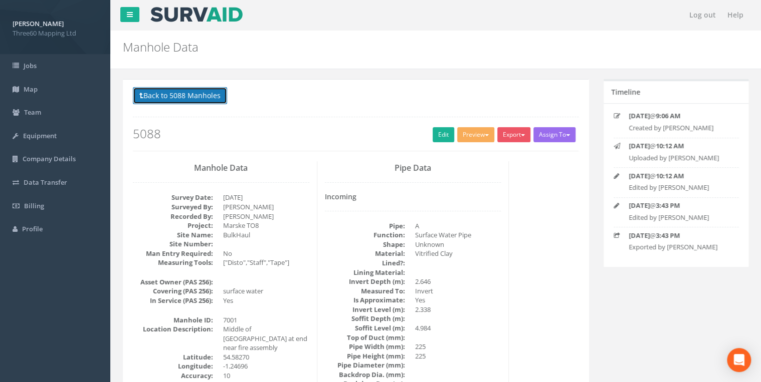
click at [208, 99] on button "Back to 5088 Manholes" at bounding box center [180, 95] width 94 height 17
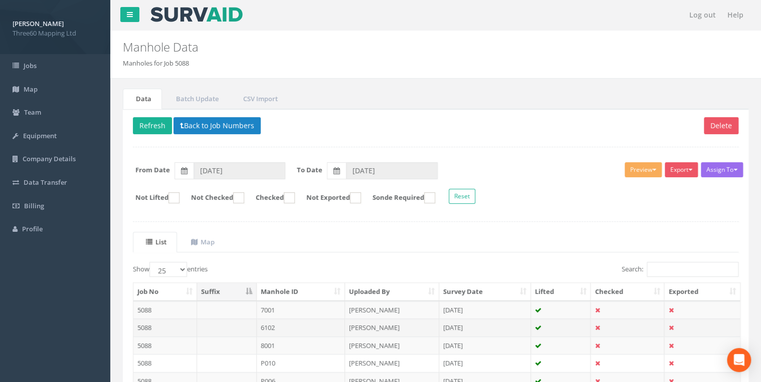
click at [273, 326] on td "6102" at bounding box center [301, 328] width 89 height 18
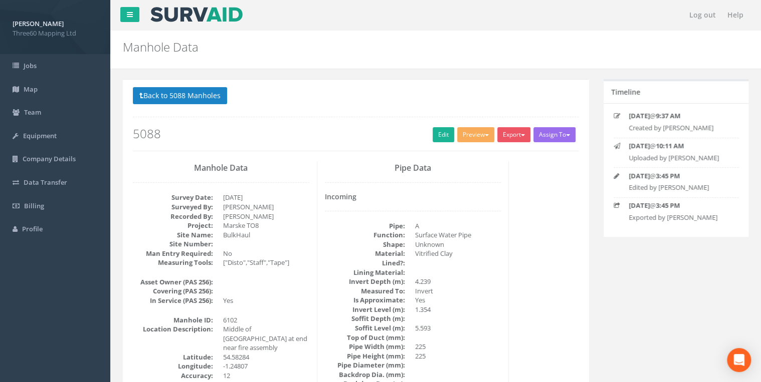
click at [212, 104] on p "Back to 5088 Manholes Back to Map" at bounding box center [356, 97] width 446 height 20
click at [217, 96] on button "Back to 5088 Manholes" at bounding box center [180, 95] width 94 height 17
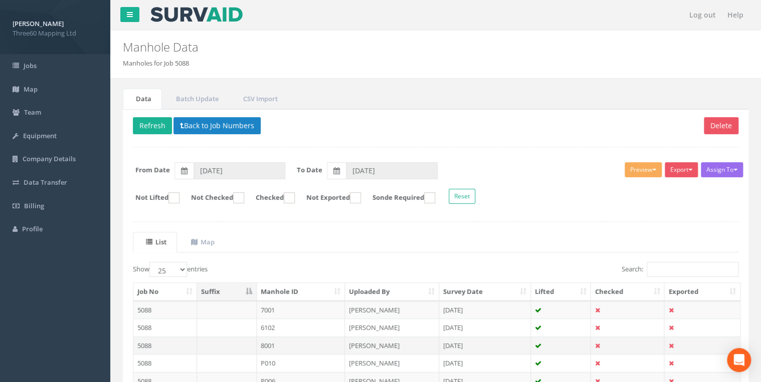
click at [280, 341] on td "8001" at bounding box center [301, 346] width 89 height 18
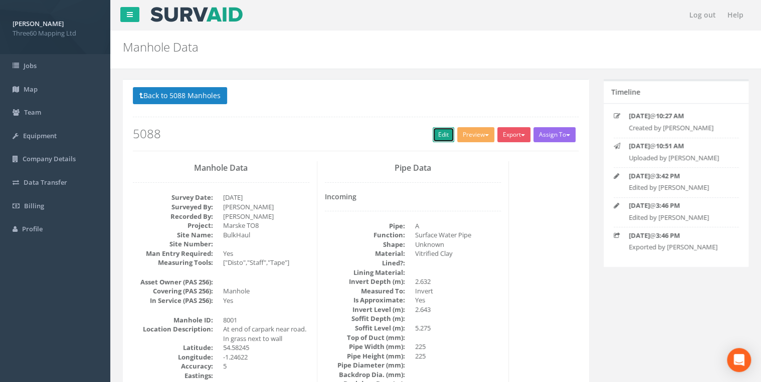
click at [436, 132] on link "Edit" at bounding box center [444, 134] width 22 height 15
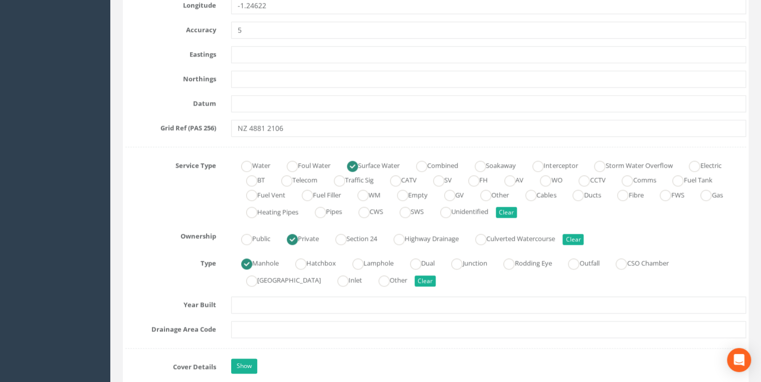
scroll to position [588, 0]
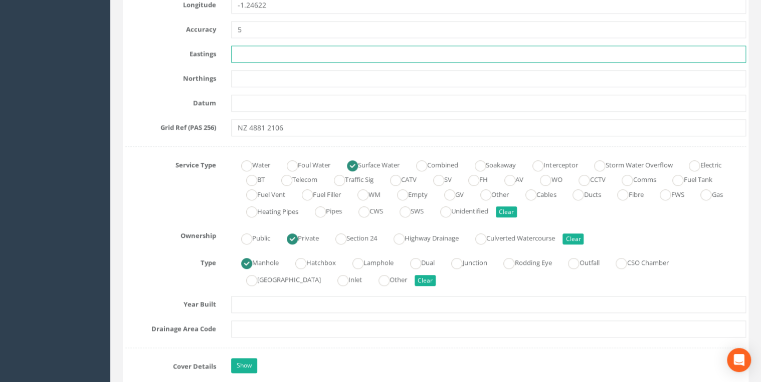
click at [245, 57] on input "text" at bounding box center [488, 54] width 515 height 17
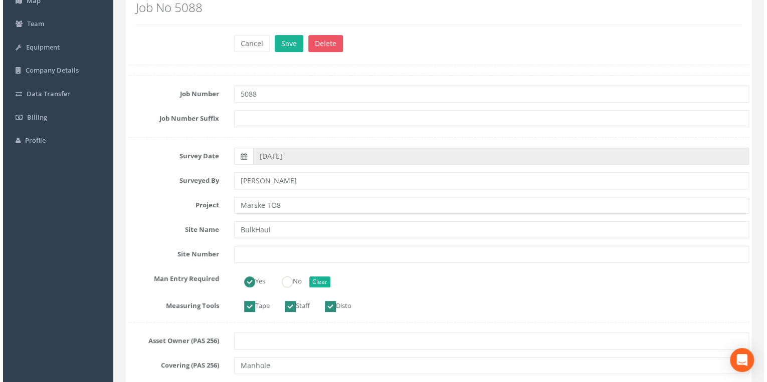
scroll to position [0, 0]
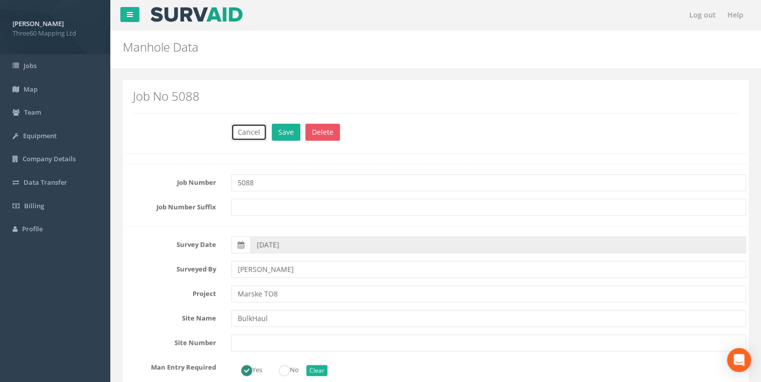
click at [244, 138] on button "Cancel" at bounding box center [249, 132] width 36 height 17
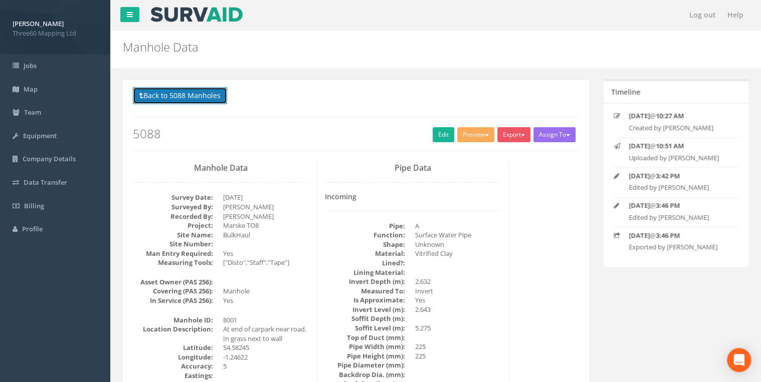
click at [219, 88] on button "Back to 5088 Manholes" at bounding box center [180, 95] width 94 height 17
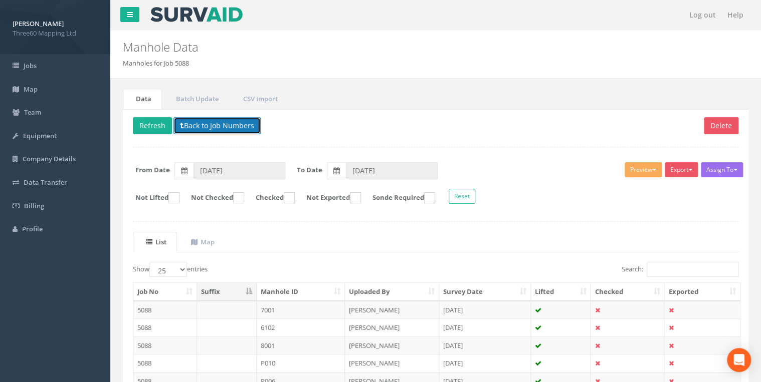
click at [188, 127] on button "Back to Job Numbers" at bounding box center [216, 125] width 87 height 17
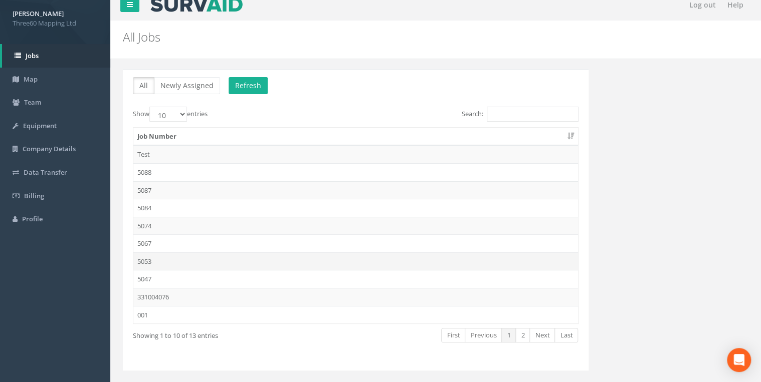
scroll to position [29, 0]
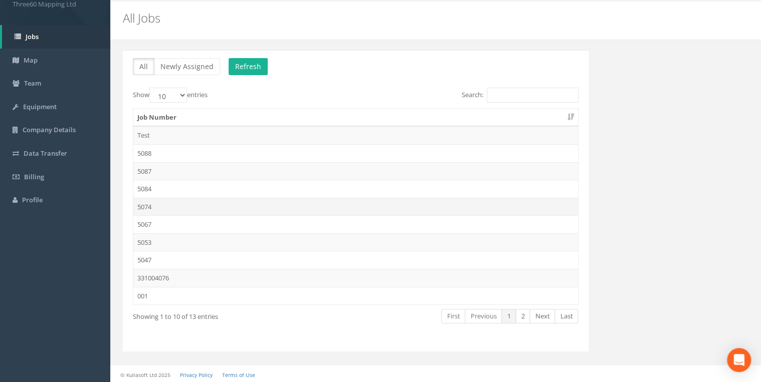
click at [155, 201] on td "5074" at bounding box center [355, 207] width 445 height 18
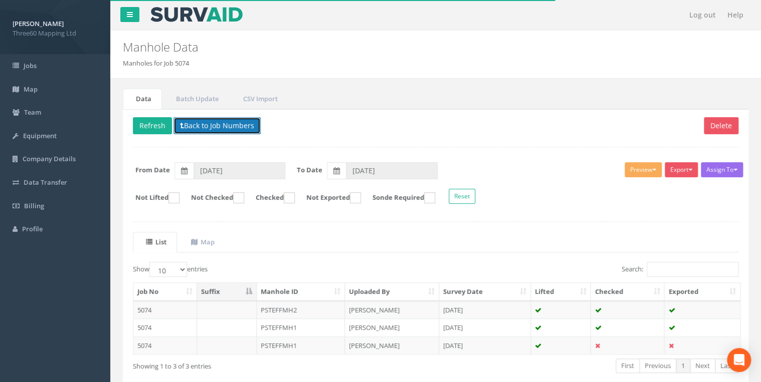
click at [191, 126] on button "Back to Job Numbers" at bounding box center [216, 125] width 87 height 17
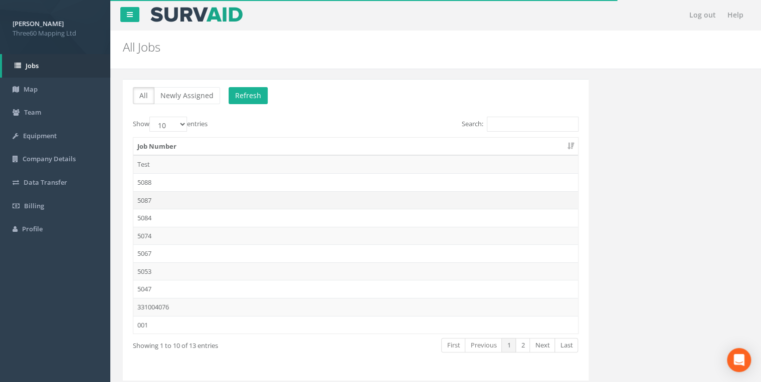
click at [157, 196] on td "5087" at bounding box center [355, 200] width 445 height 18
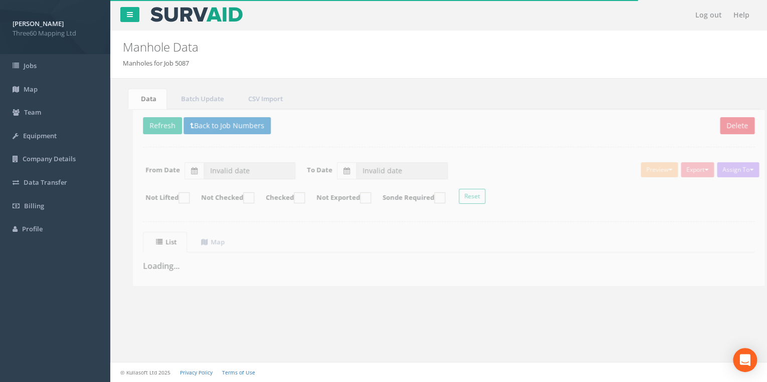
type input "[DATE]"
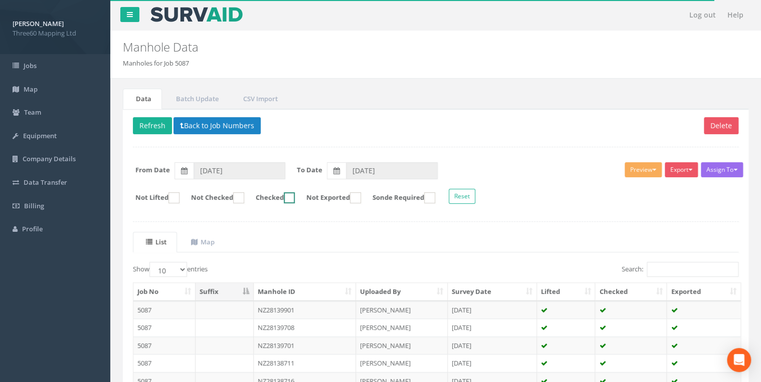
scroll to position [53, 0]
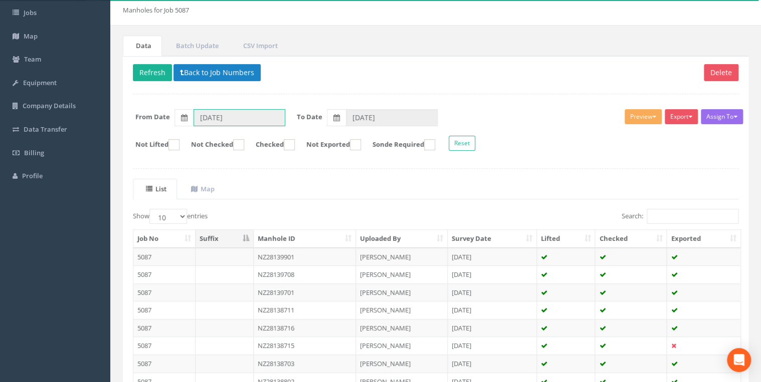
click at [251, 118] on input "[DATE]" at bounding box center [239, 117] width 92 height 17
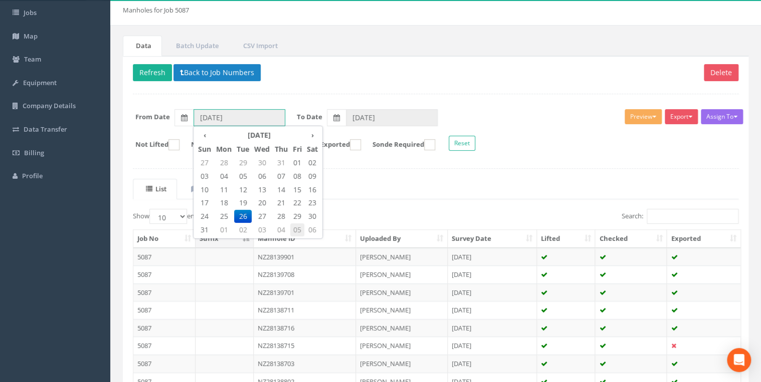
click at [293, 228] on span "05" at bounding box center [297, 230] width 14 height 13
type input "[DATE]"
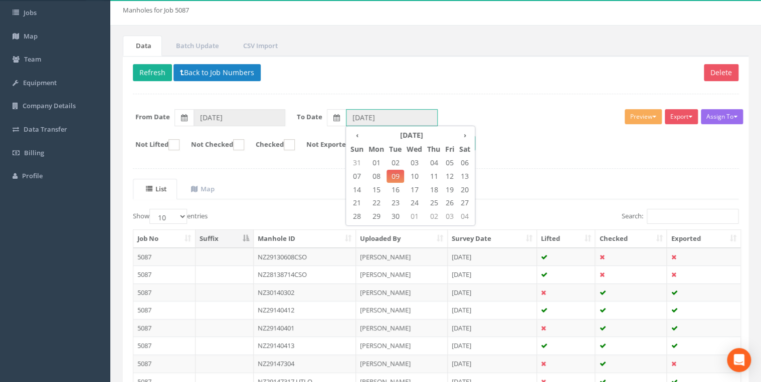
click at [369, 124] on input "[DATE]" at bounding box center [392, 117] width 92 height 17
click at [451, 159] on span "05" at bounding box center [450, 162] width 14 height 13
type input "[DATE]"
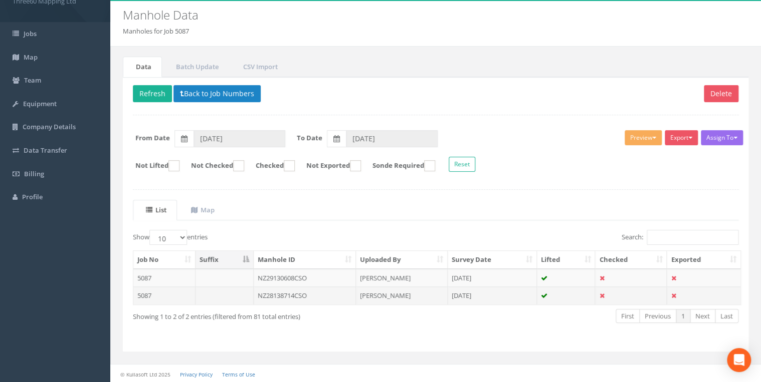
click at [312, 291] on td "NZ28138714CSO" at bounding box center [305, 296] width 103 height 18
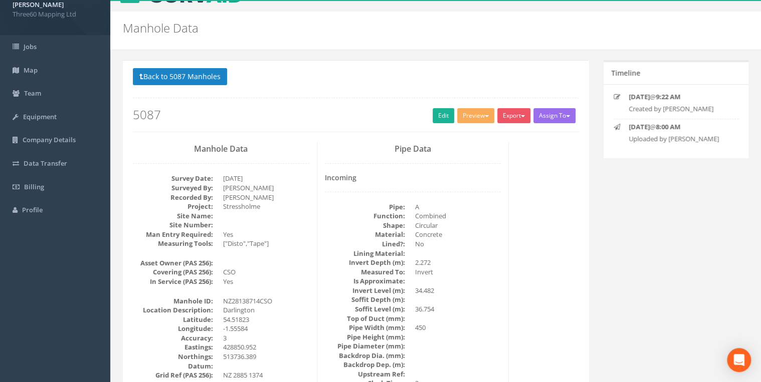
scroll to position [0, 0]
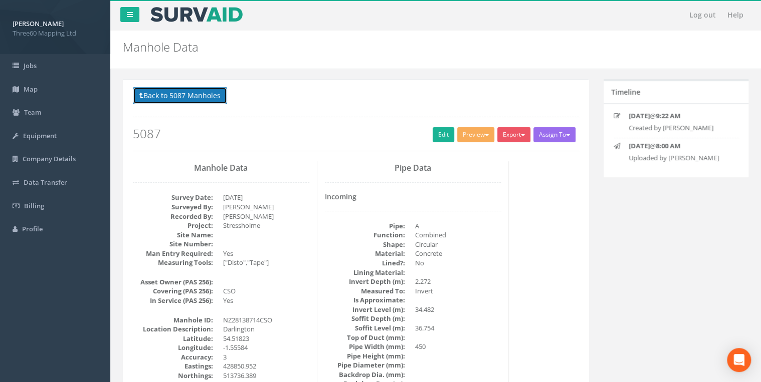
click at [214, 91] on button "Back to 5087 Manholes" at bounding box center [180, 95] width 94 height 17
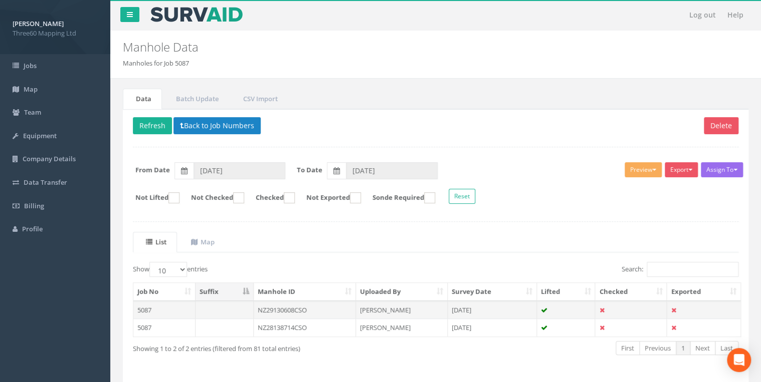
click at [290, 309] on td "NZ29130608CSO" at bounding box center [305, 310] width 103 height 18
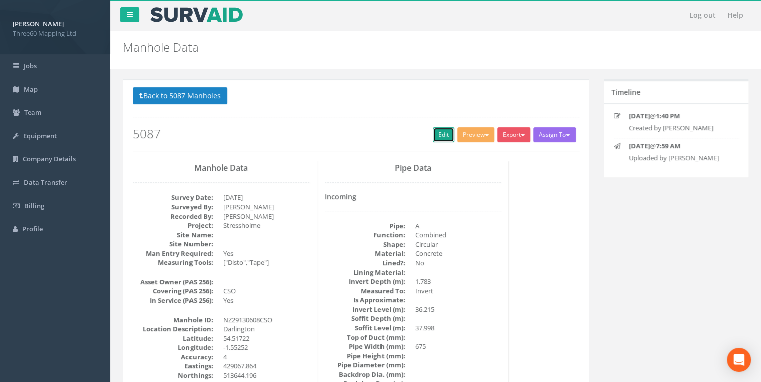
click at [433, 135] on link "Edit" at bounding box center [444, 134] width 22 height 15
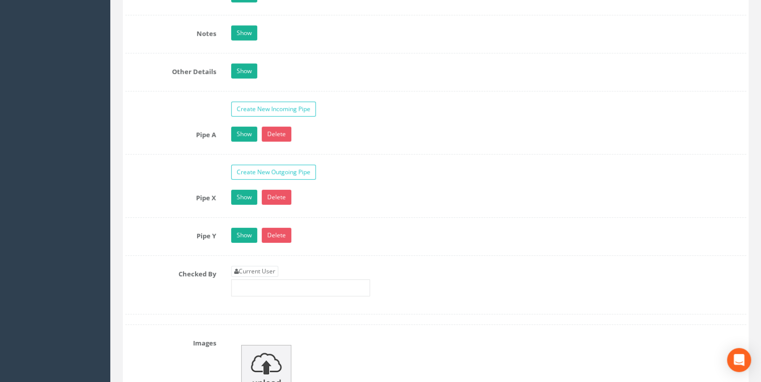
scroll to position [1497, 0]
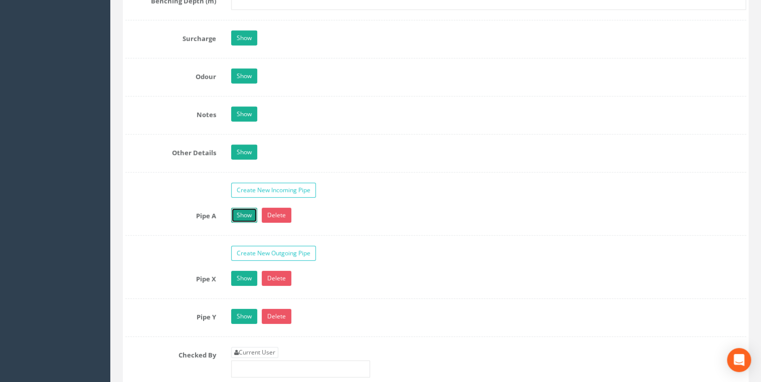
click at [242, 208] on link "Show" at bounding box center [244, 215] width 26 height 15
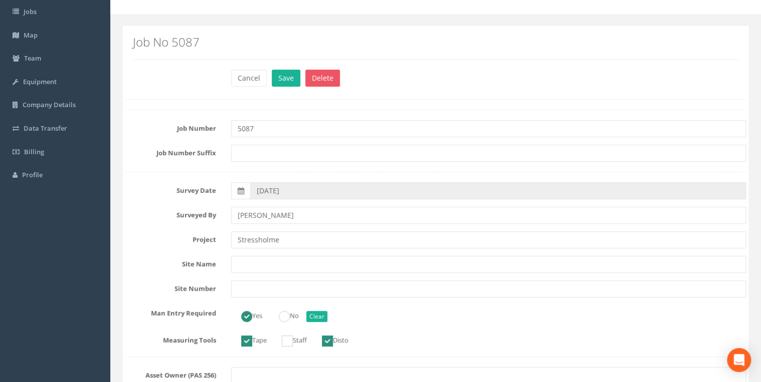
scroll to position [53, 0]
click at [249, 79] on button "Cancel" at bounding box center [249, 79] width 36 height 17
